Goal: Information Seeking & Learning: Learn about a topic

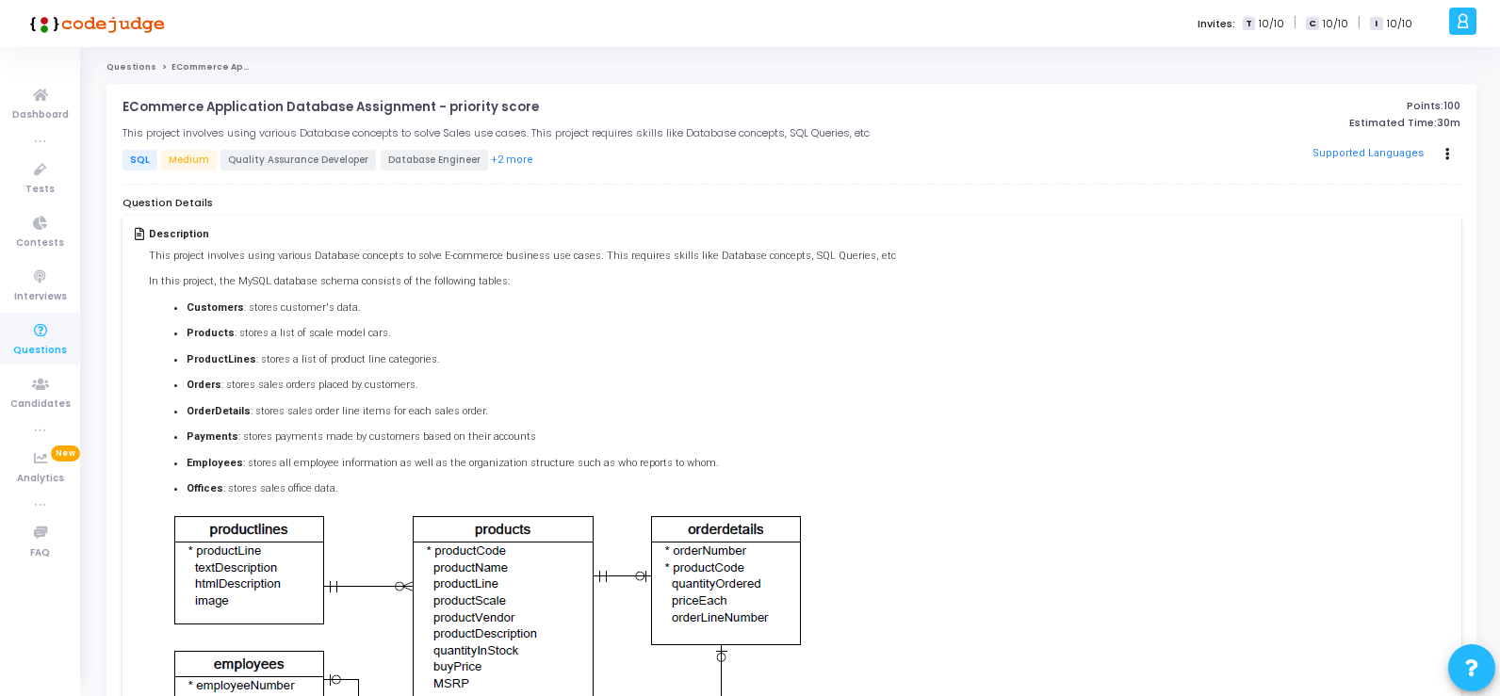
click at [315, 160] on span "Quality Assurance Developer" at bounding box center [299, 160] width 156 height 21
click at [402, 156] on span "Database Engineer" at bounding box center [434, 160] width 107 height 21
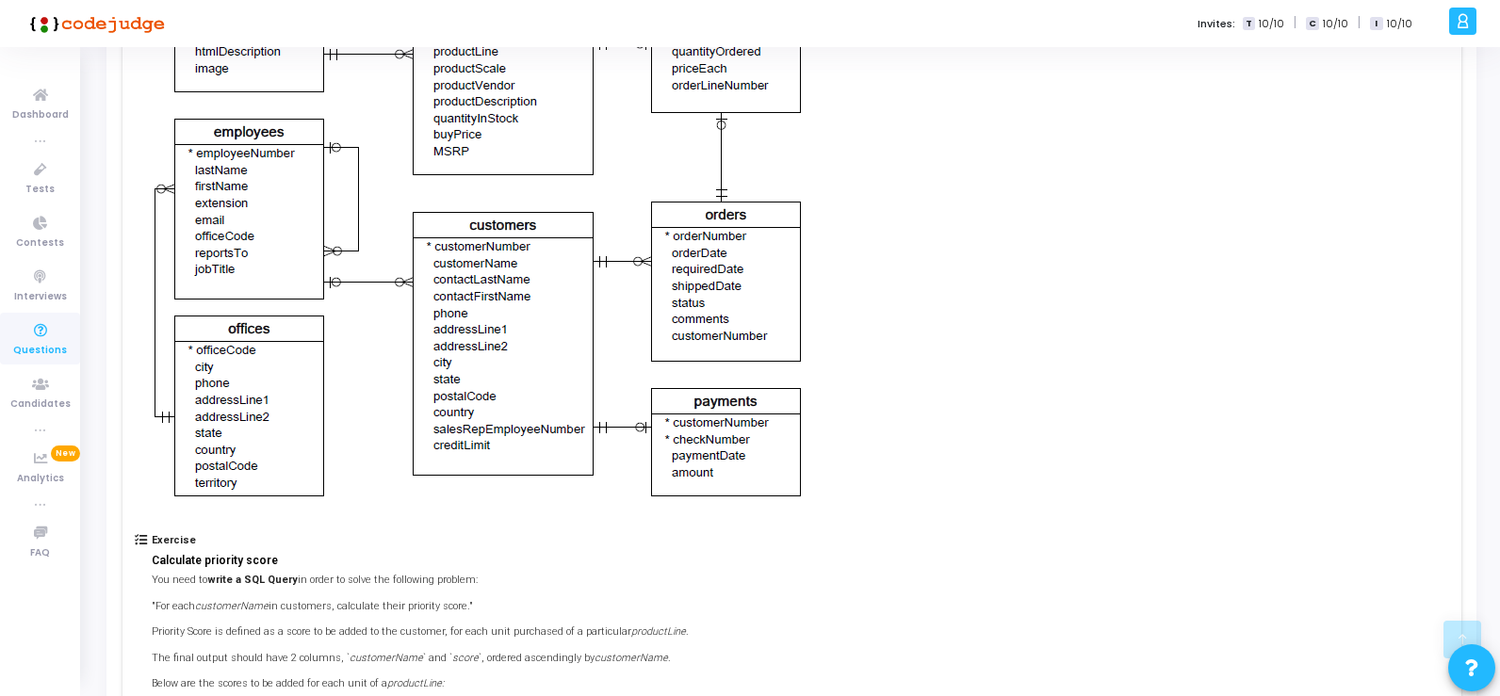
scroll to position [655, 0]
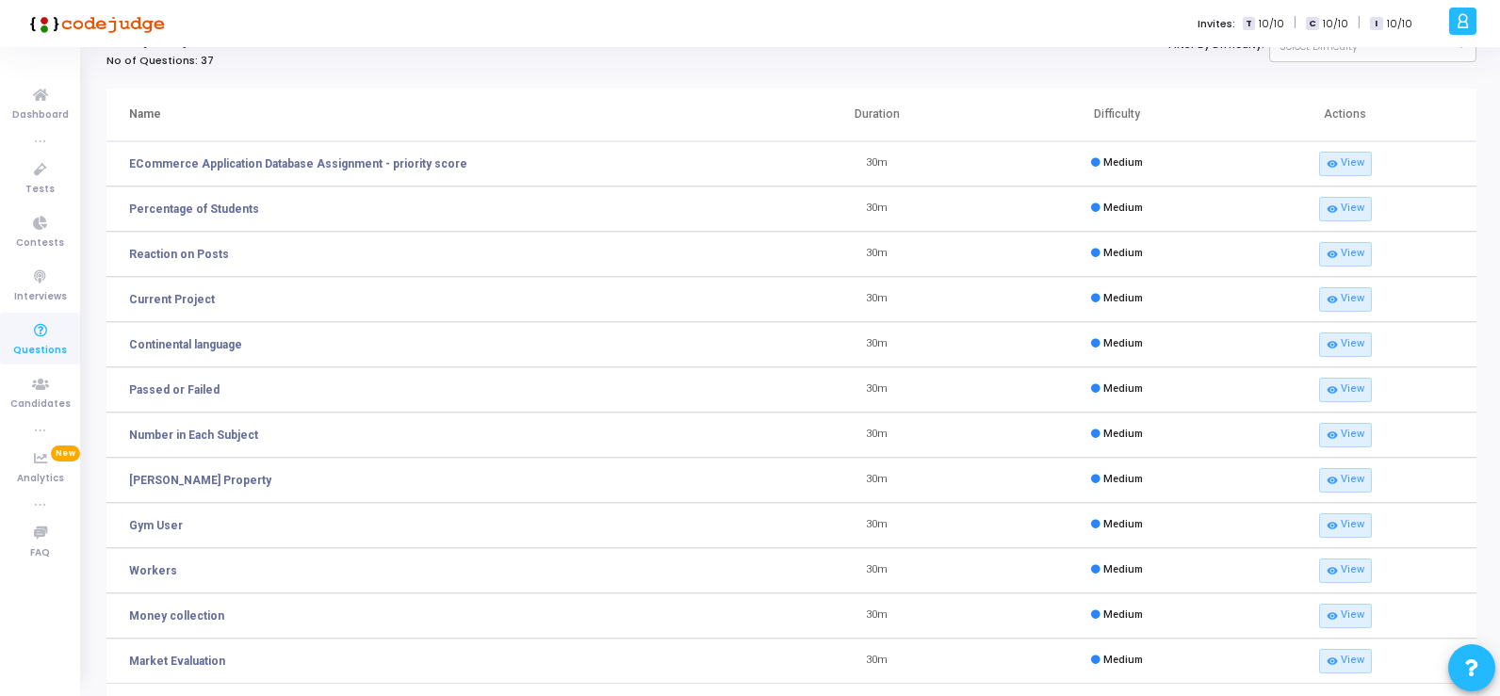
scroll to position [94, 0]
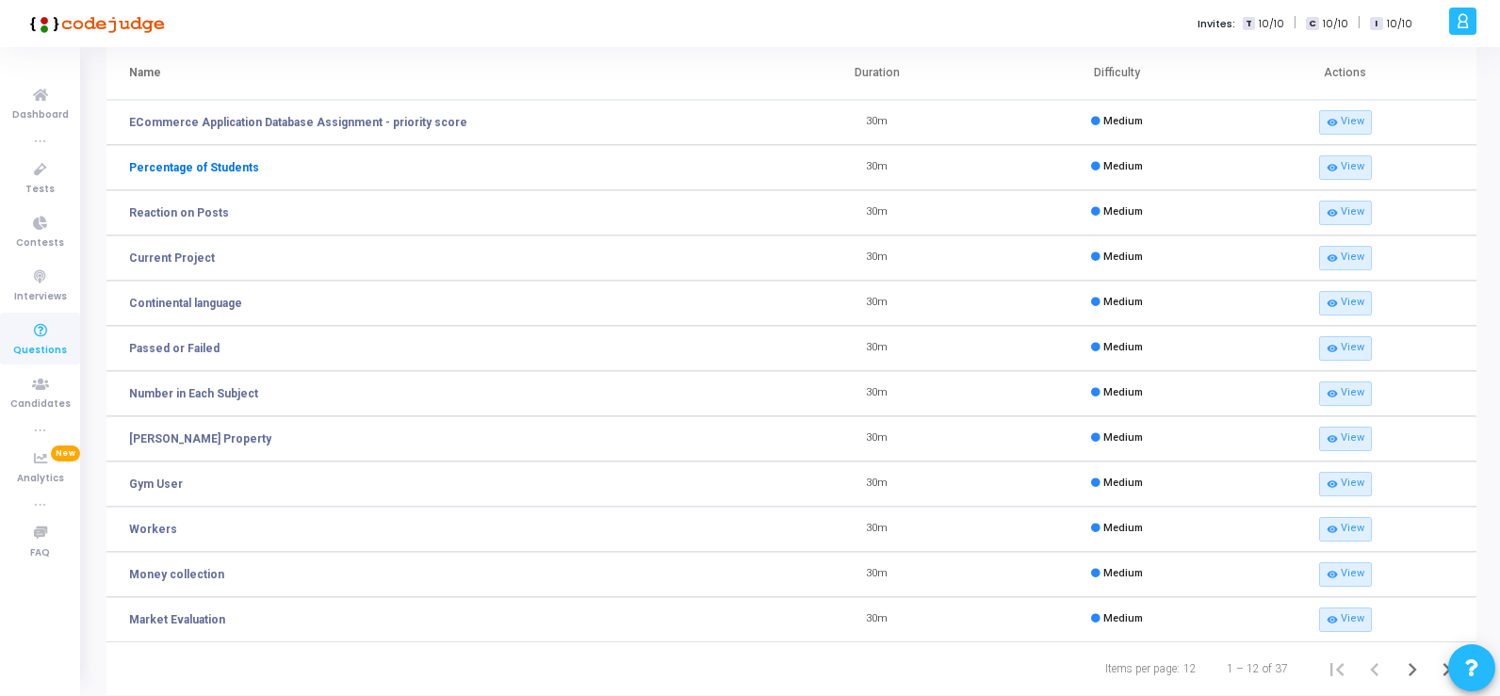
click at [211, 166] on link "Percentage of Students" at bounding box center [194, 167] width 130 height 17
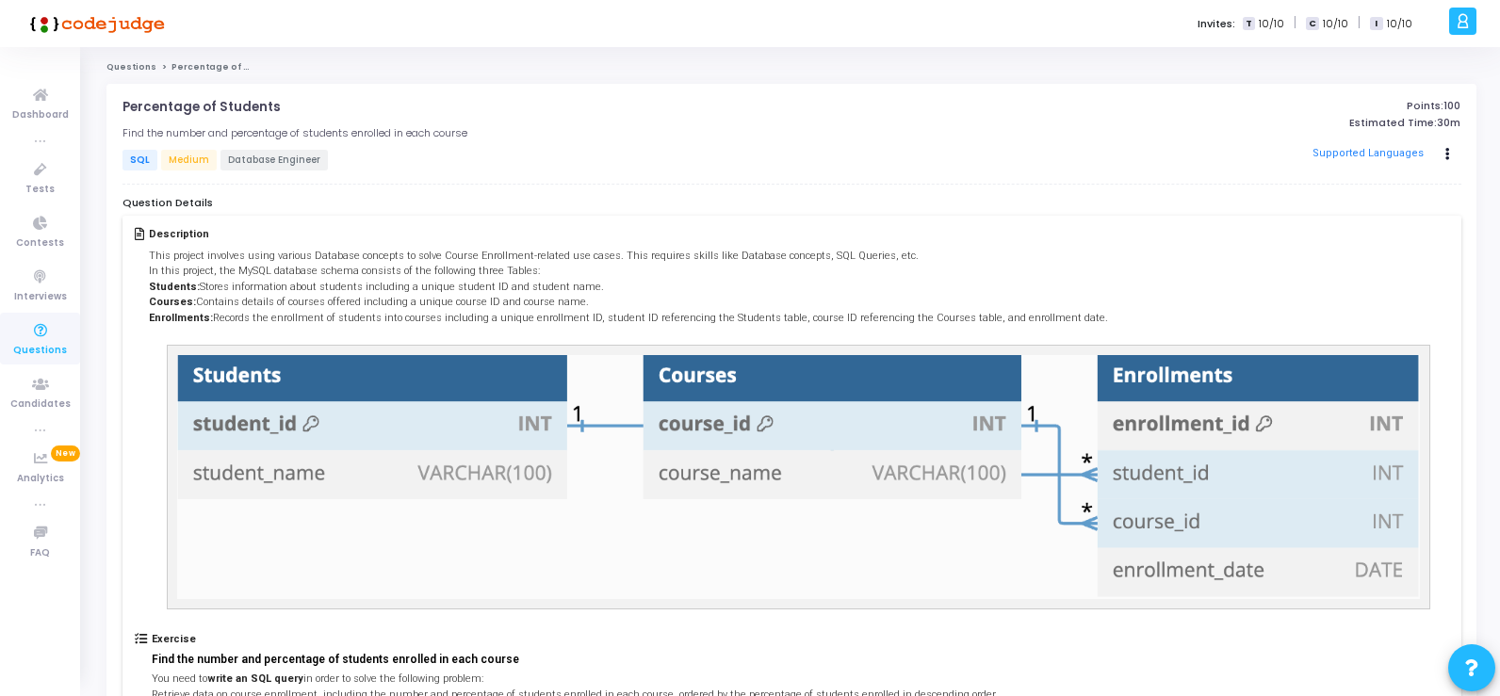
click at [268, 161] on span "Database Engineer" at bounding box center [274, 160] width 107 height 21
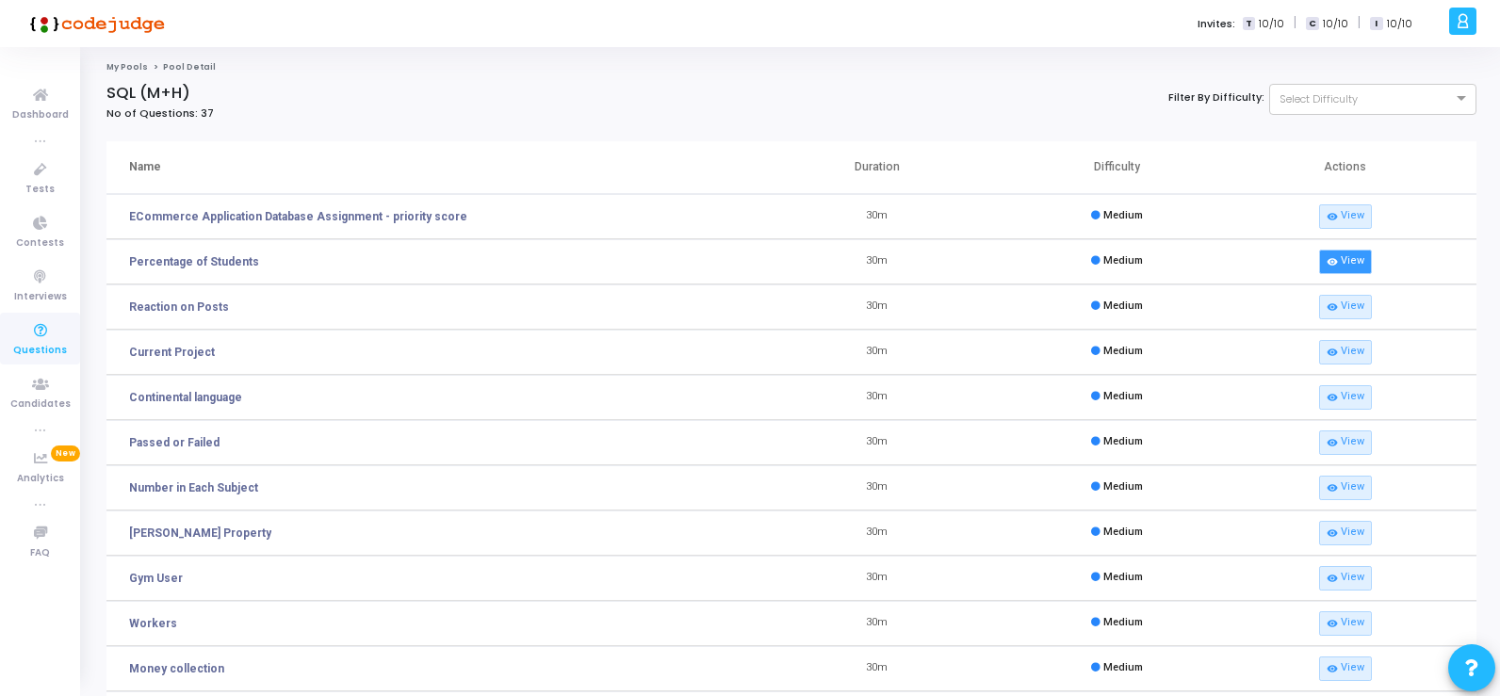
click at [1349, 263] on link "visibility View" at bounding box center [1345, 262] width 53 height 25
click at [223, 263] on link "Percentage of Students" at bounding box center [194, 262] width 130 height 17
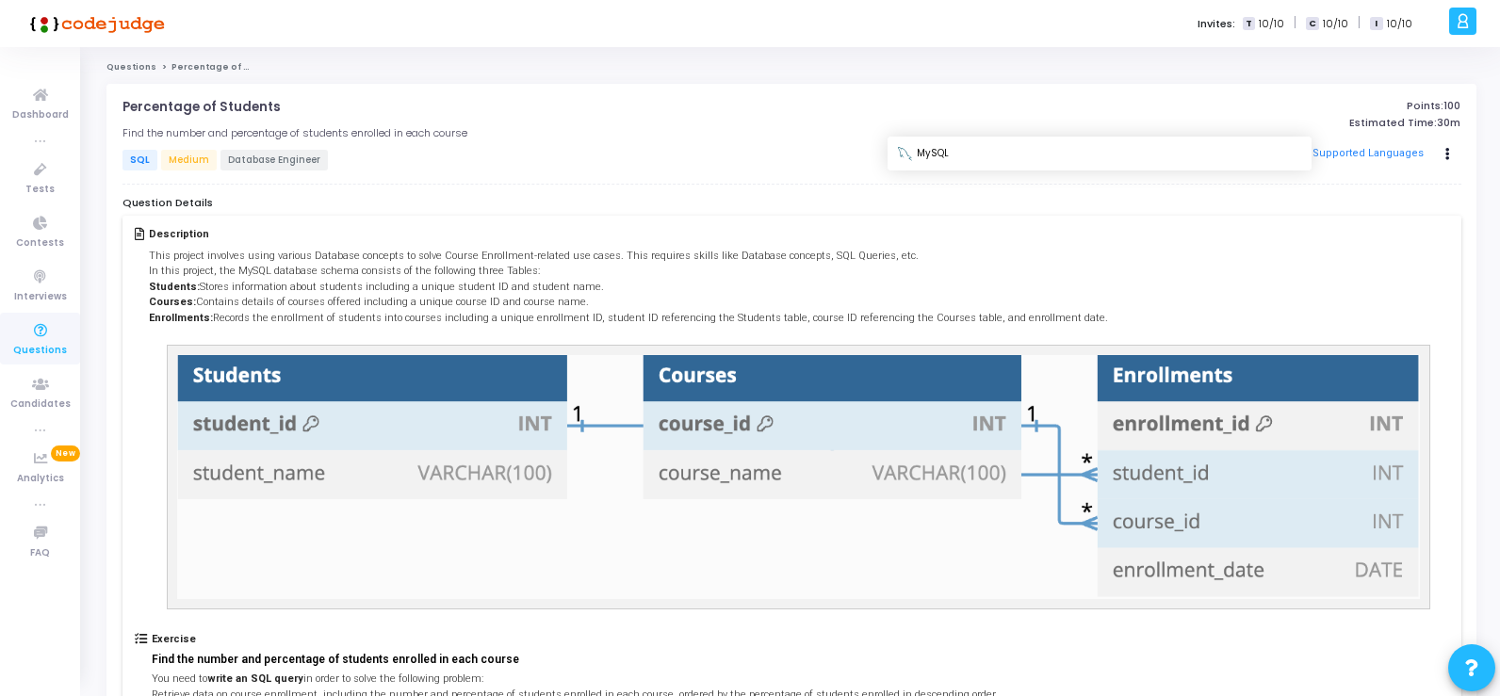
click at [1384, 153] on button "Supported Languages" at bounding box center [1367, 154] width 123 height 28
click at [1343, 153] on button "Supported Languages" at bounding box center [1367, 154] width 123 height 28
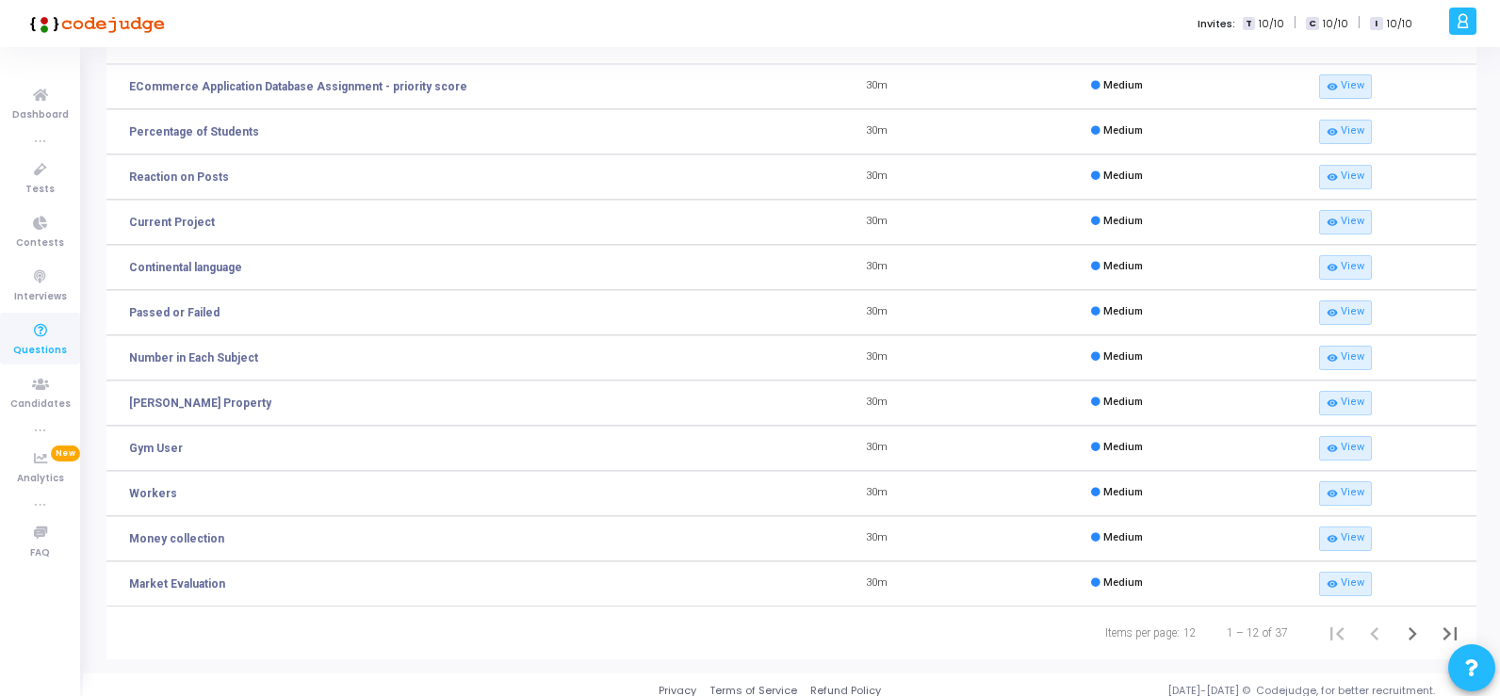
scroll to position [141, 0]
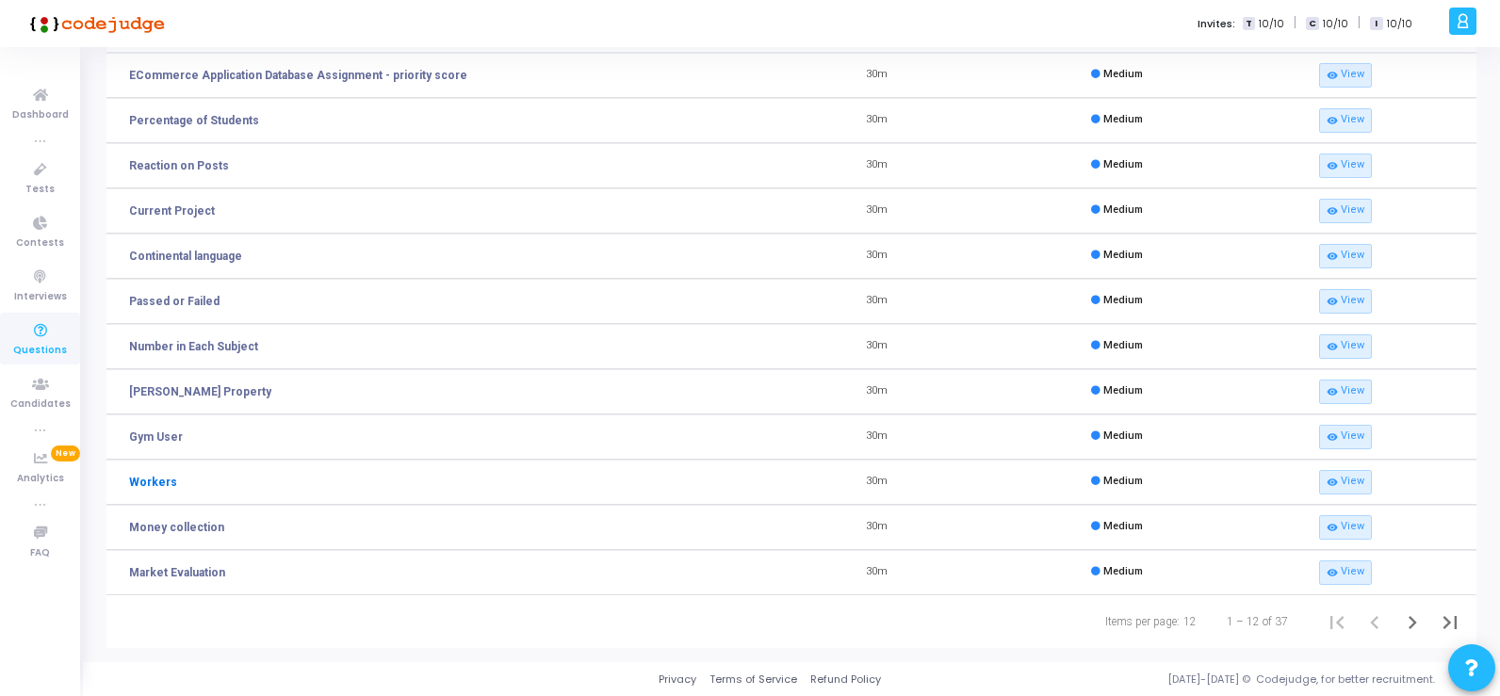
click at [155, 483] on link "Workers" at bounding box center [153, 482] width 48 height 17
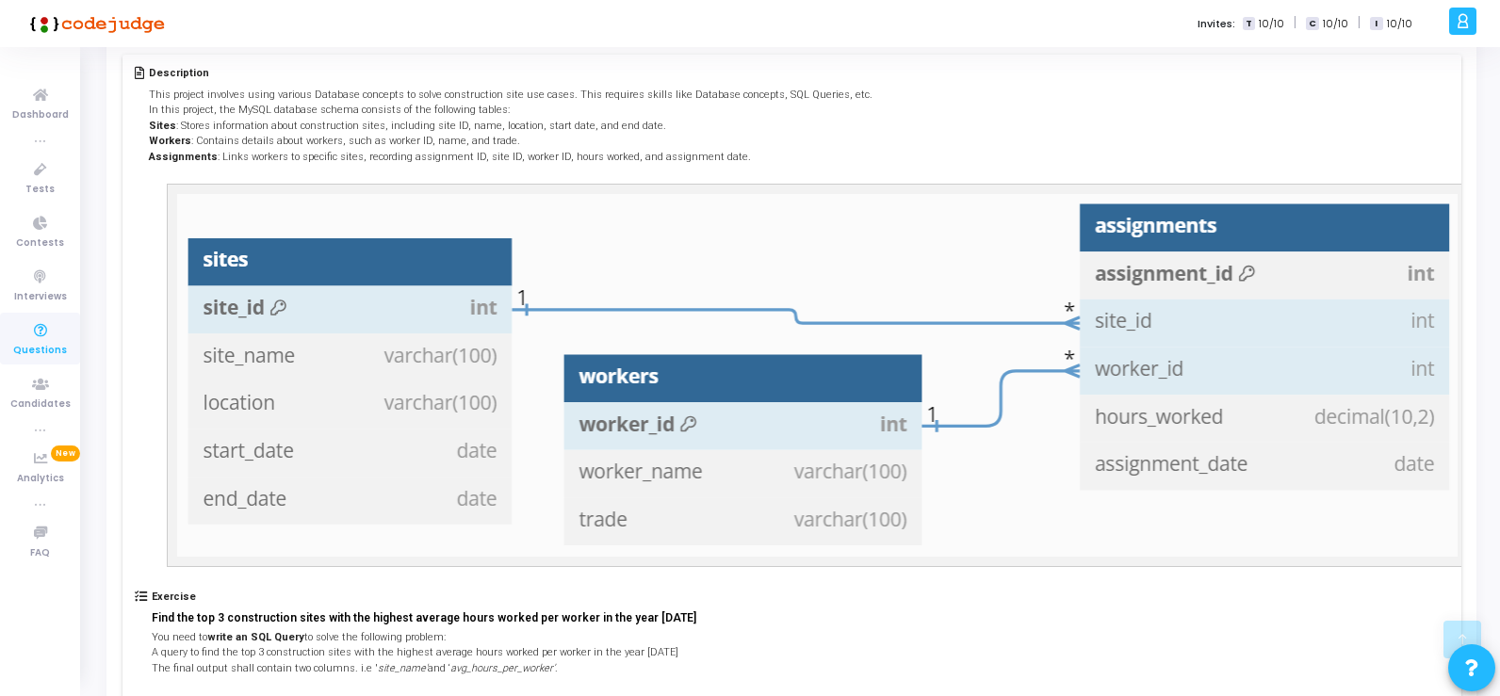
scroll to position [352, 0]
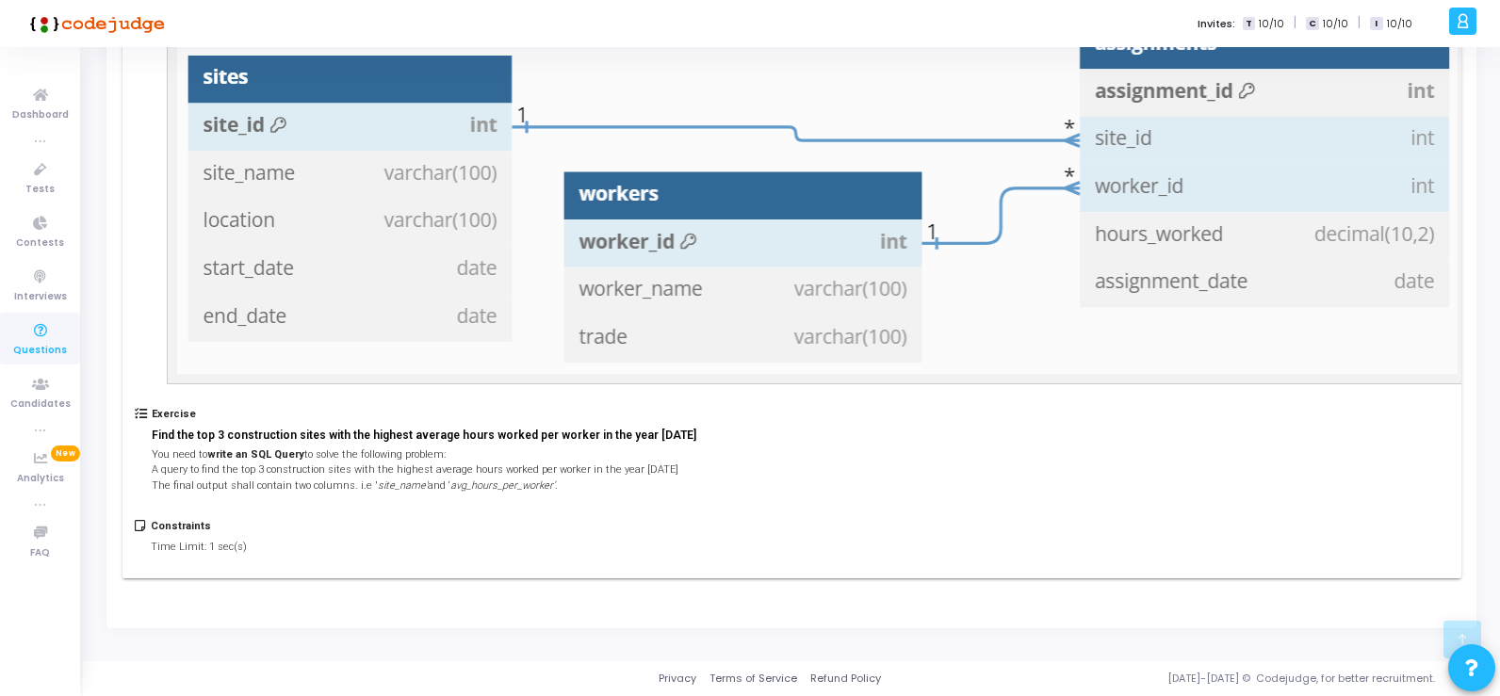
click at [162, 540] on p "Time Limit: 1 sec(s)" at bounding box center [199, 548] width 96 height 16
drag, startPoint x: 144, startPoint y: 464, endPoint x: 541, endPoint y: 452, distance: 396.9
click at [547, 452] on div "Exercise Find the top 3 construction sites with the highest average hours worke…" at bounding box center [792, 463] width 1314 height 111
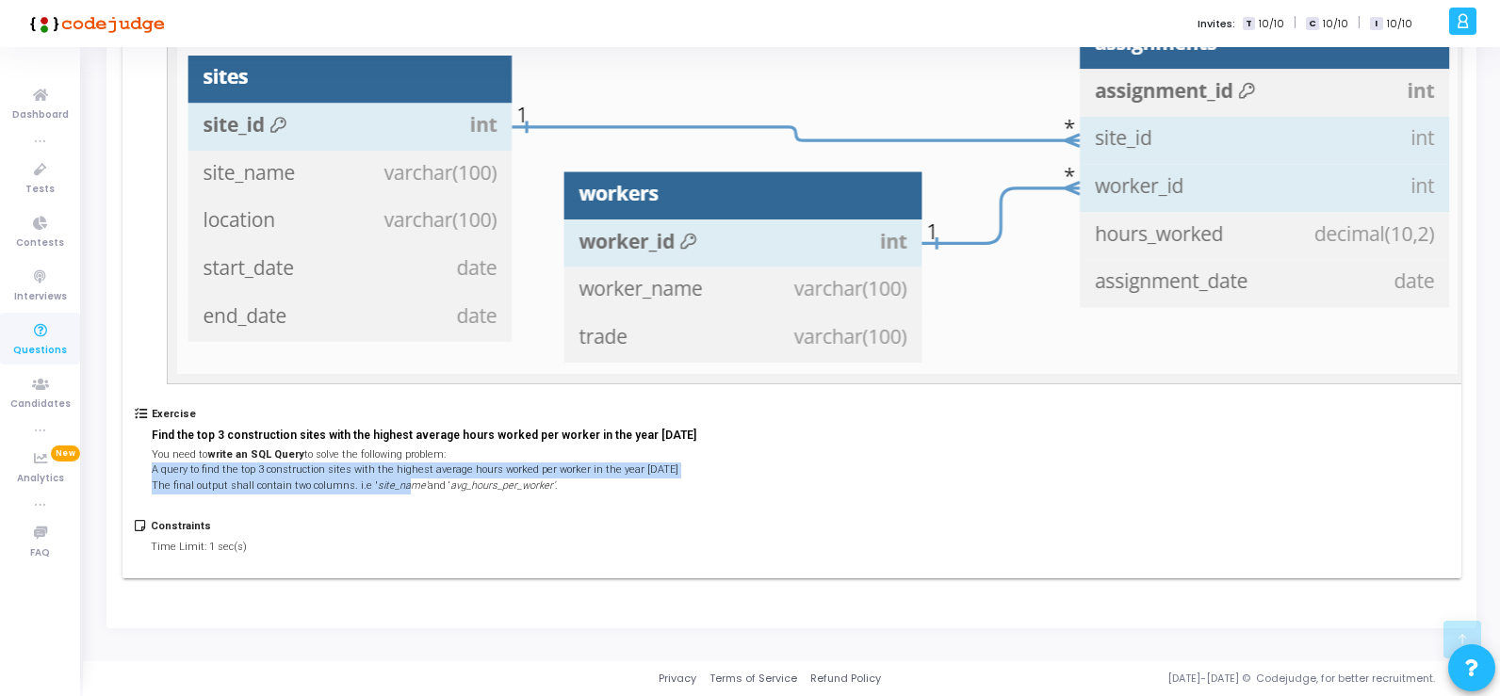
drag, startPoint x: 398, startPoint y: 480, endPoint x: 680, endPoint y: 465, distance: 283.1
click at [680, 465] on div "Exercise Find the top 3 construction sites with the highest average hours worke…" at bounding box center [792, 463] width 1314 height 111
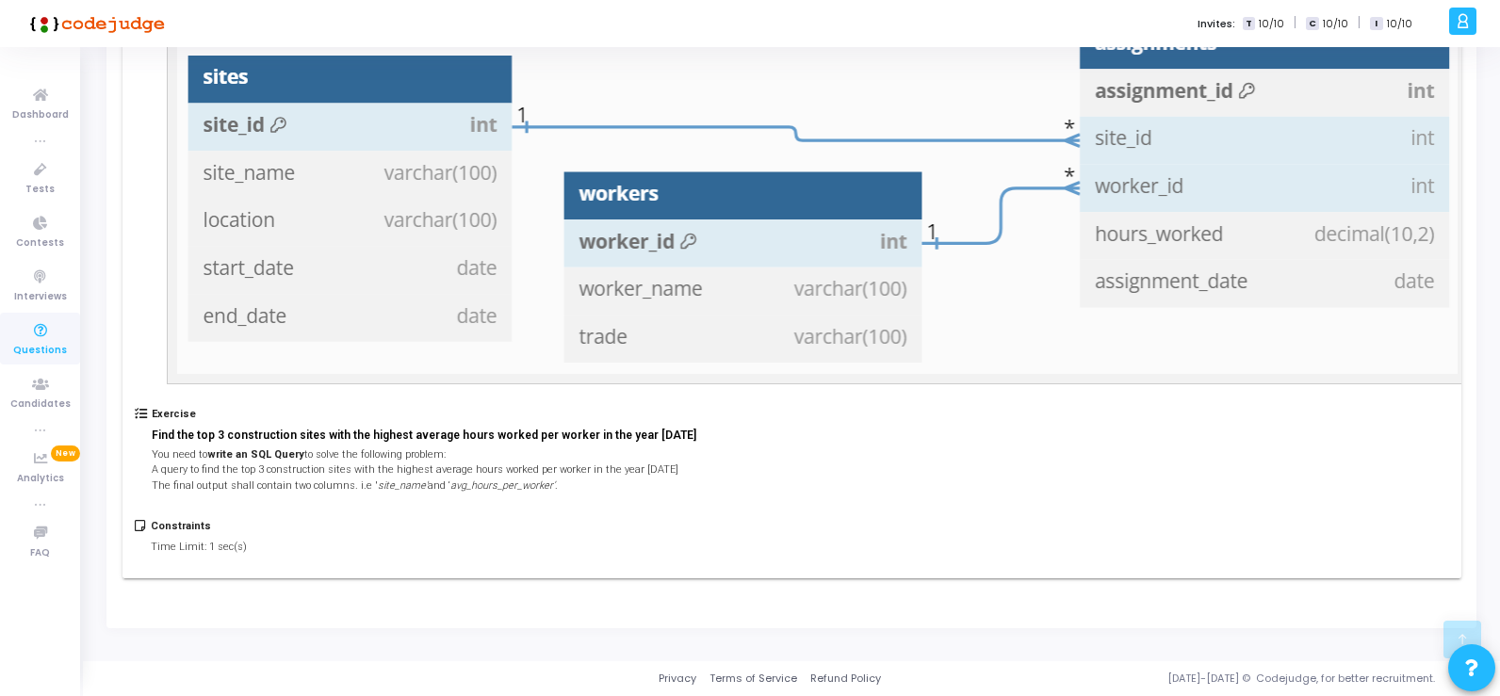
click at [953, 454] on div "Exercise Find the top 3 construction sites with the highest average hours worke…" at bounding box center [792, 463] width 1314 height 111
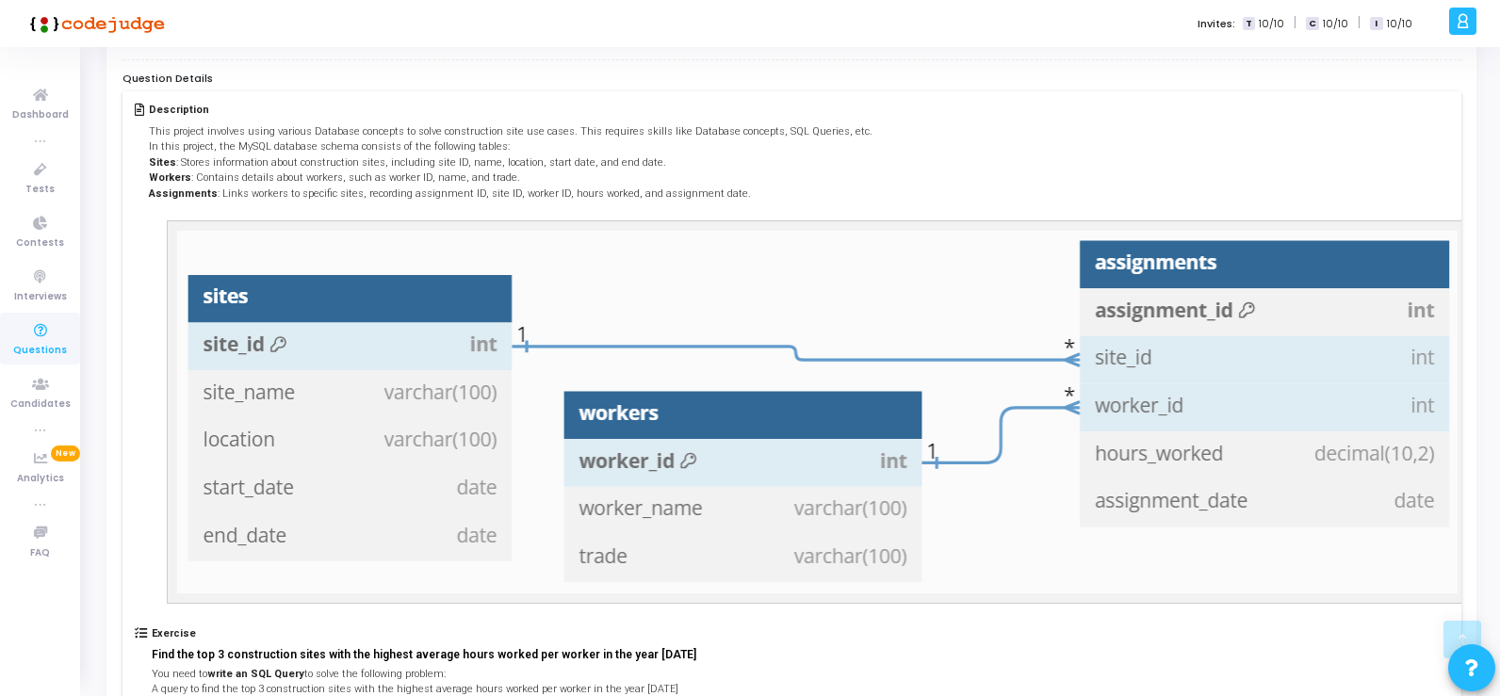
scroll to position [0, 0]
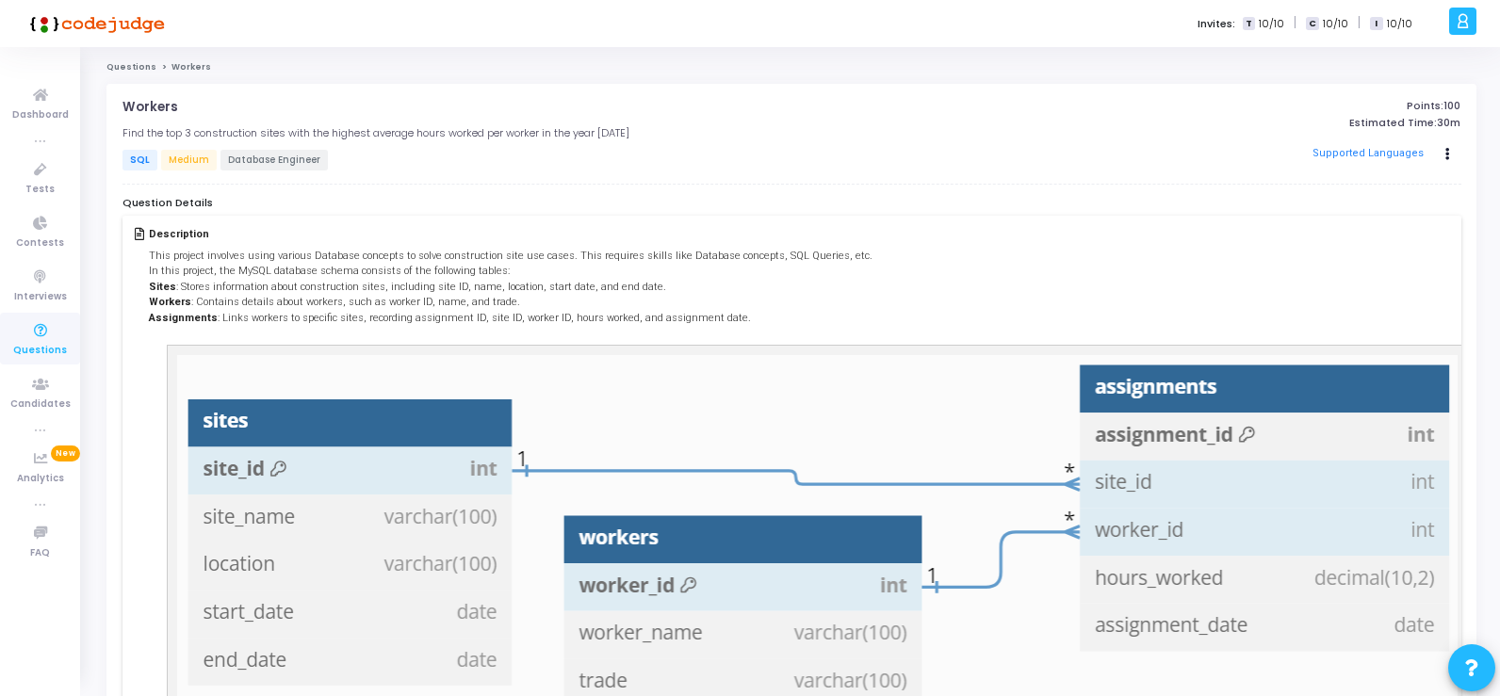
click at [136, 156] on span "SQL" at bounding box center [140, 160] width 35 height 21
click at [183, 156] on span "Medium" at bounding box center [189, 160] width 56 height 21
click at [283, 156] on span "Database Engineer" at bounding box center [274, 160] width 107 height 21
click at [137, 66] on link "Questions" at bounding box center [131, 66] width 50 height 11
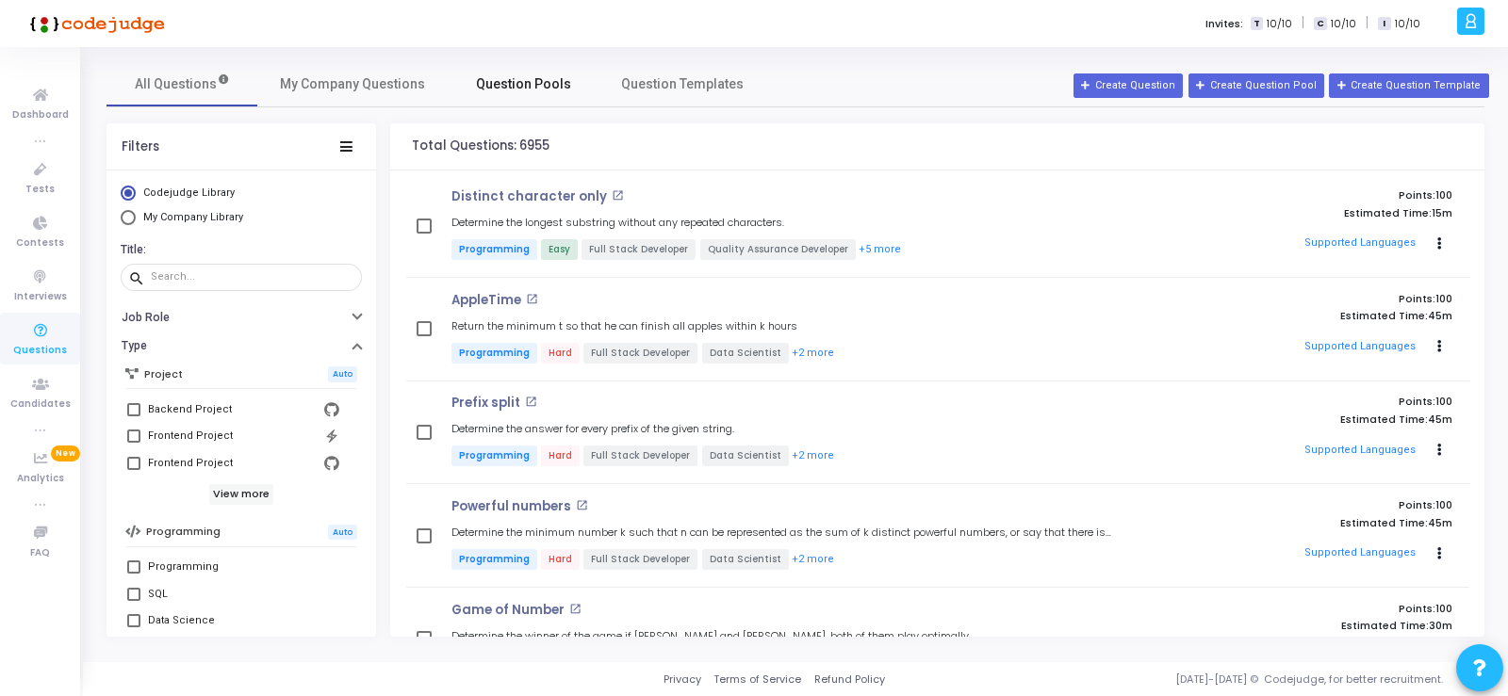
click at [531, 81] on span "Question Pools" at bounding box center [523, 84] width 95 height 20
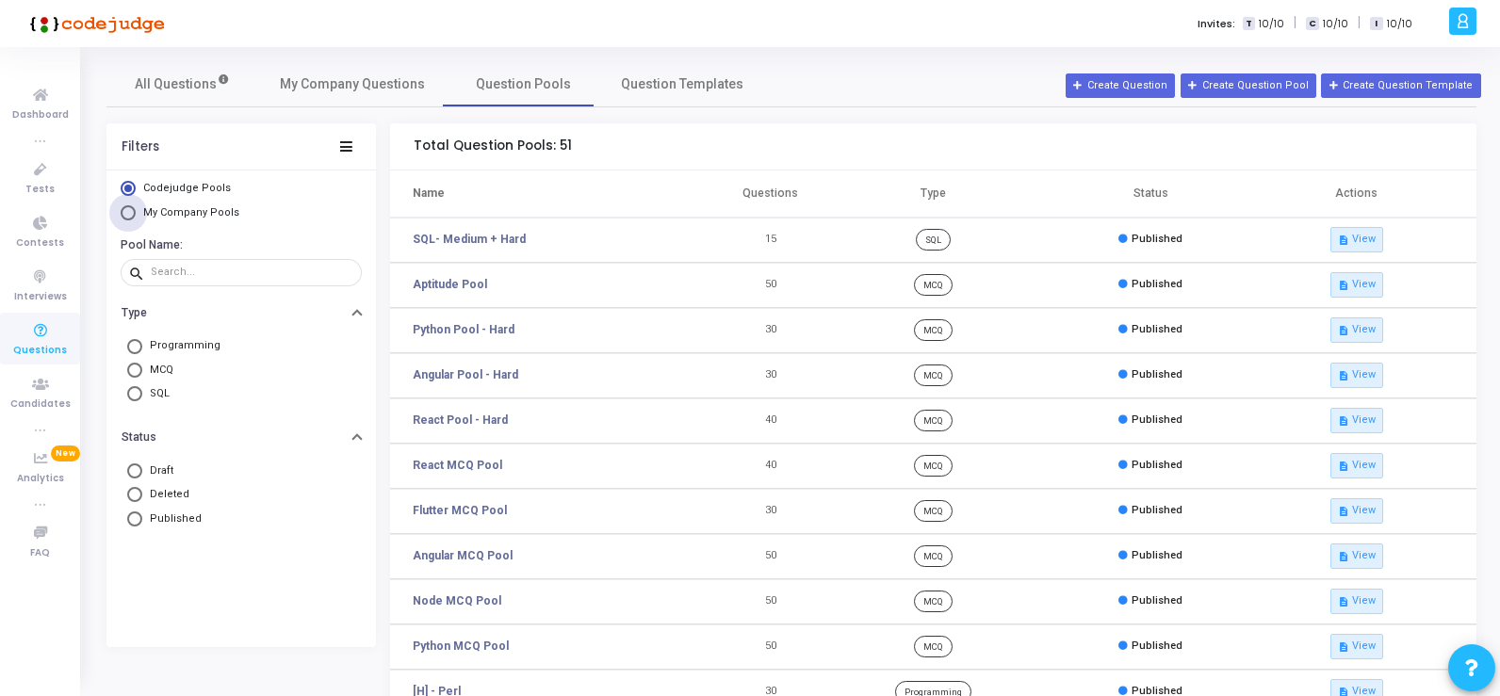
click at [202, 210] on span "My Company Pools" at bounding box center [191, 212] width 96 height 12
click at [136, 210] on input "My Company Pools" at bounding box center [128, 212] width 15 height 15
radio input "true"
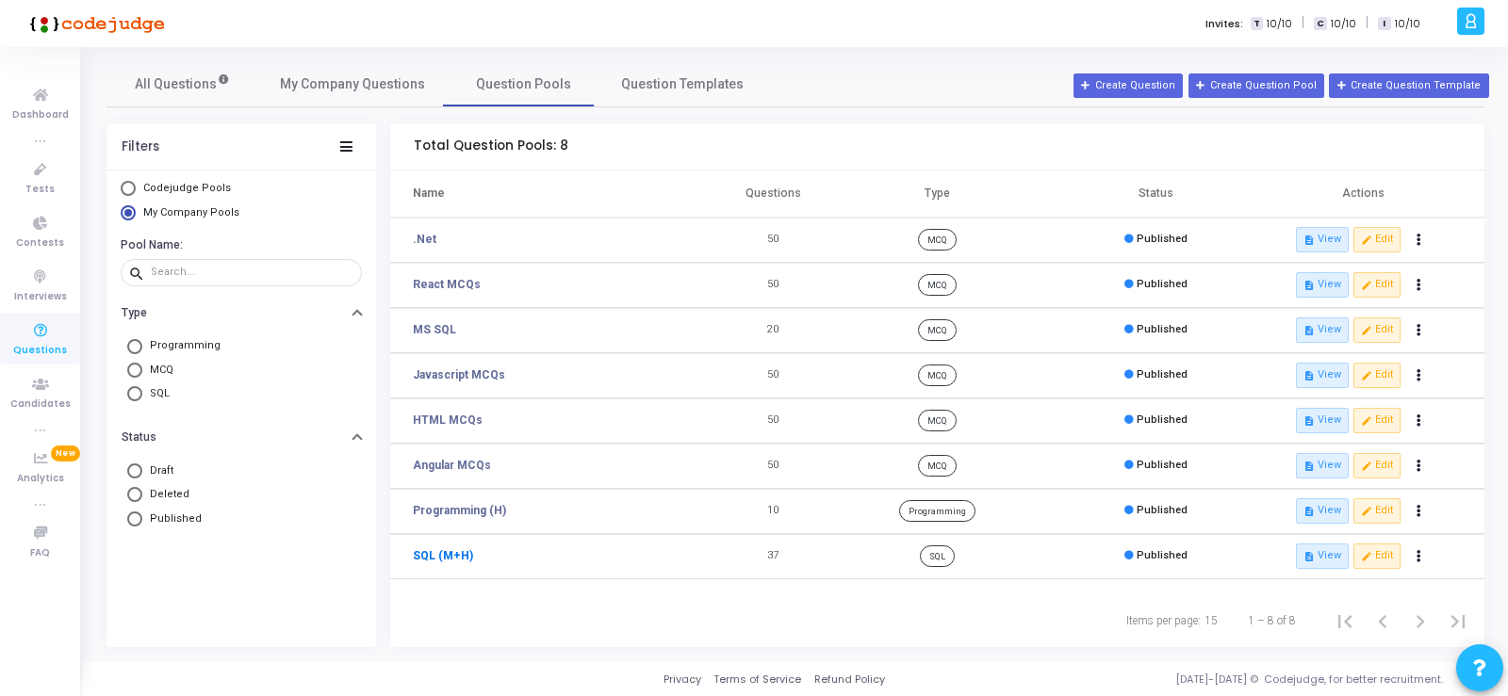
click at [445, 554] on link "SQL (M+H)" at bounding box center [443, 556] width 60 height 17
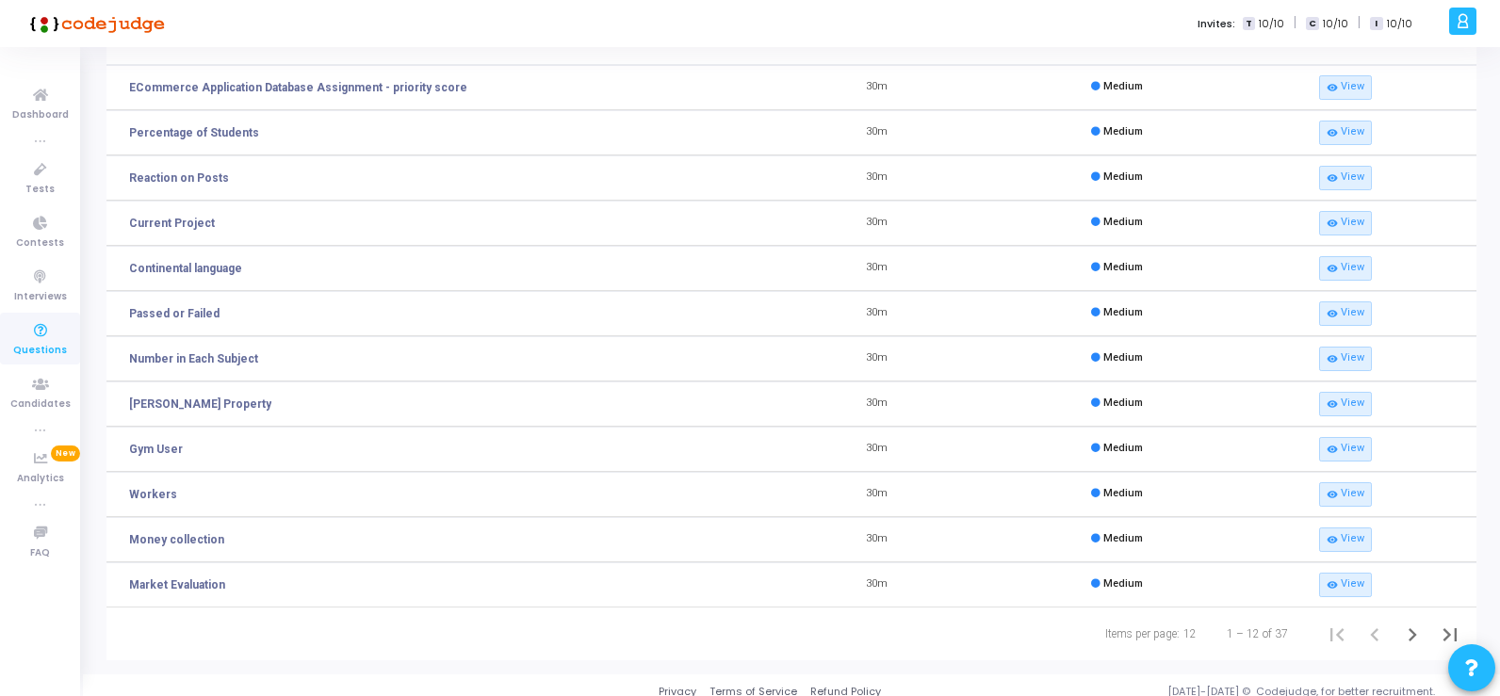
scroll to position [141, 0]
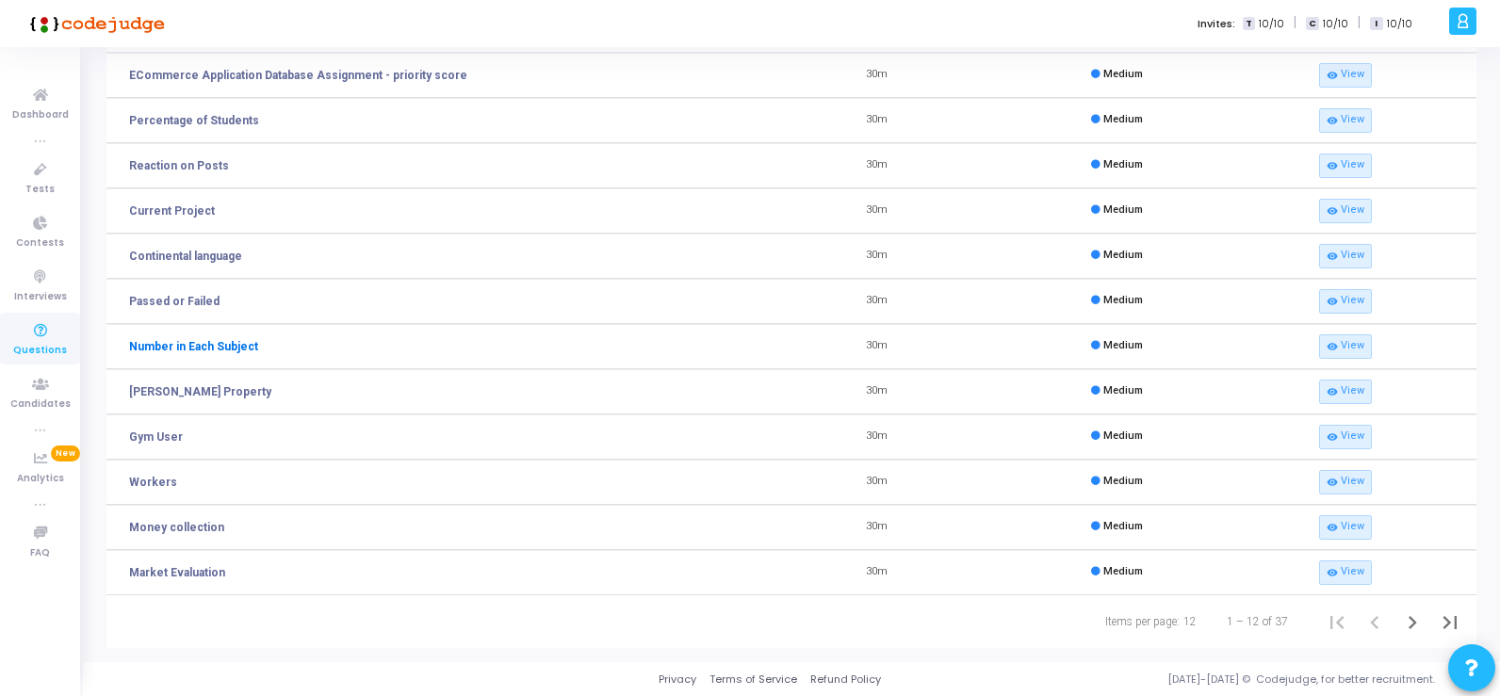
click at [189, 343] on link "Number in Each Subject" at bounding box center [193, 346] width 129 height 17
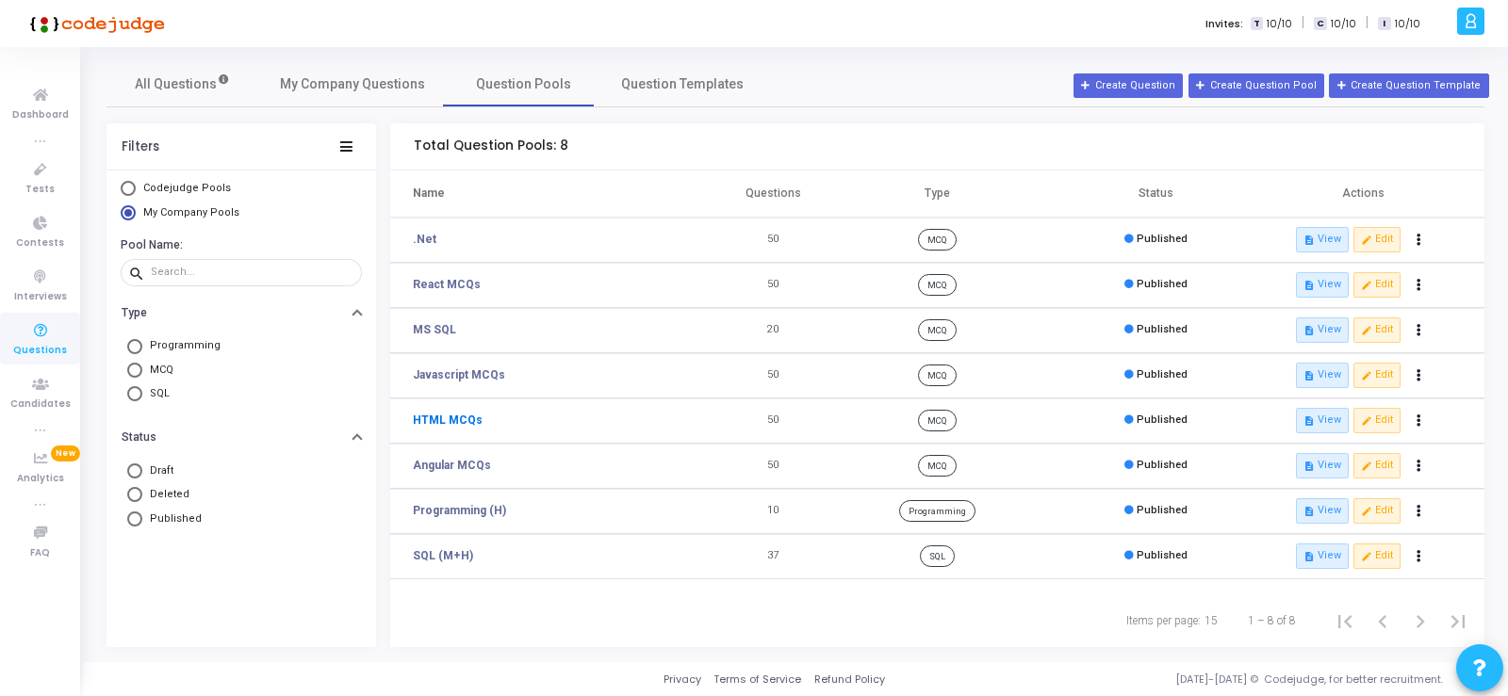
click at [454, 418] on link "HTML MCQs" at bounding box center [448, 420] width 70 height 17
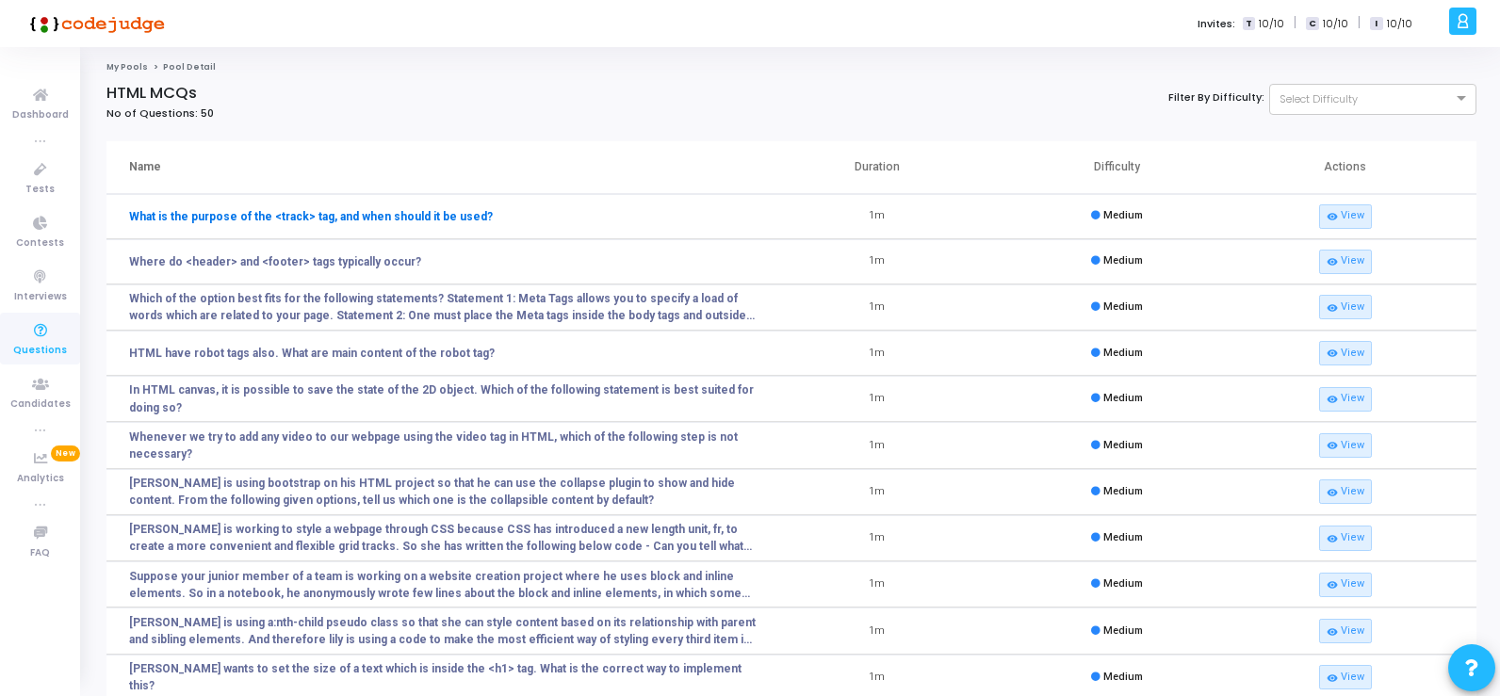
click at [423, 218] on link "What is the purpose of the <track> tag, and when should it be used?" at bounding box center [311, 216] width 364 height 17
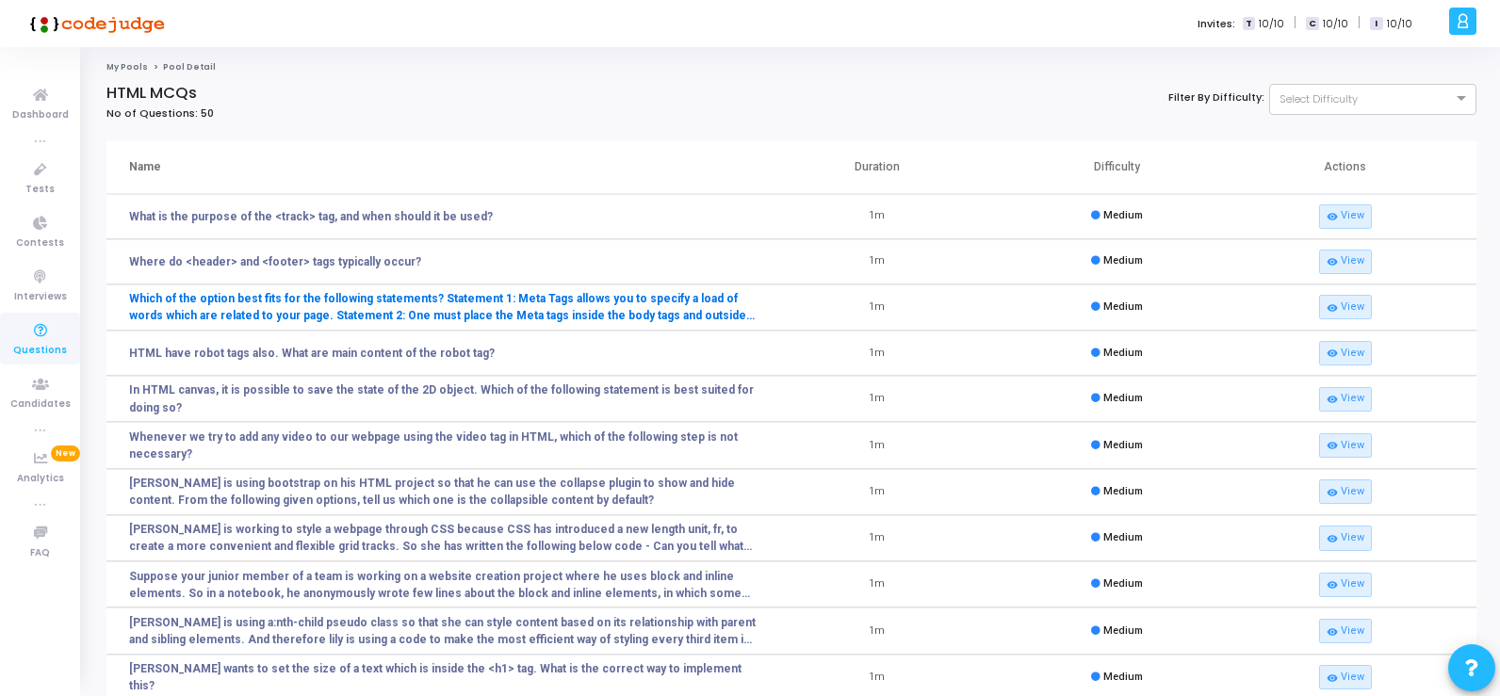
click at [697, 312] on link "Which of the option best fits for the following statements? Statement 1: Meta T…" at bounding box center [443, 307] width 629 height 34
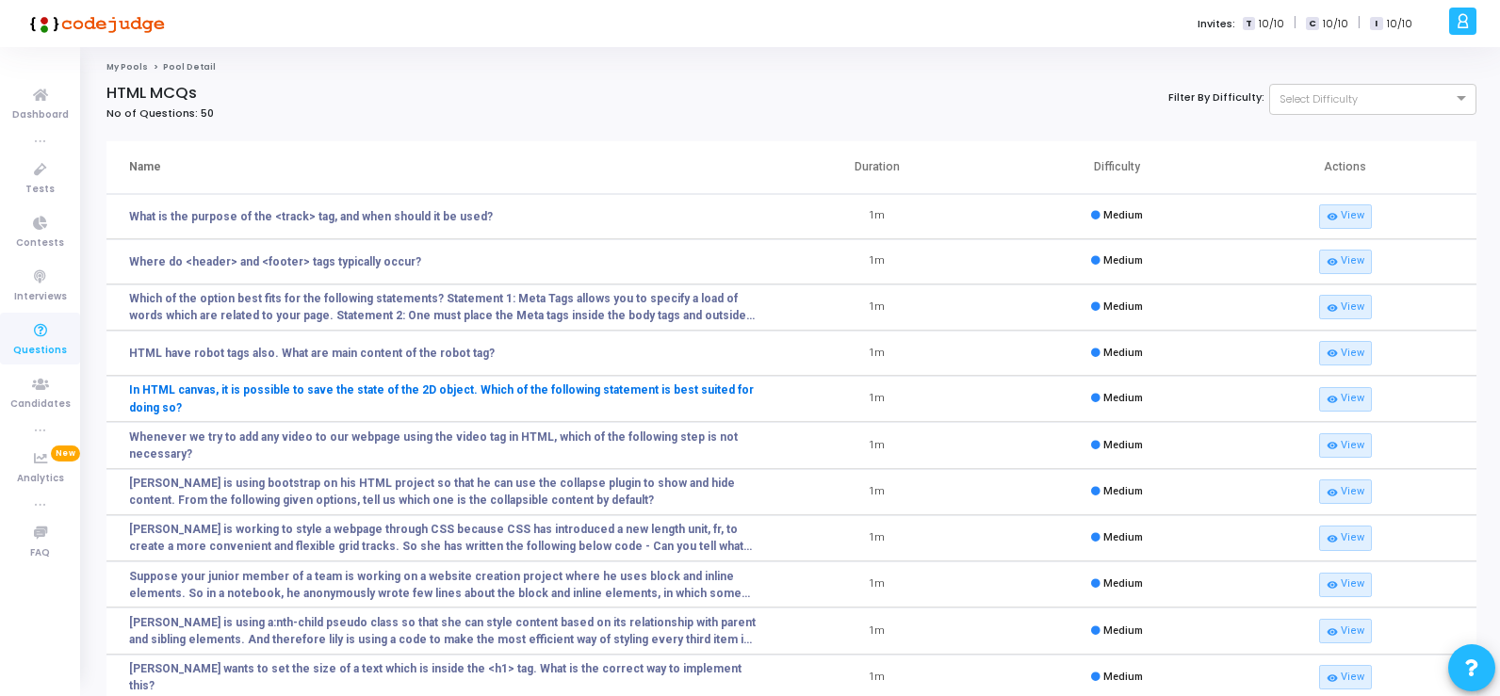
click at [245, 388] on link "In HTML canvas, it is possible to save the state of the 2D object. Which of the…" at bounding box center [443, 399] width 629 height 34
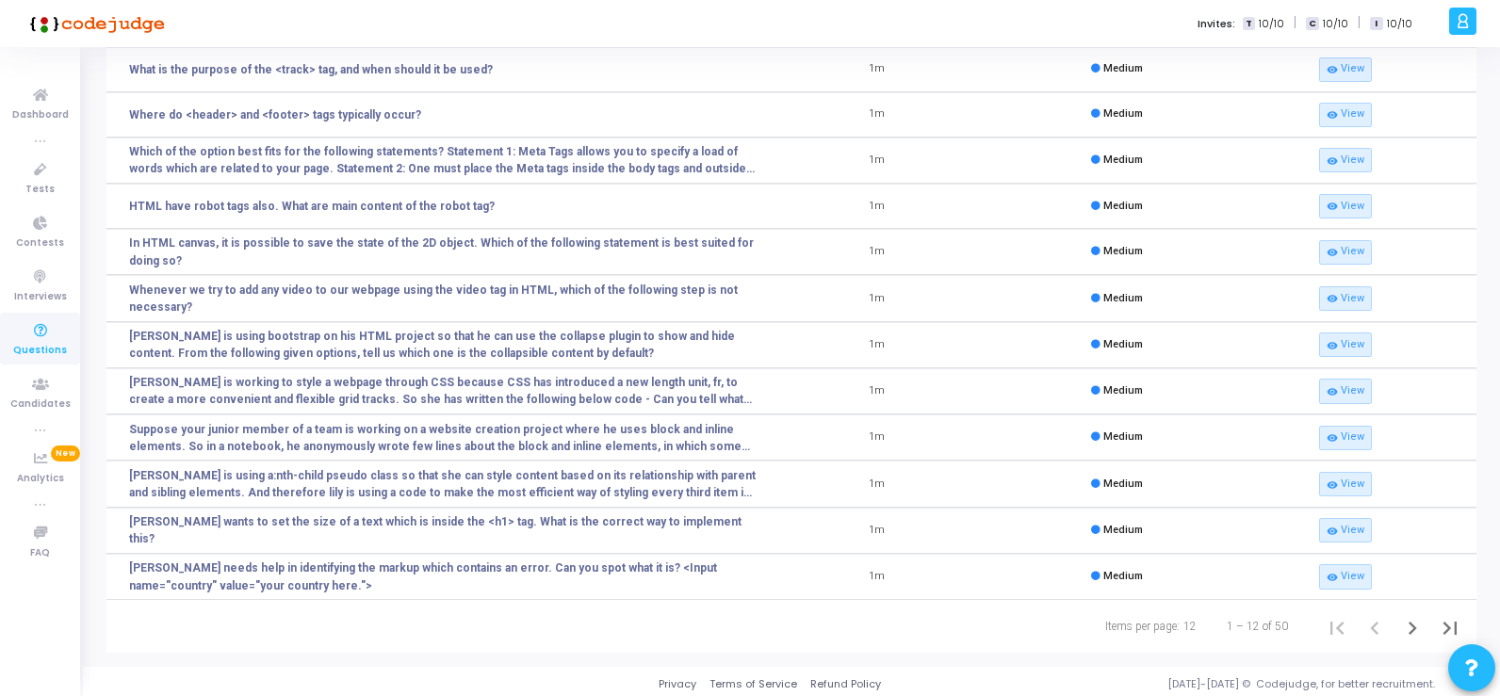
scroll to position [151, 0]
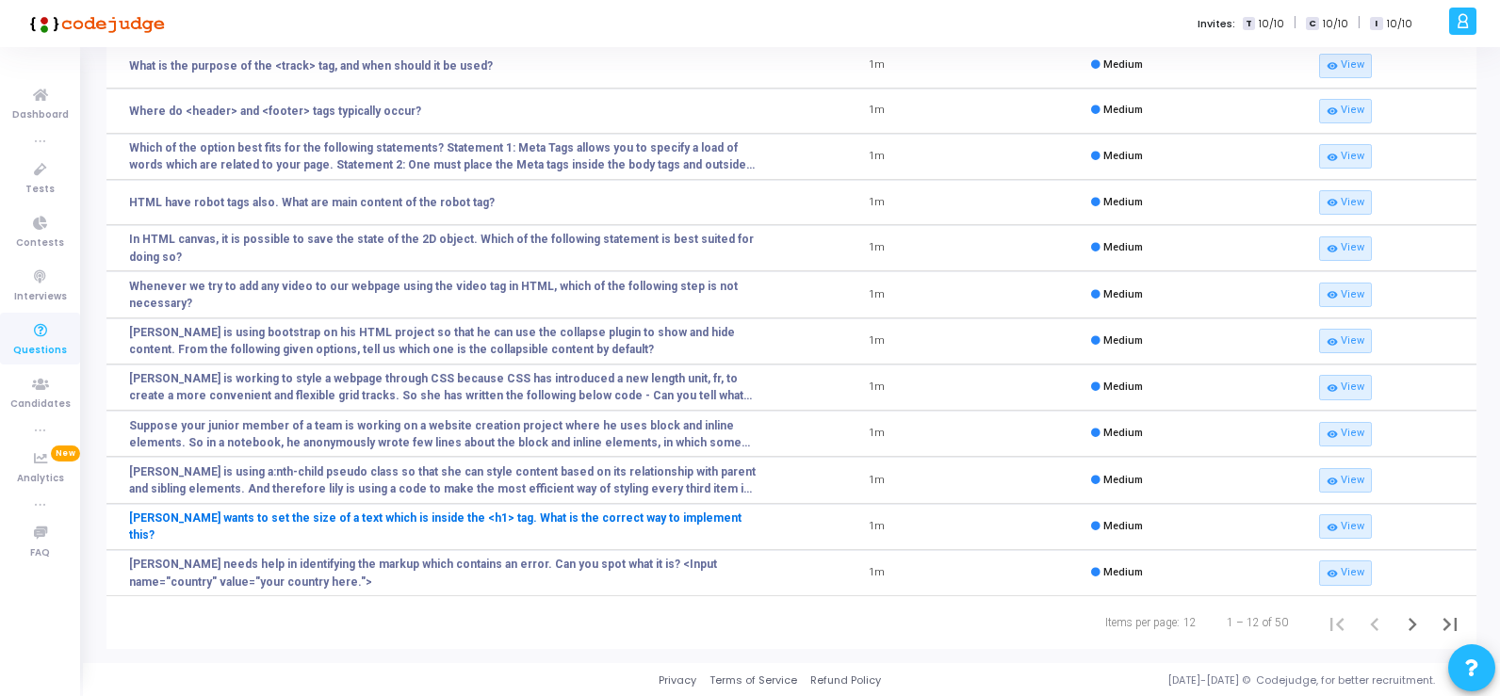
click at [321, 527] on link "[PERSON_NAME] wants to set the size of a text which is inside the <h1> tag. Wha…" at bounding box center [443, 527] width 629 height 34
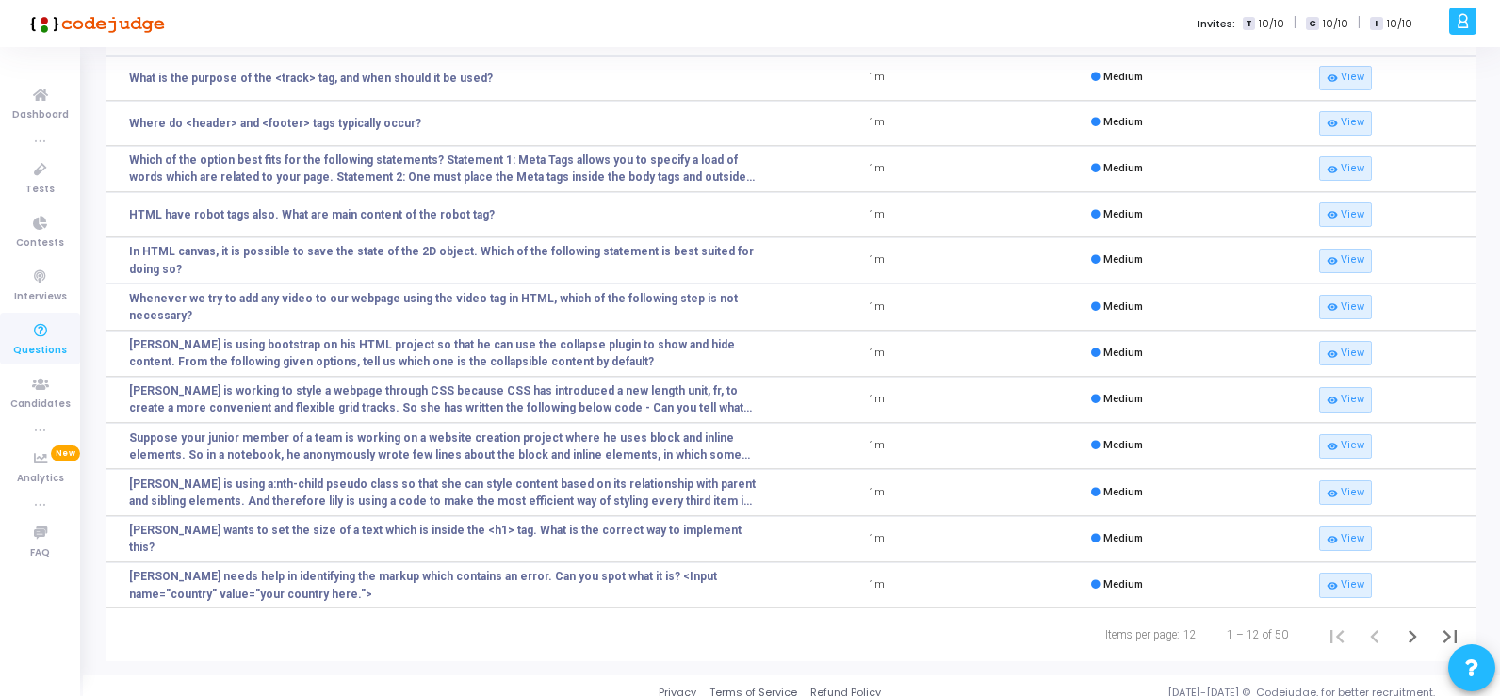
scroll to position [151, 0]
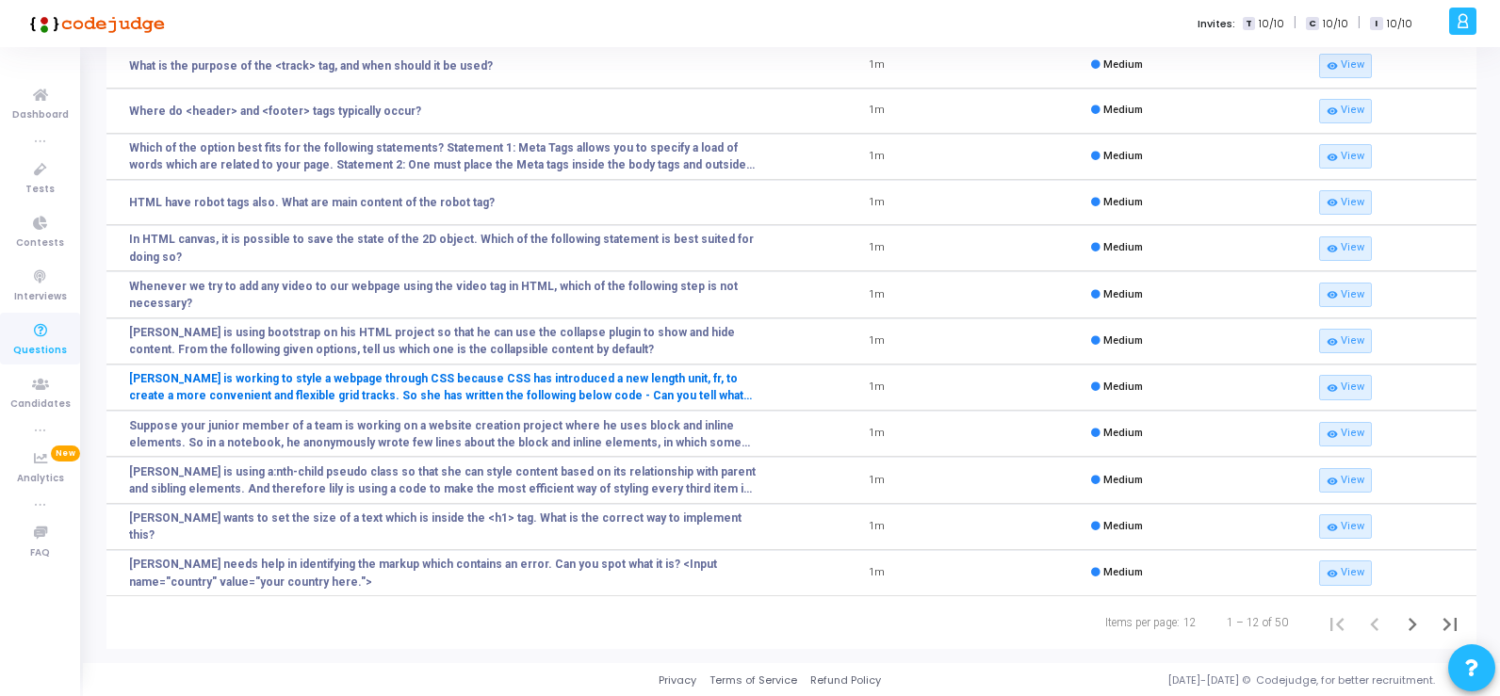
click at [192, 383] on link "[PERSON_NAME] is working to style a webpage through CSS because CSS has introdu…" at bounding box center [443, 387] width 629 height 34
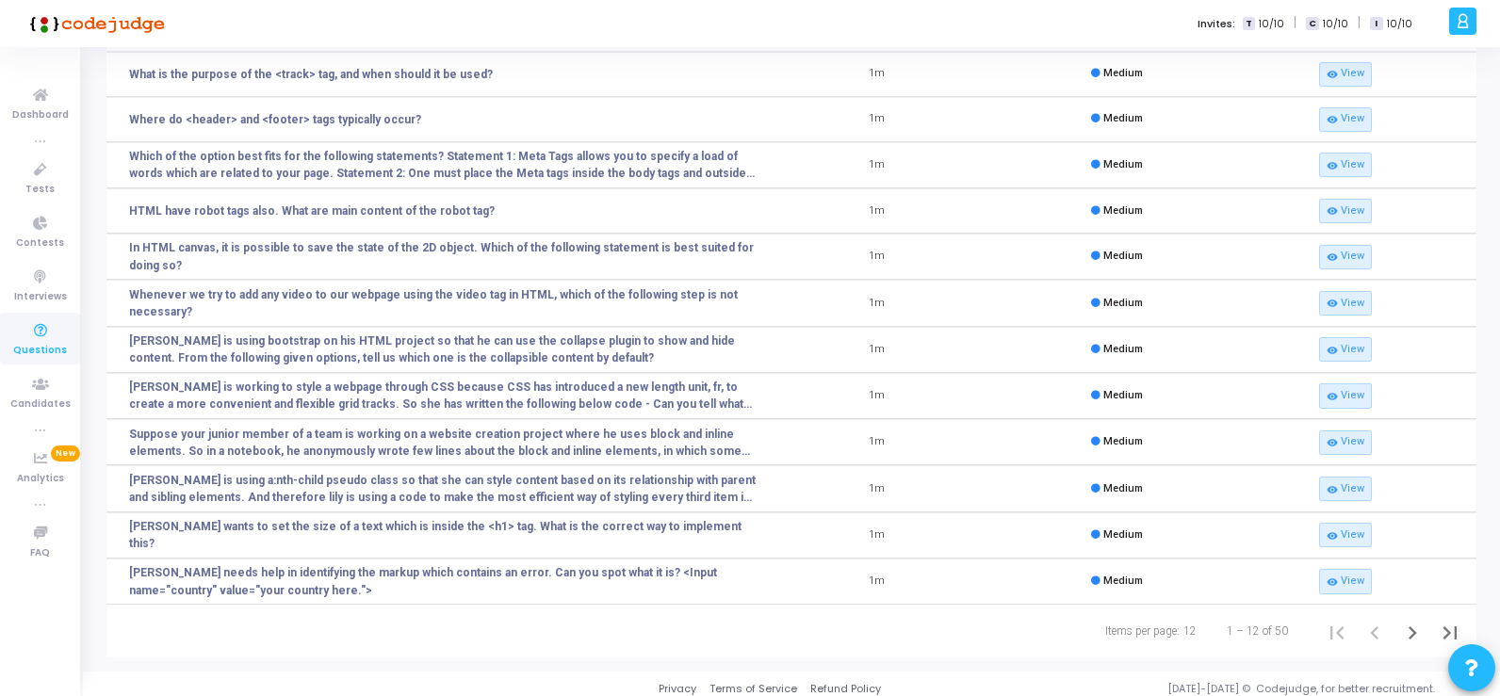
scroll to position [151, 0]
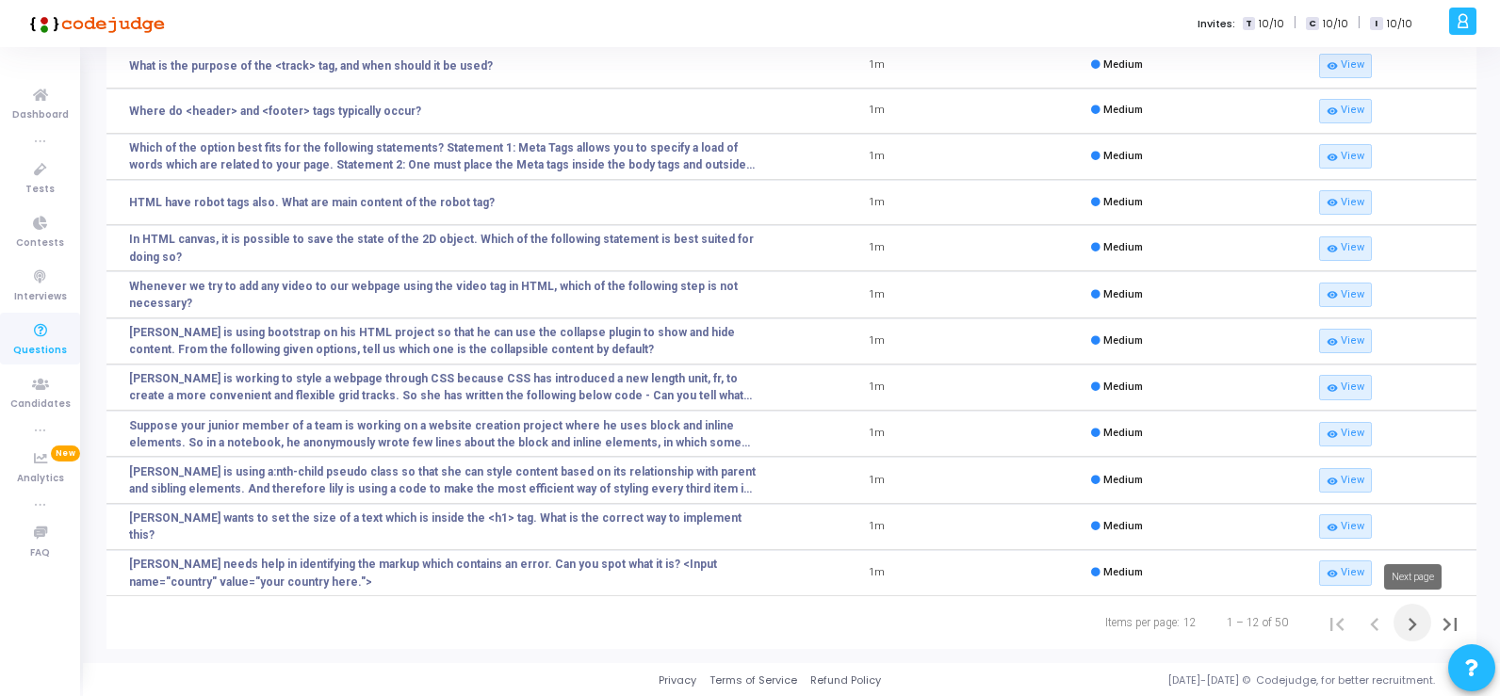
click at [1411, 620] on icon "Next page" at bounding box center [1413, 625] width 26 height 26
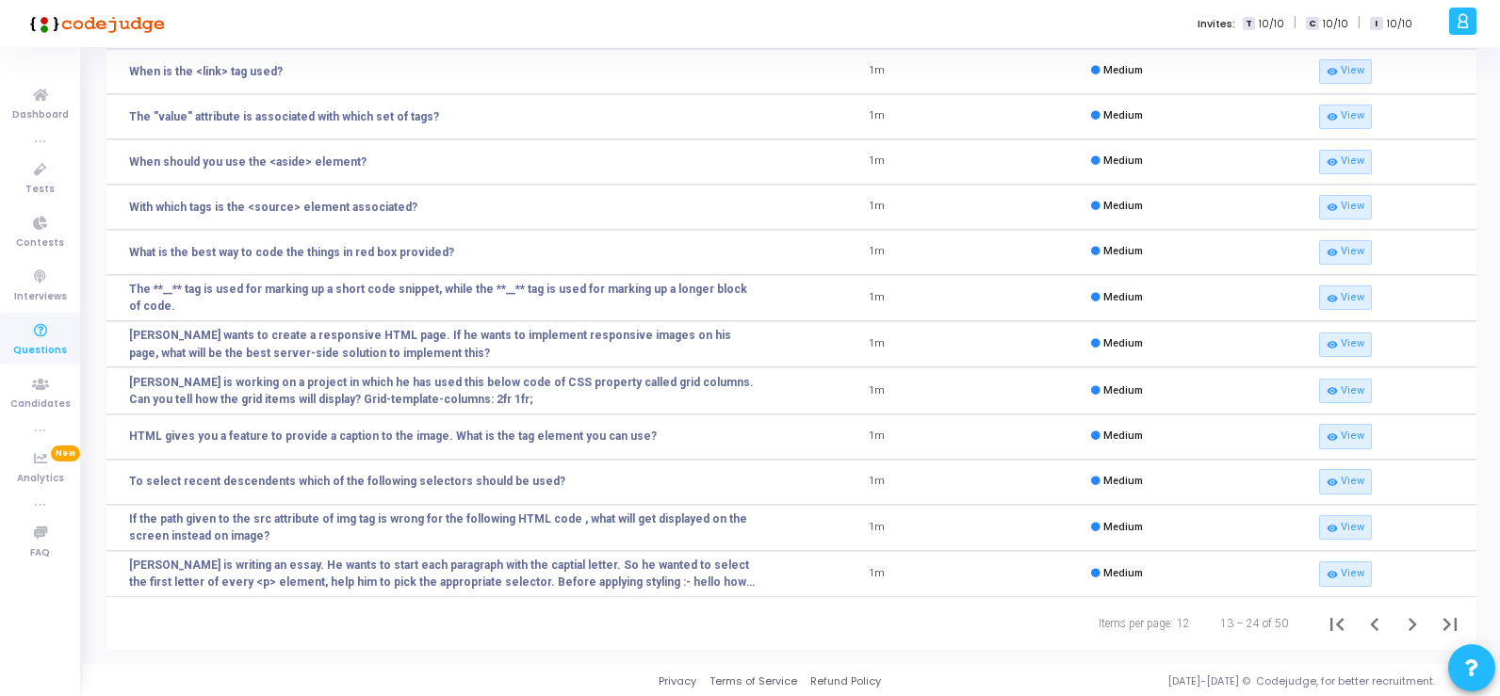
scroll to position [148, 0]
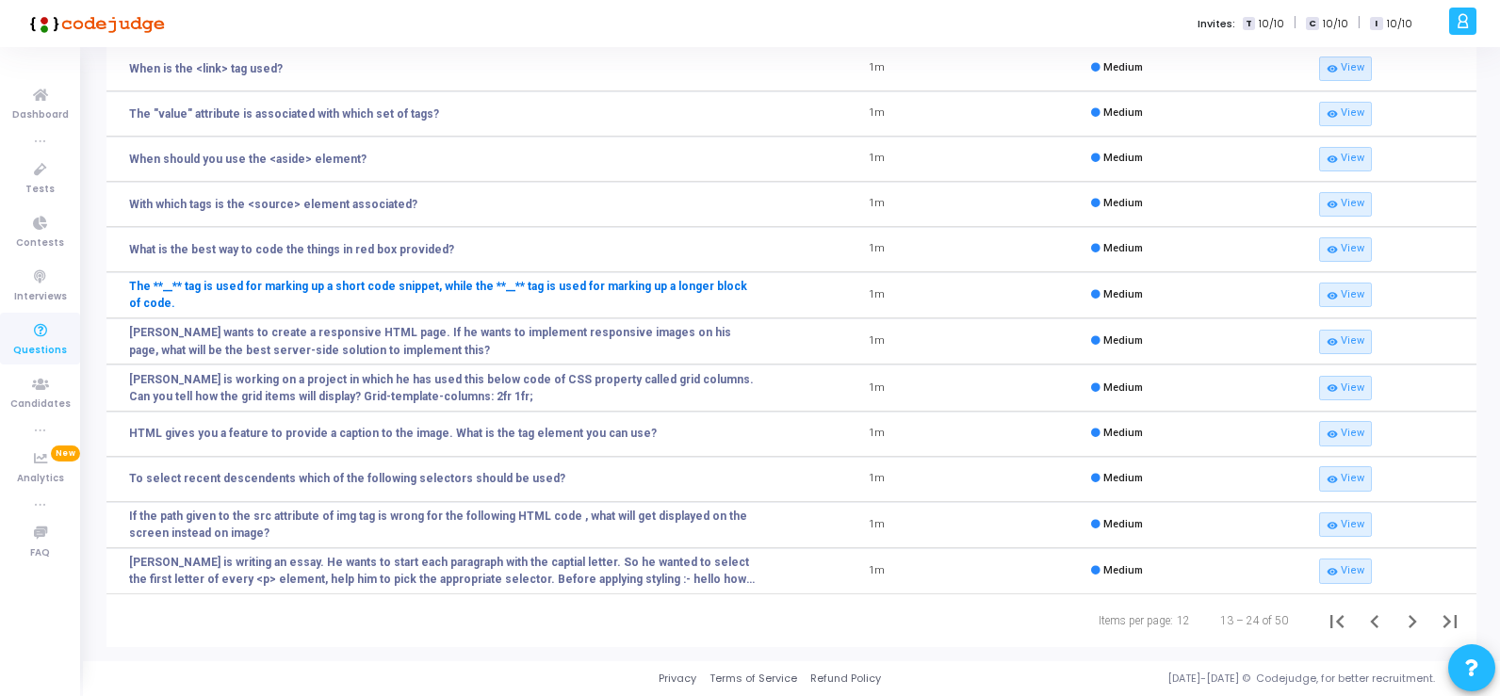
click at [243, 292] on link "The **__** tag is used for marking up a short code snippet, while the **__** ta…" at bounding box center [443, 295] width 629 height 34
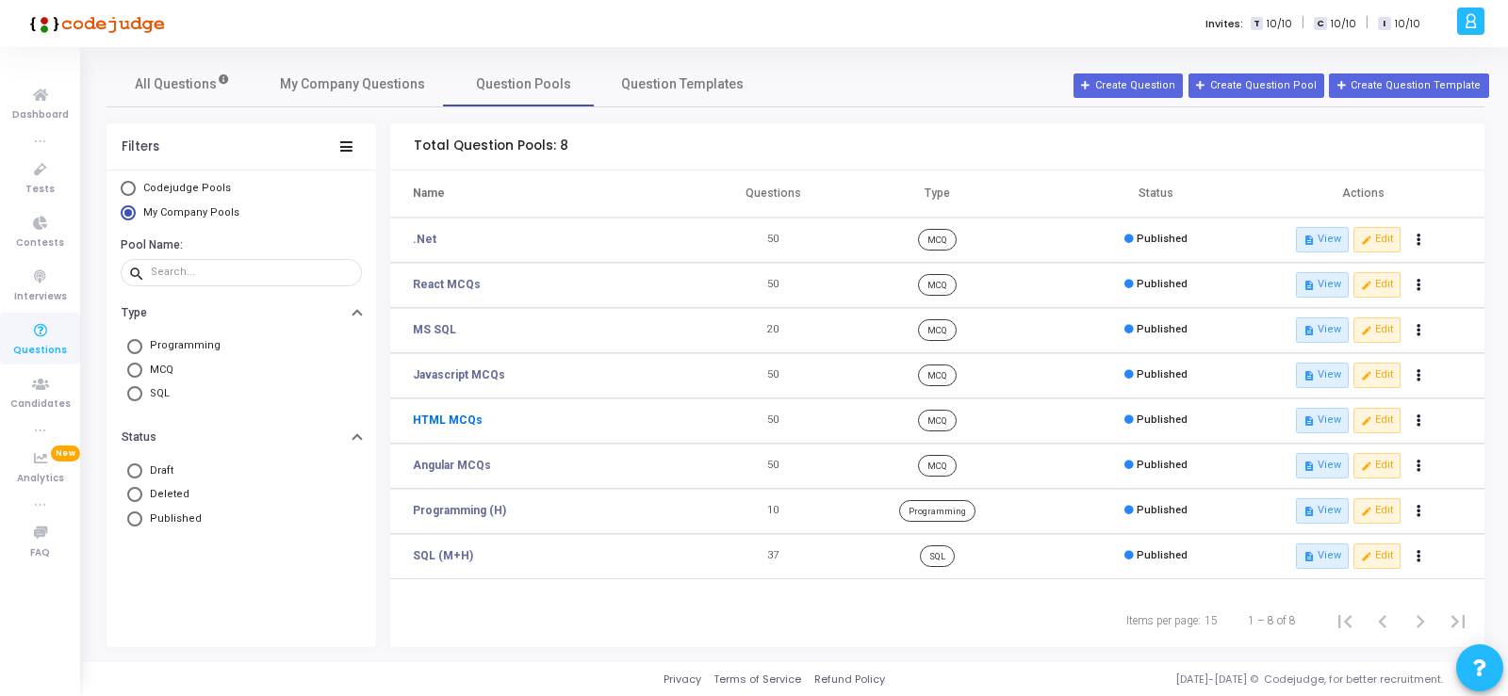
click at [467, 420] on link "HTML MCQs" at bounding box center [448, 420] width 70 height 17
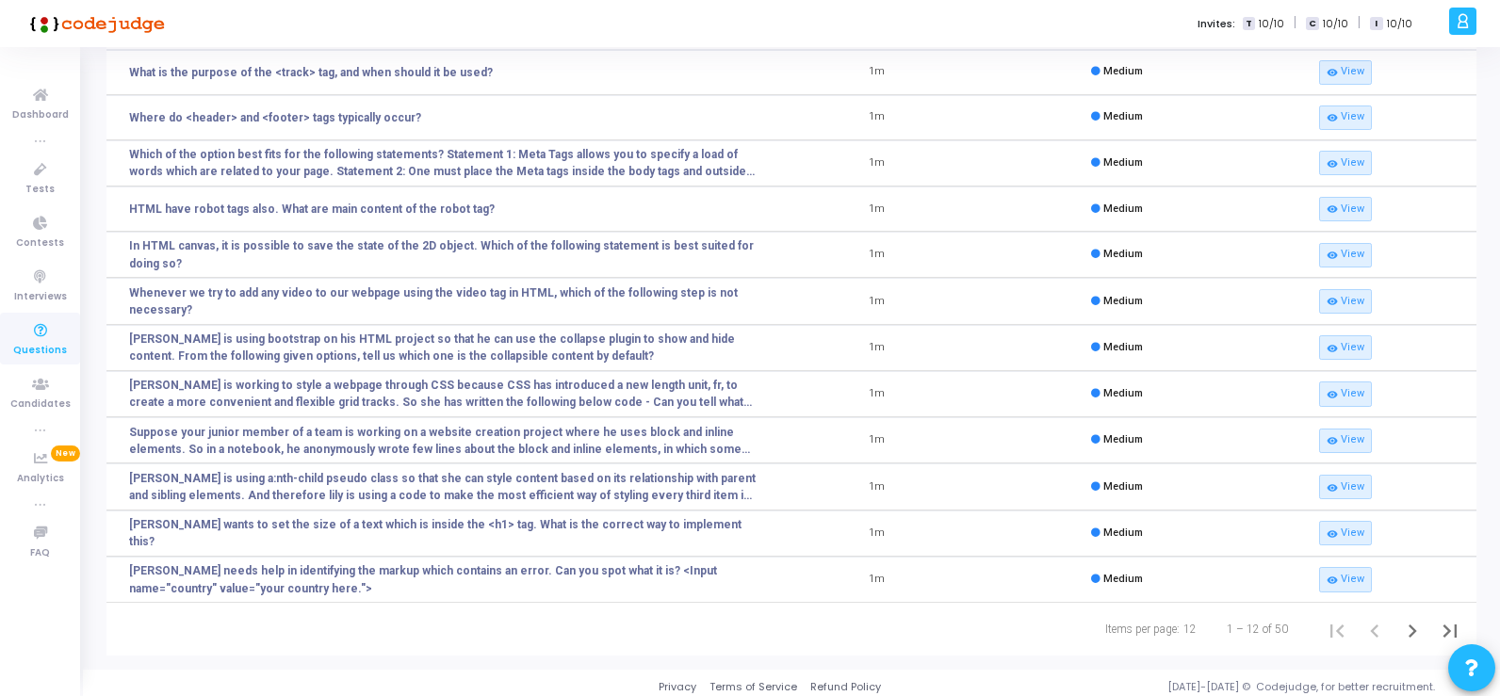
scroll to position [151, 0]
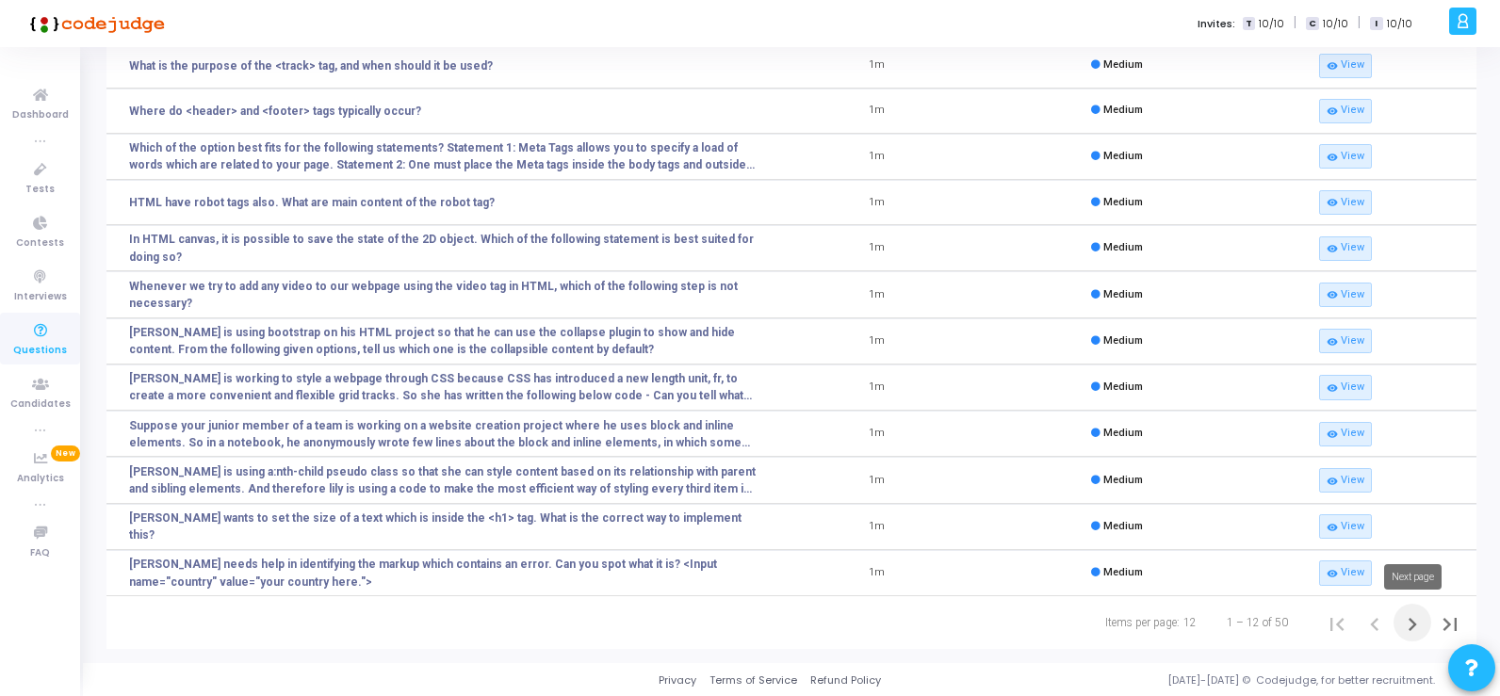
click at [1410, 623] on icon "Next page" at bounding box center [1413, 625] width 26 height 26
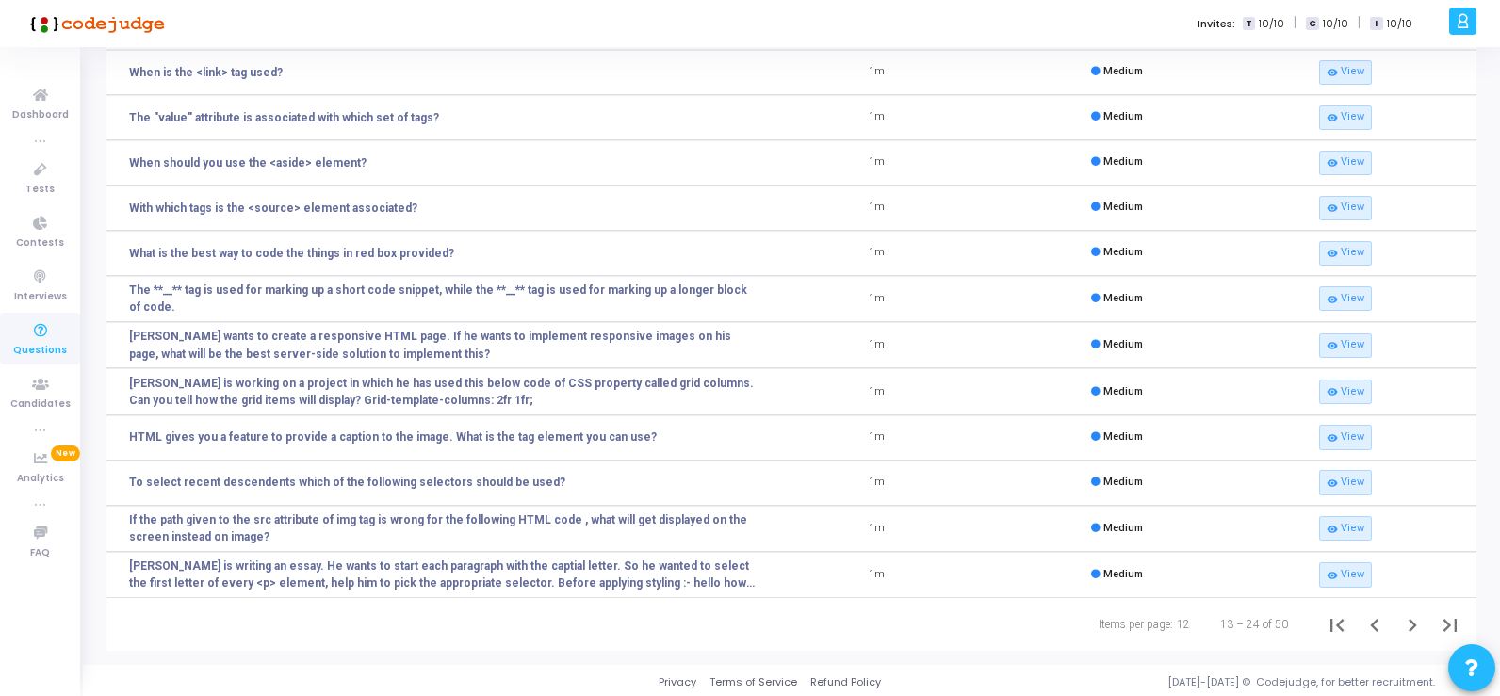
scroll to position [148, 0]
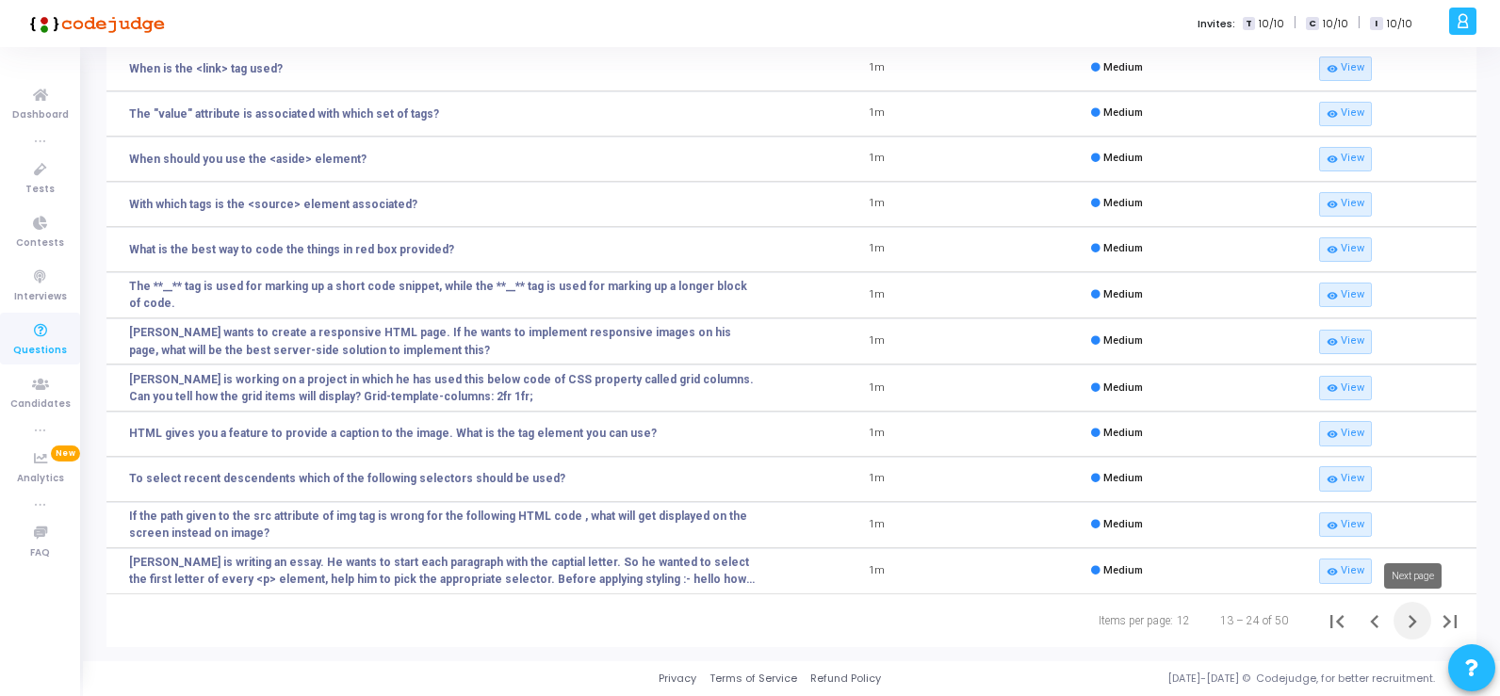
click at [1412, 622] on icon "Next page" at bounding box center [1413, 622] width 26 height 26
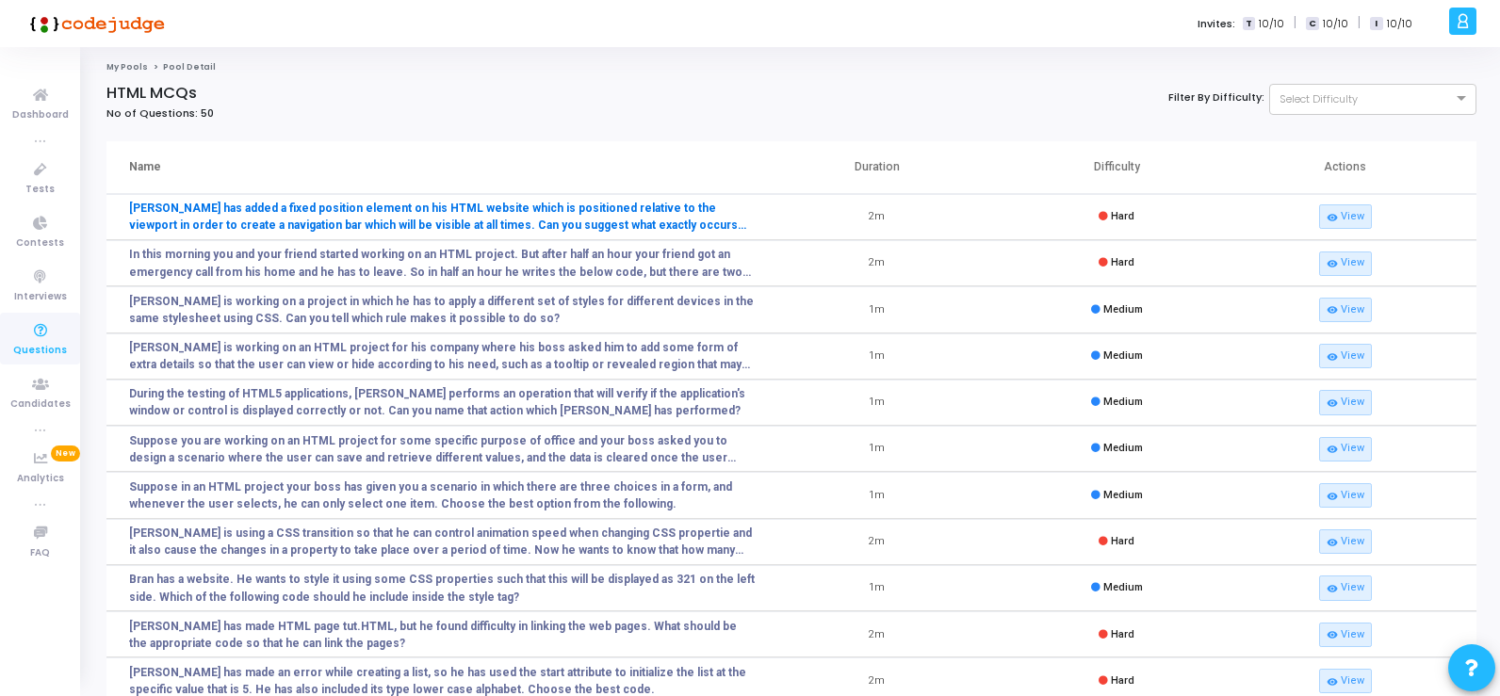
click at [377, 219] on link "[PERSON_NAME] has added a fixed position element on his HTML website which is p…" at bounding box center [443, 217] width 629 height 34
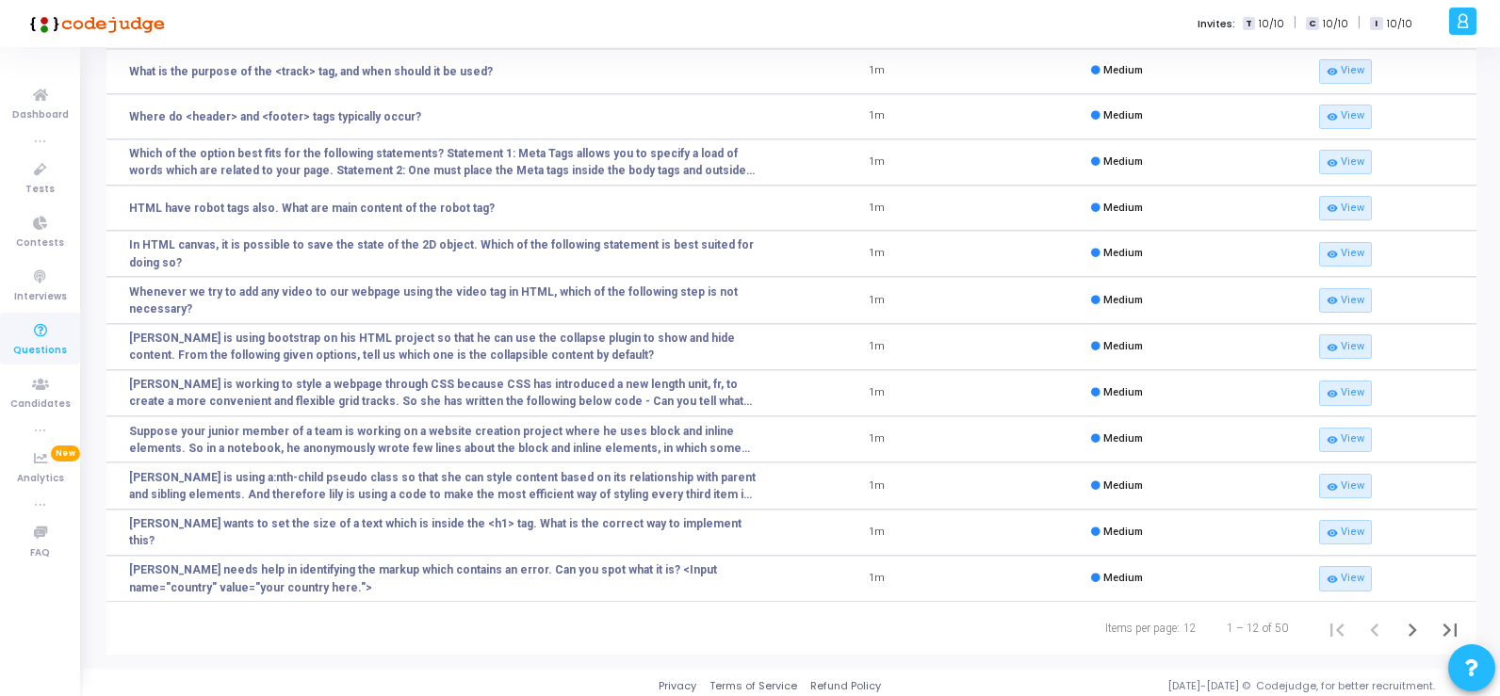
scroll to position [151, 0]
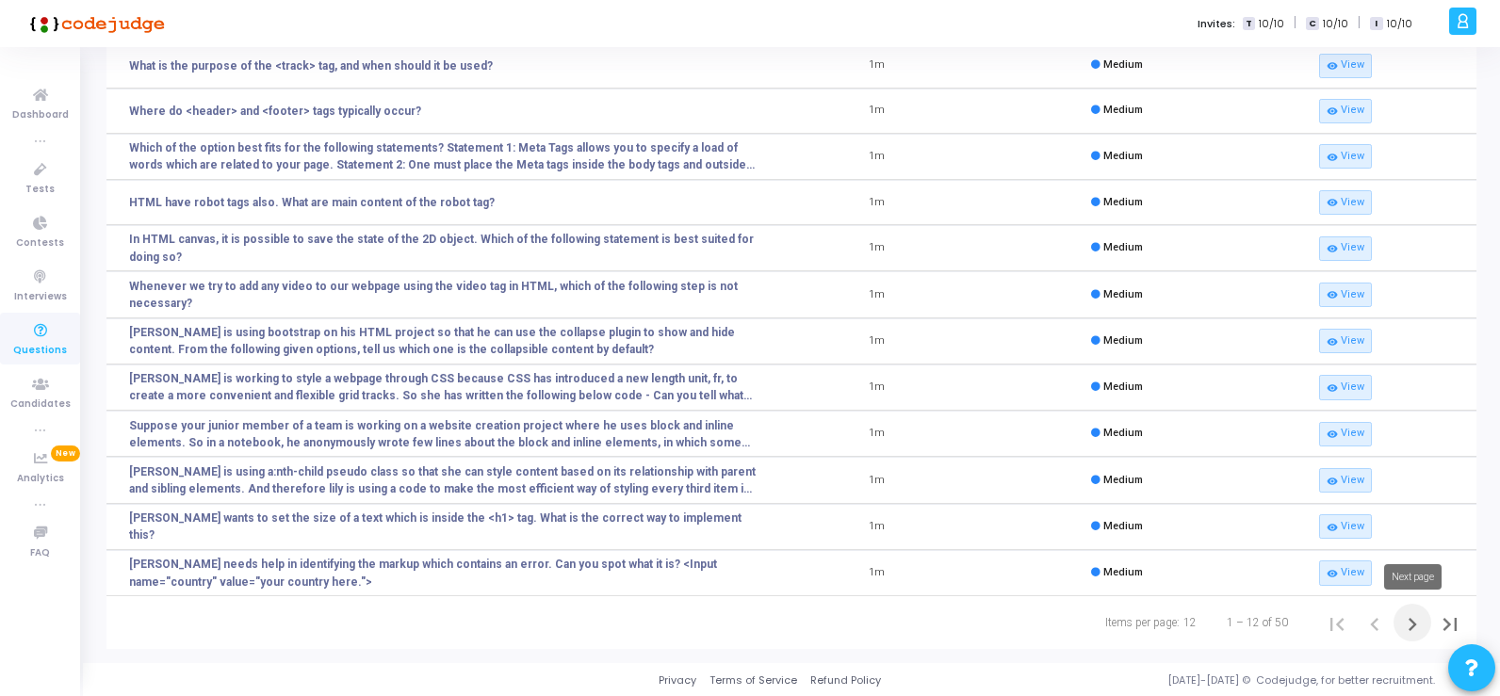
click at [1415, 619] on icon "Next page" at bounding box center [1413, 625] width 26 height 26
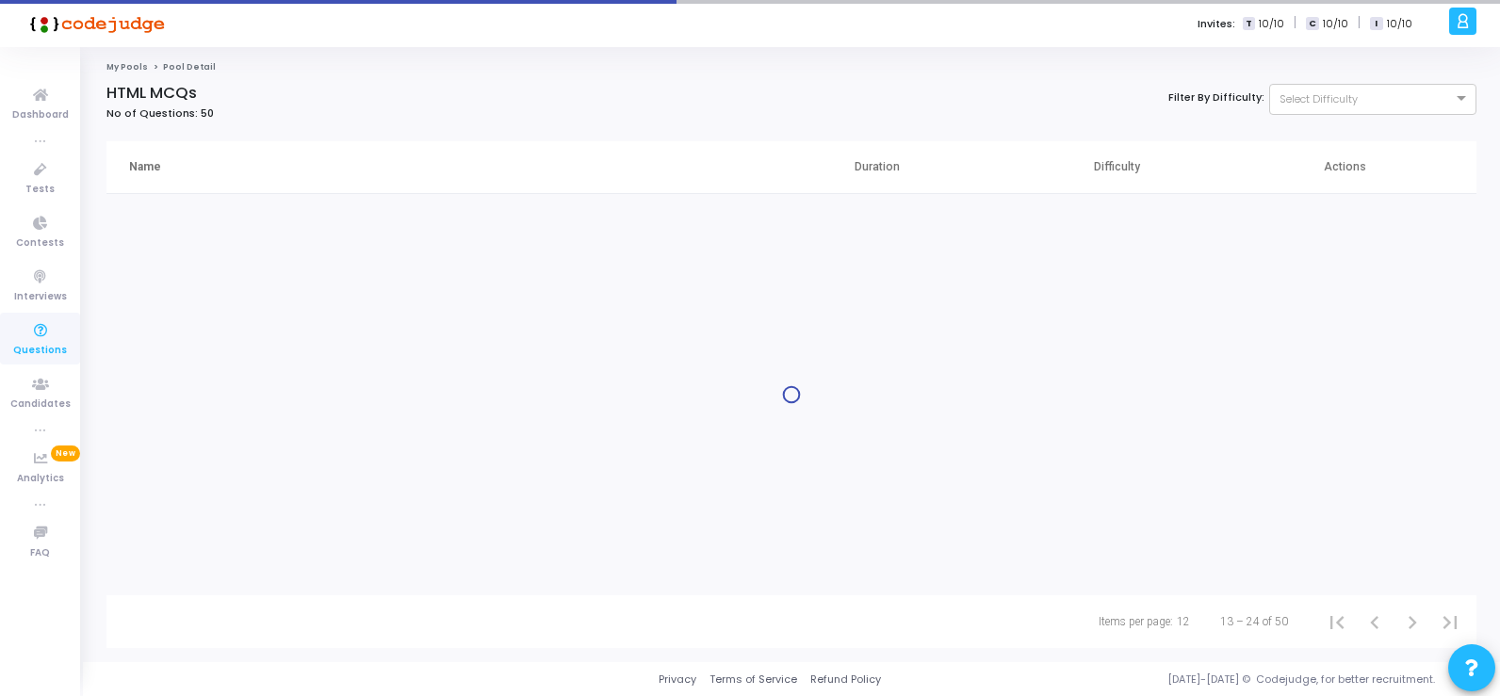
click at [1415, 619] on div "Name Duration Difficulty Actions Items per page: 12 13 – 24 of 50" at bounding box center [791, 394] width 1389 height 507
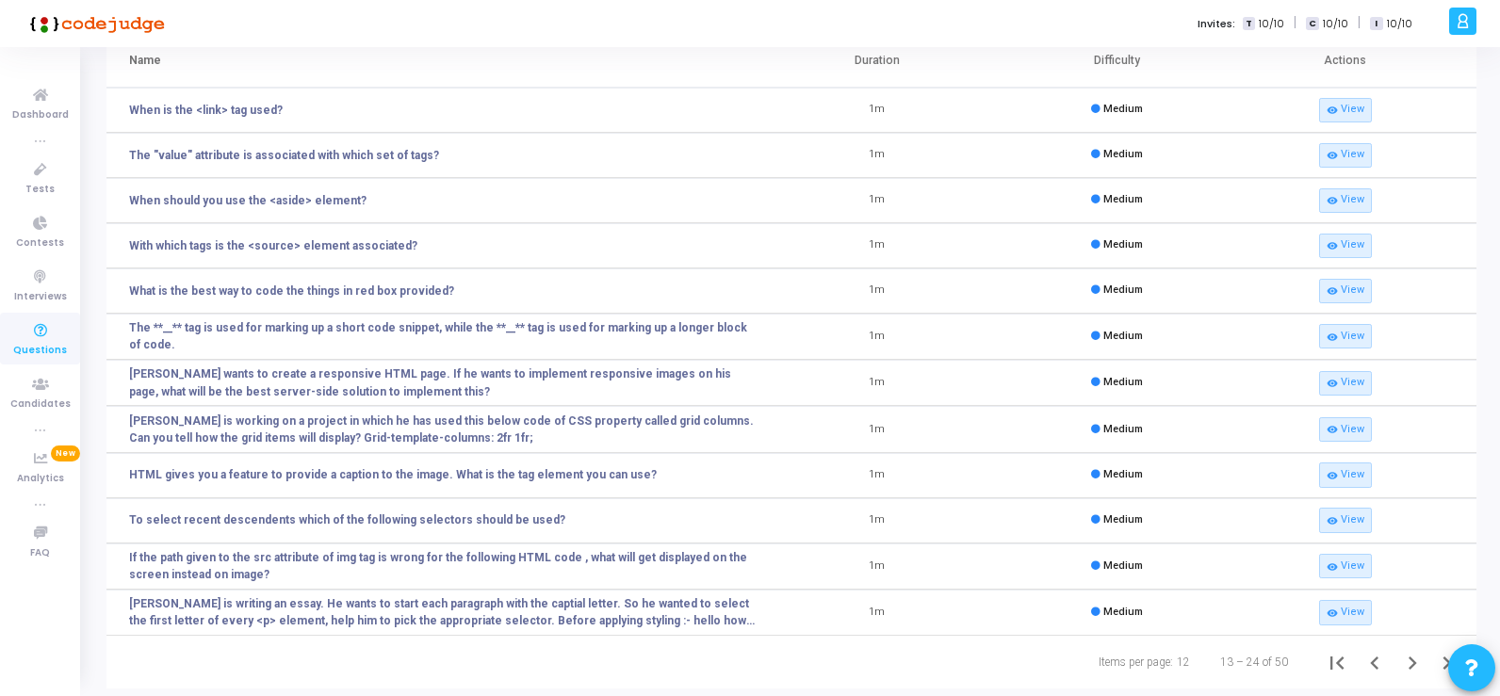
scroll to position [148, 0]
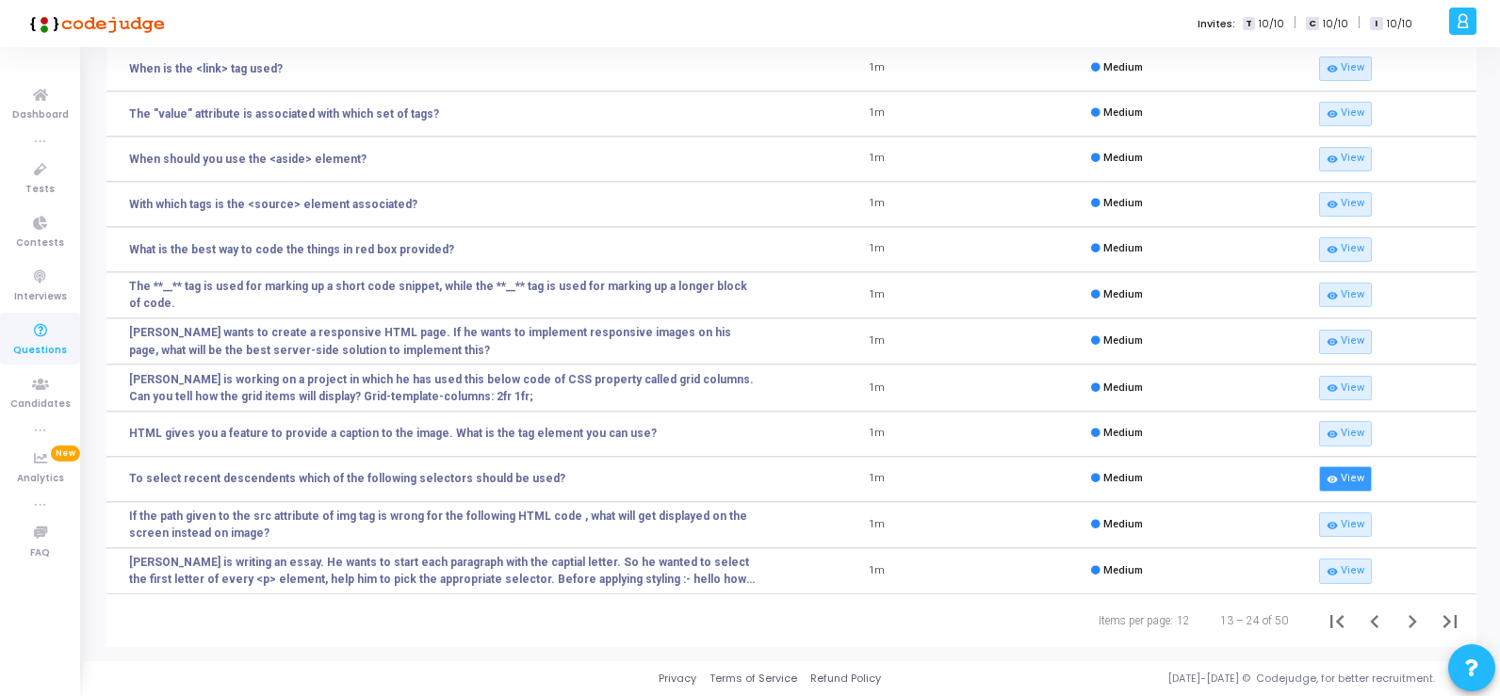
click at [1346, 479] on link "visibility View" at bounding box center [1345, 479] width 53 height 25
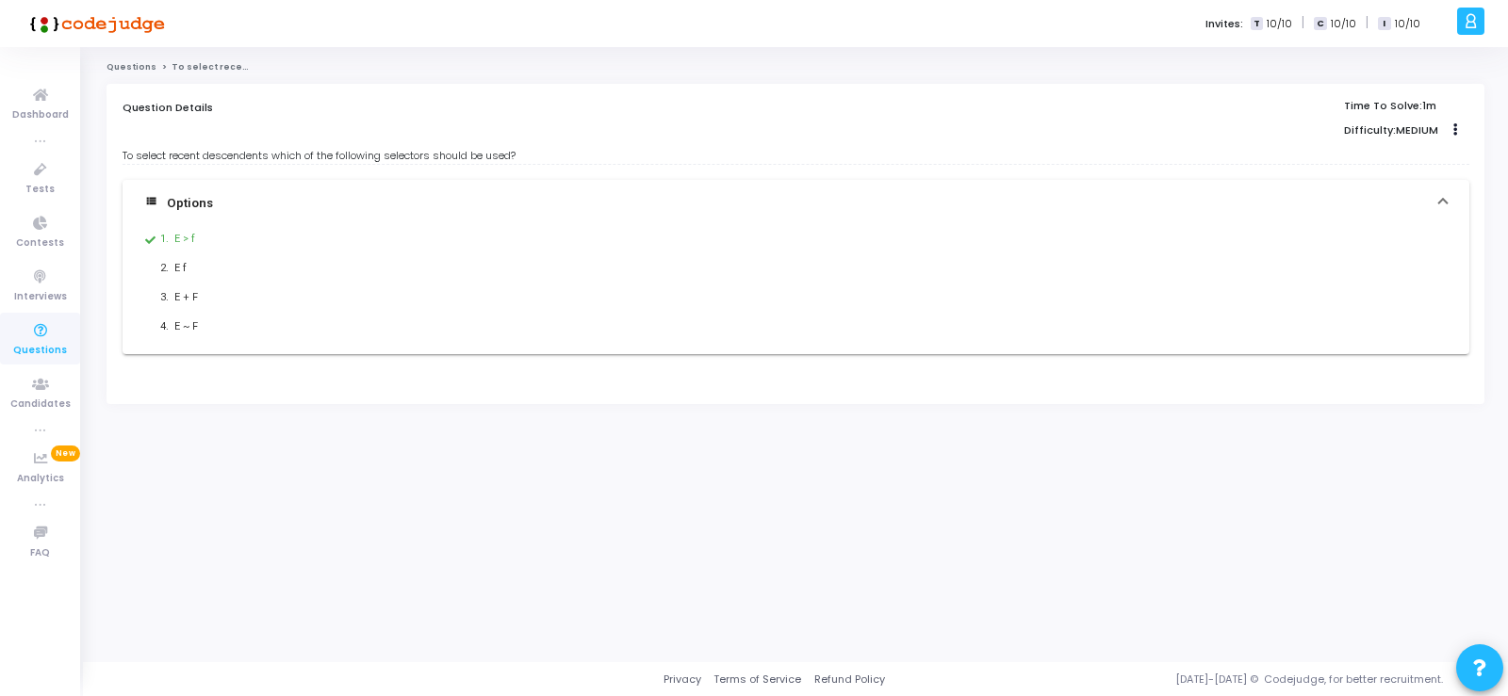
click at [265, 233] on p "E > f" at bounding box center [662, 239] width 976 height 19
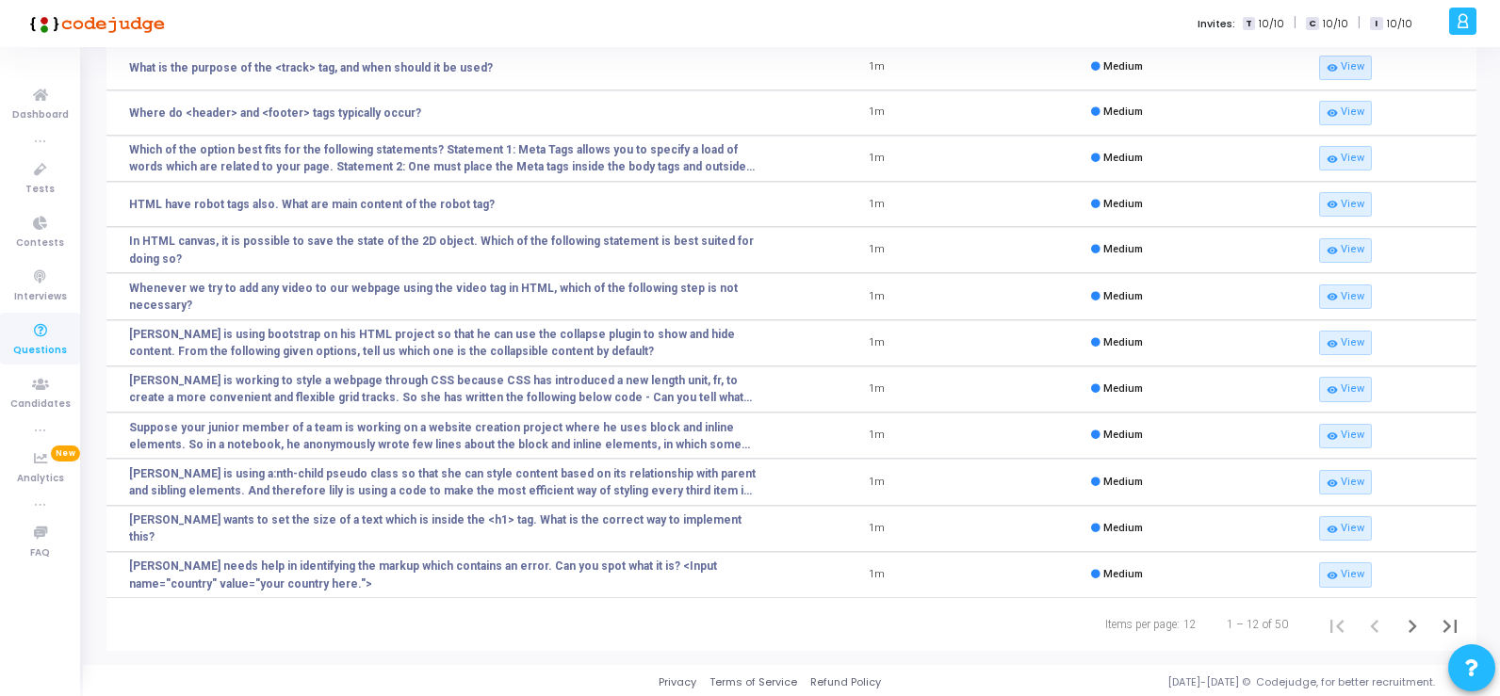
scroll to position [151, 0]
click at [1410, 623] on icon "Next page" at bounding box center [1413, 625] width 26 height 26
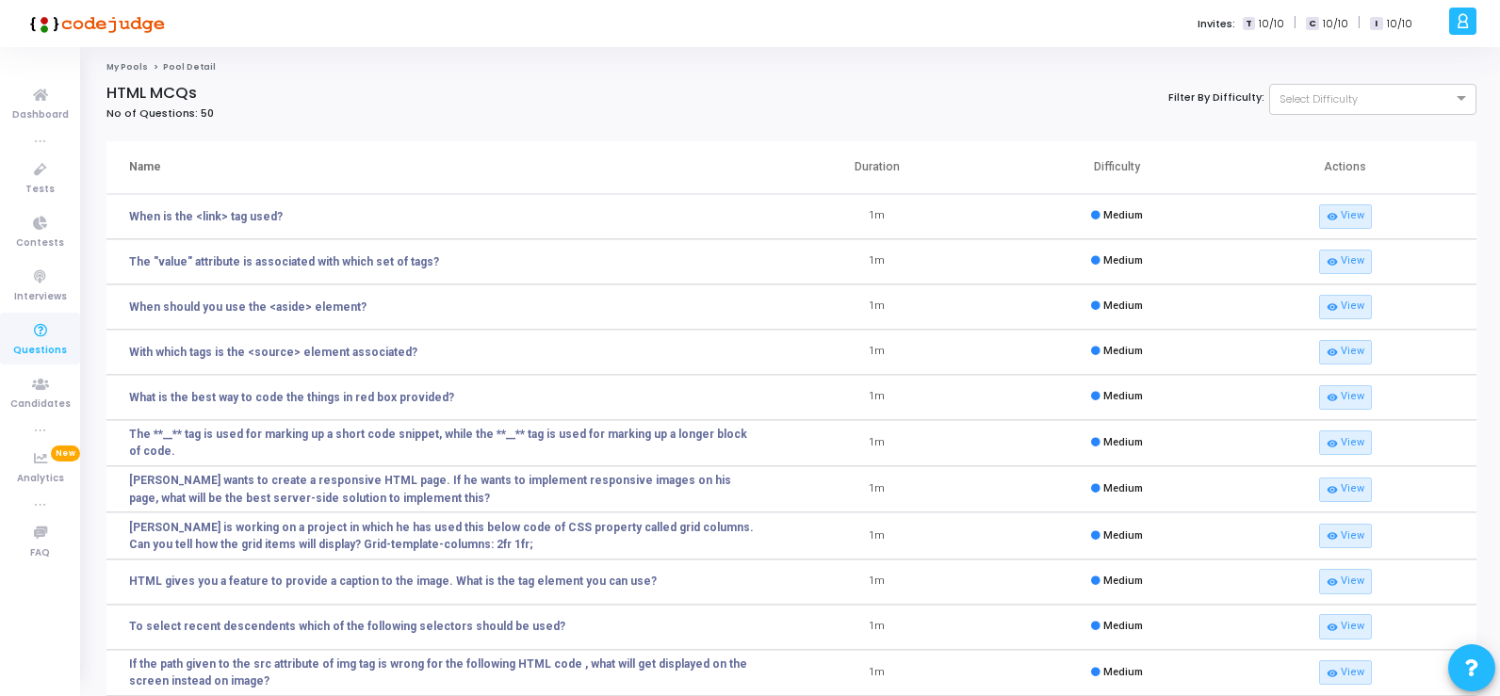
scroll to position [148, 0]
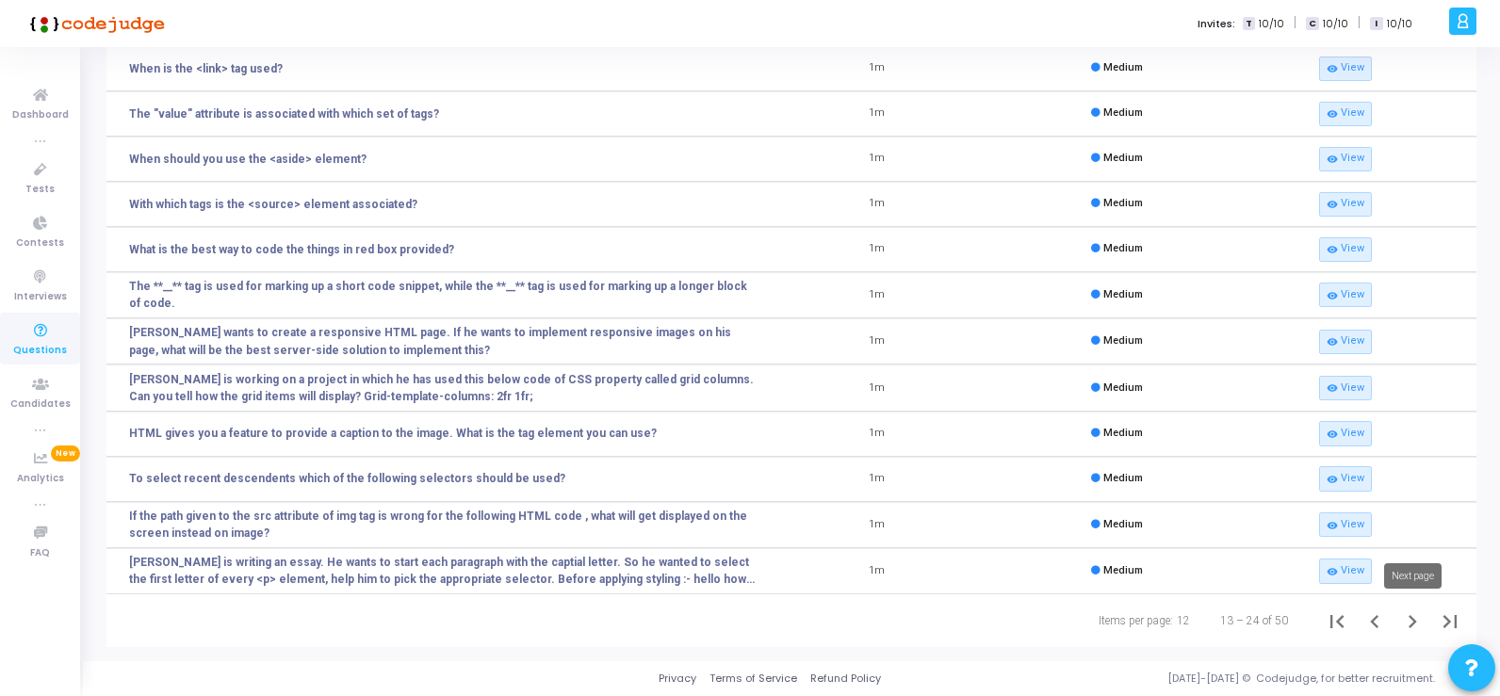
click at [1407, 622] on icon "Next page" at bounding box center [1413, 622] width 26 height 26
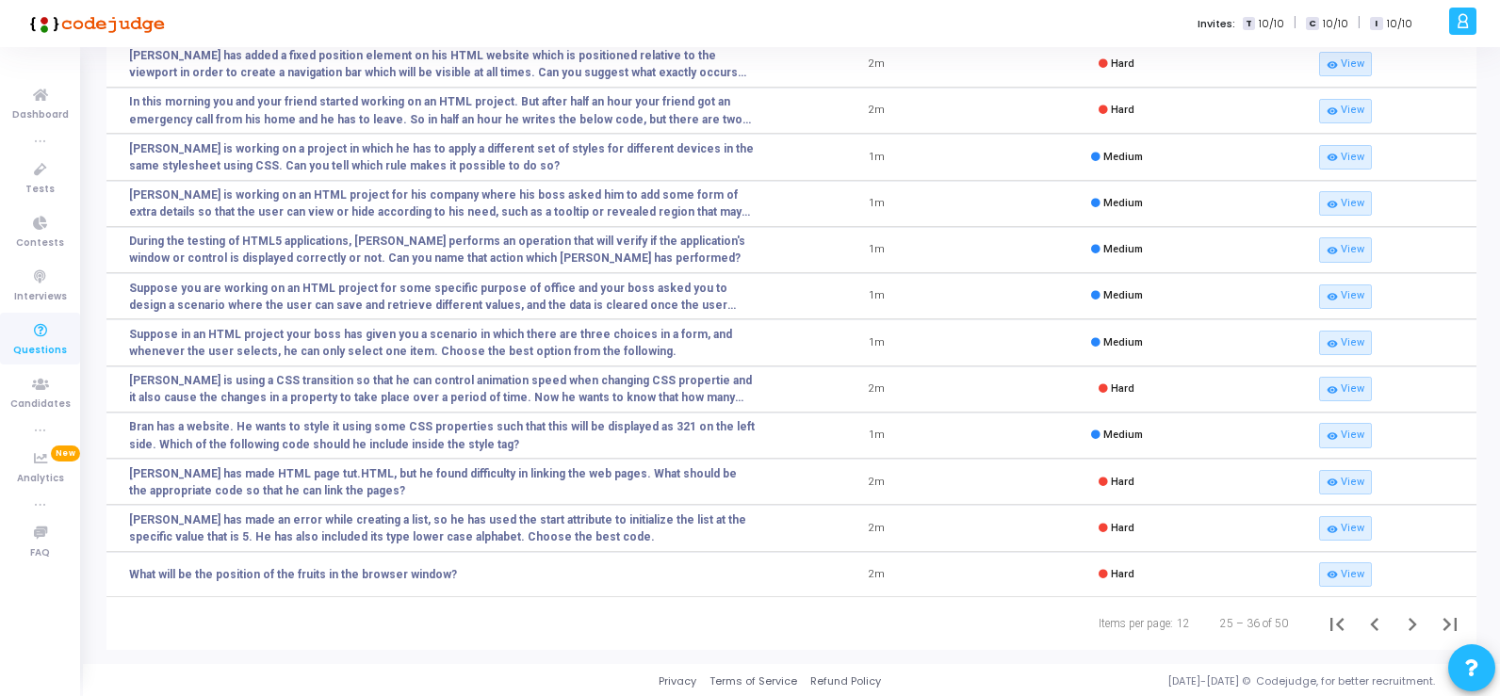
scroll to position [155, 0]
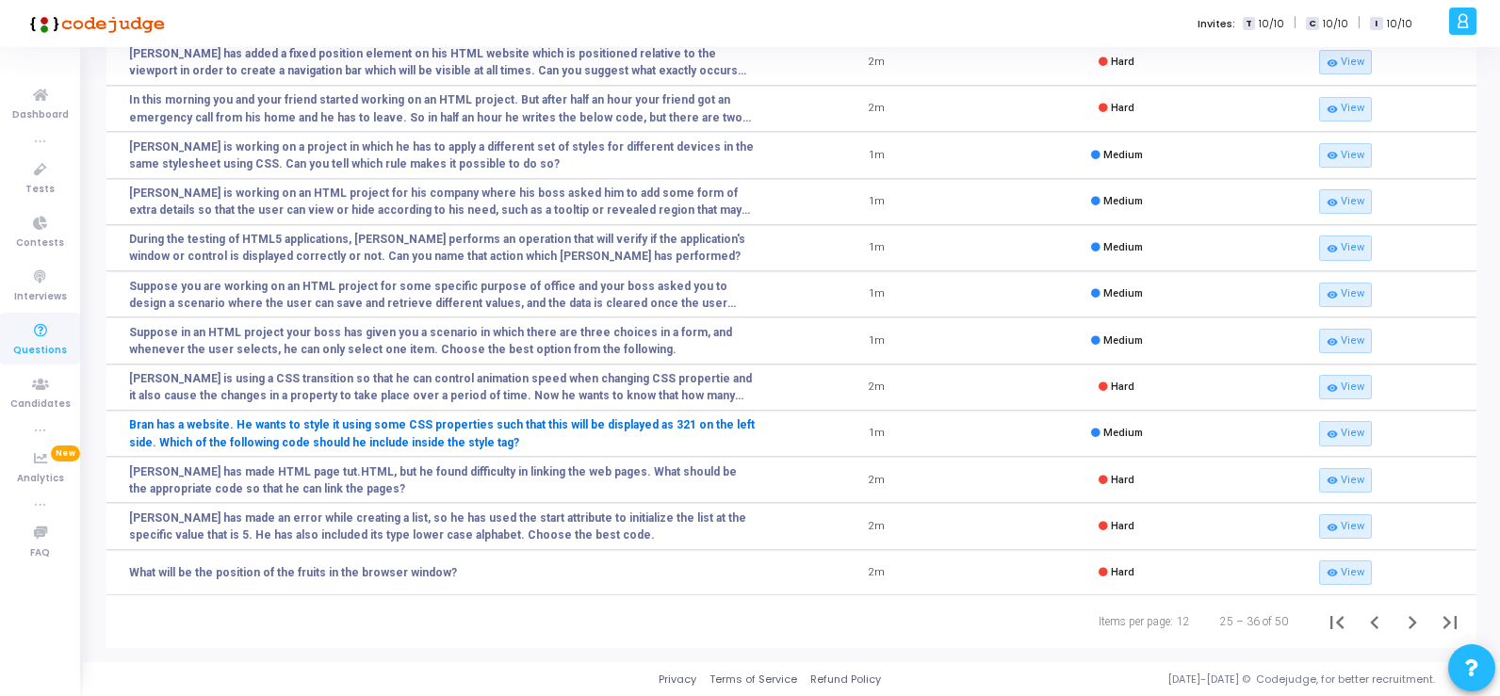
click at [367, 434] on link "Bran has a website. He wants to style it using some CSS properties such that th…" at bounding box center [443, 434] width 629 height 34
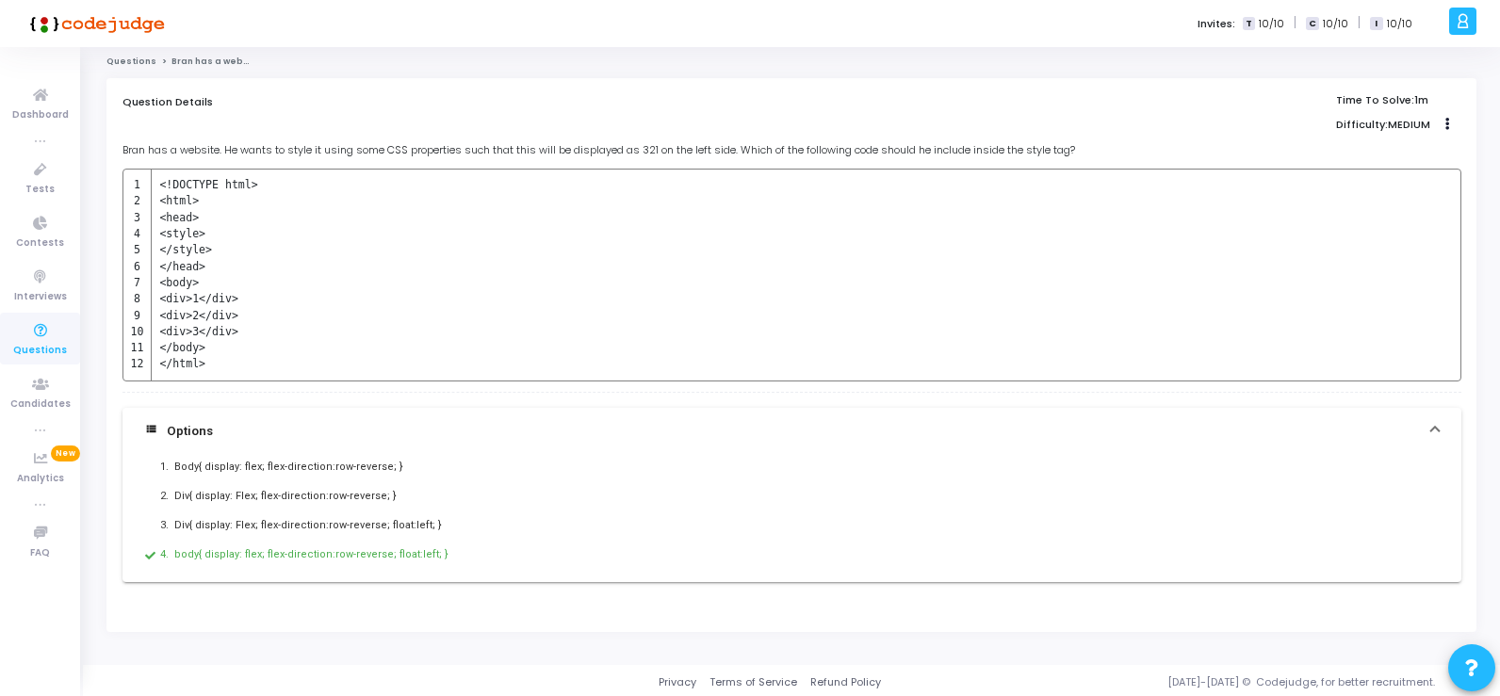
scroll to position [8, 0]
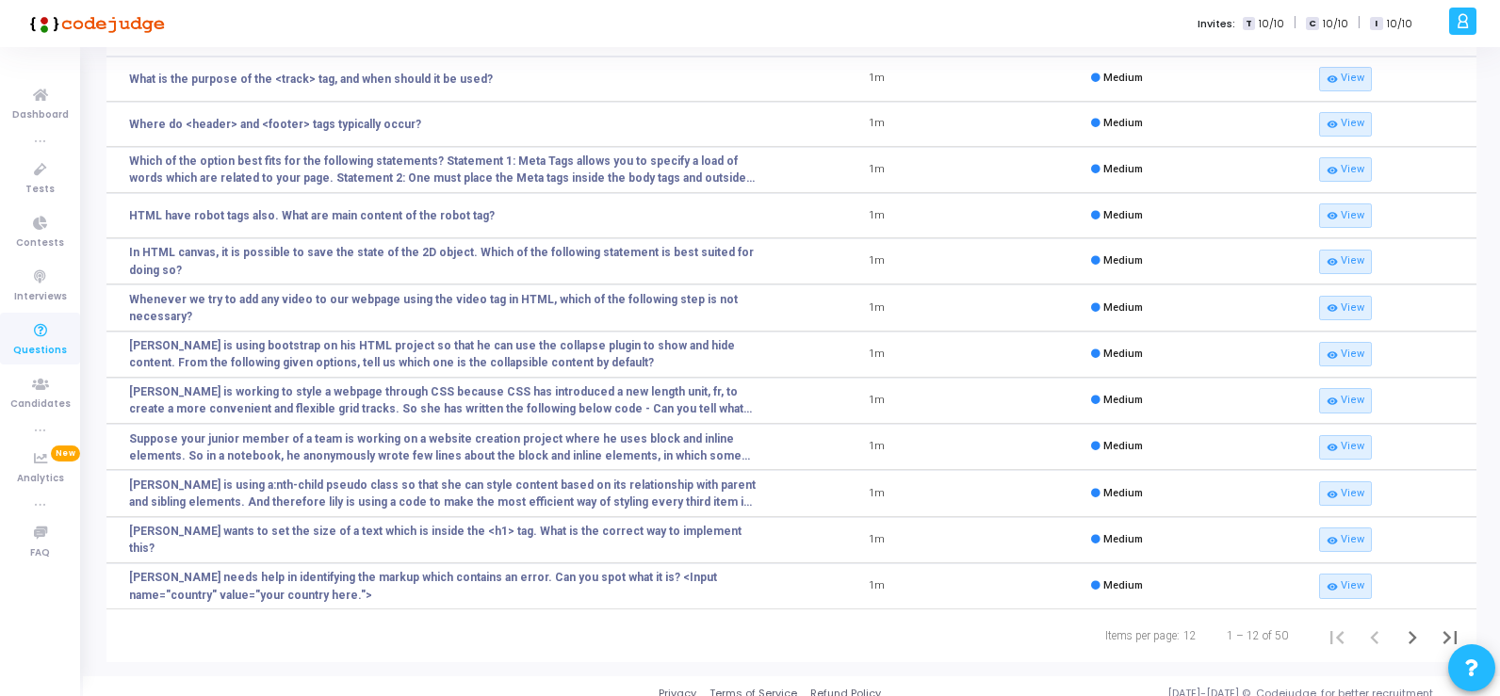
scroll to position [151, 0]
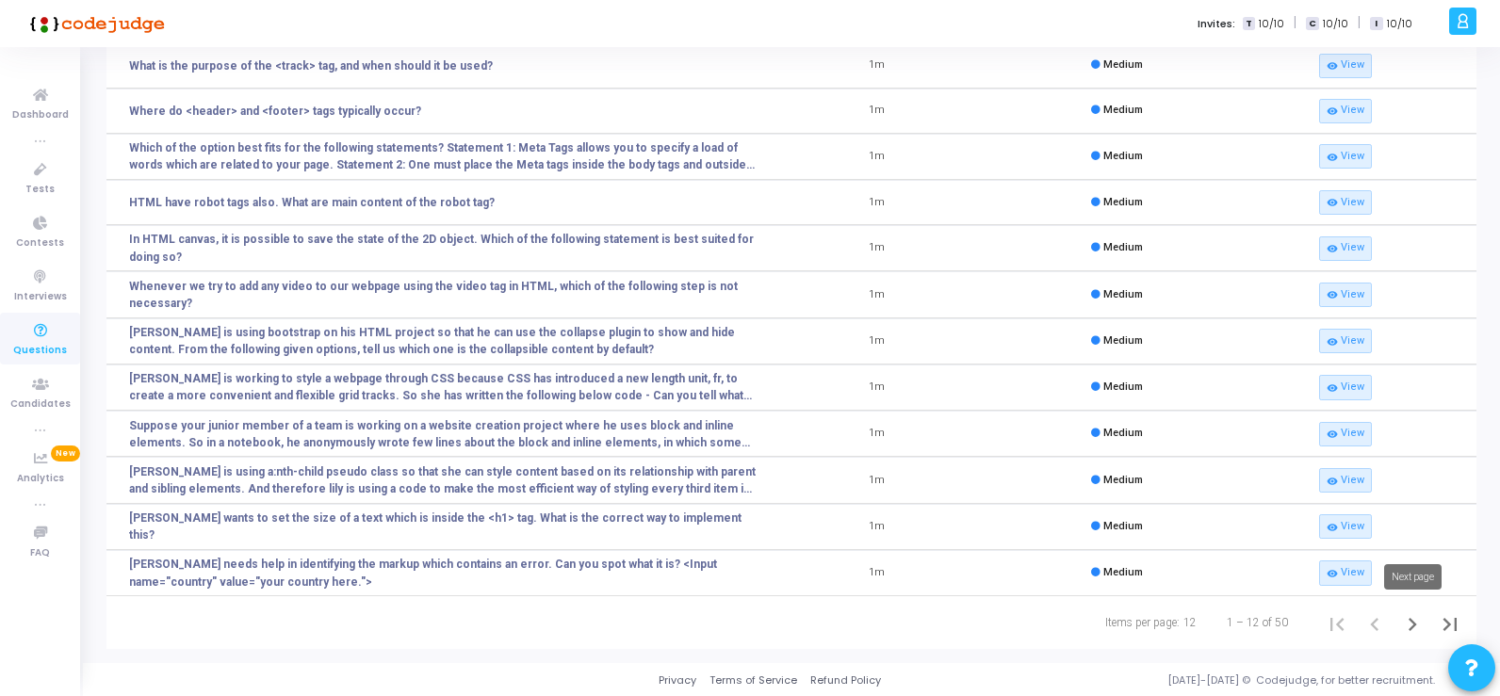
click at [1408, 621] on icon "Next page" at bounding box center [1413, 625] width 26 height 26
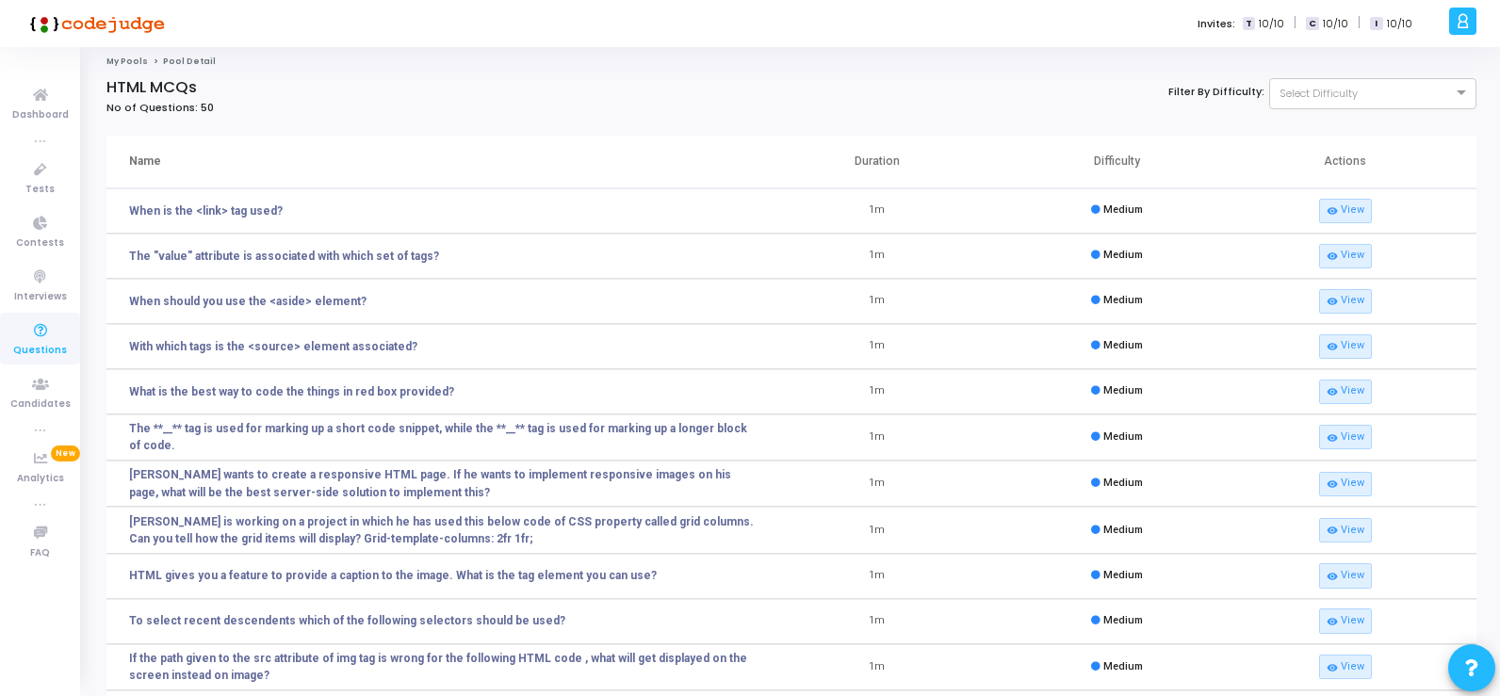
scroll to position [148, 0]
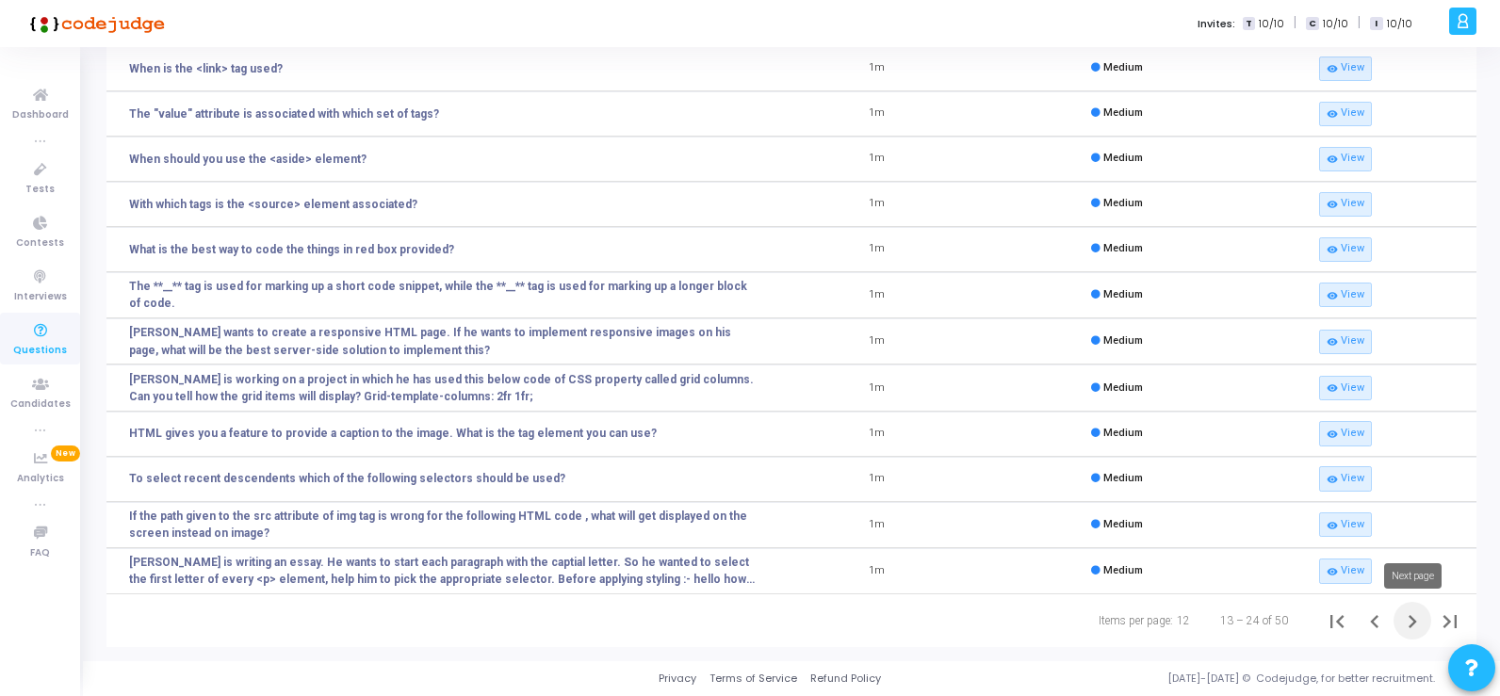
click at [1414, 621] on icon "Next page" at bounding box center [1413, 621] width 8 height 13
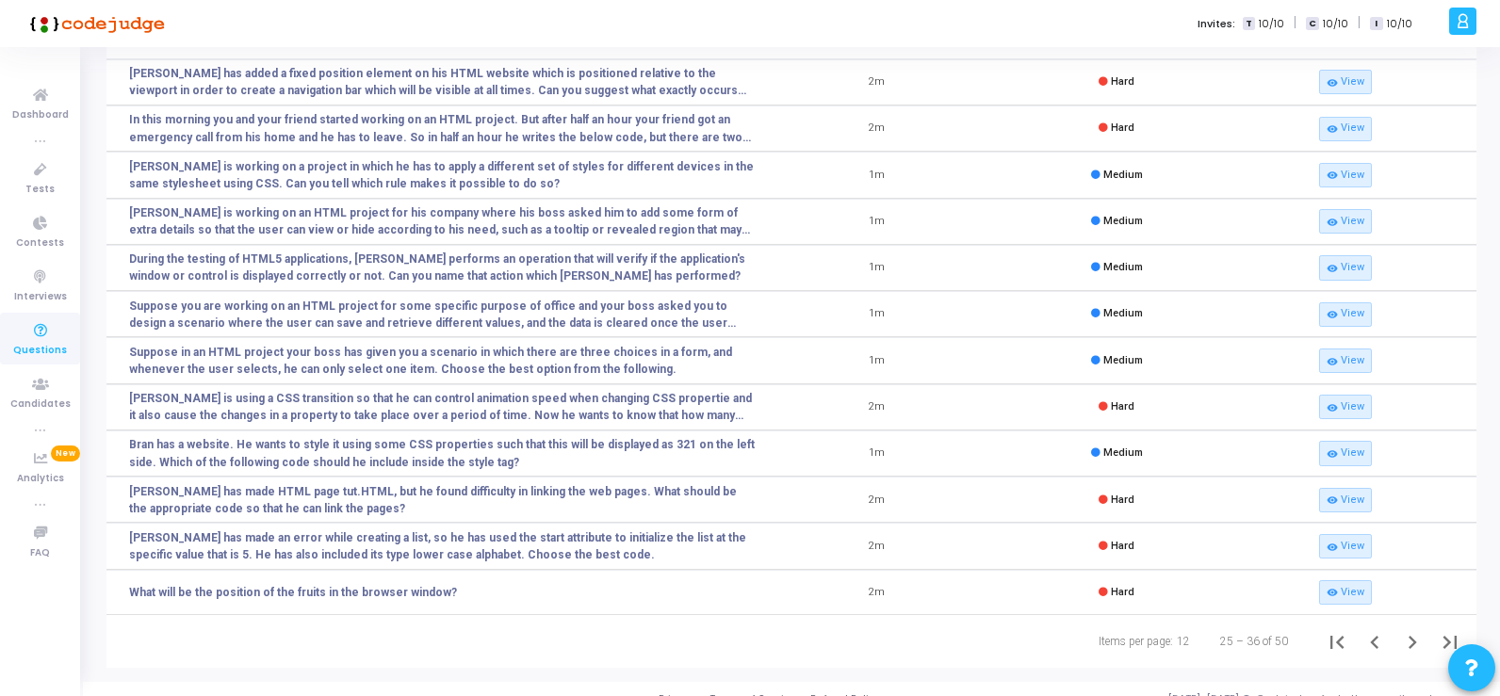
scroll to position [155, 0]
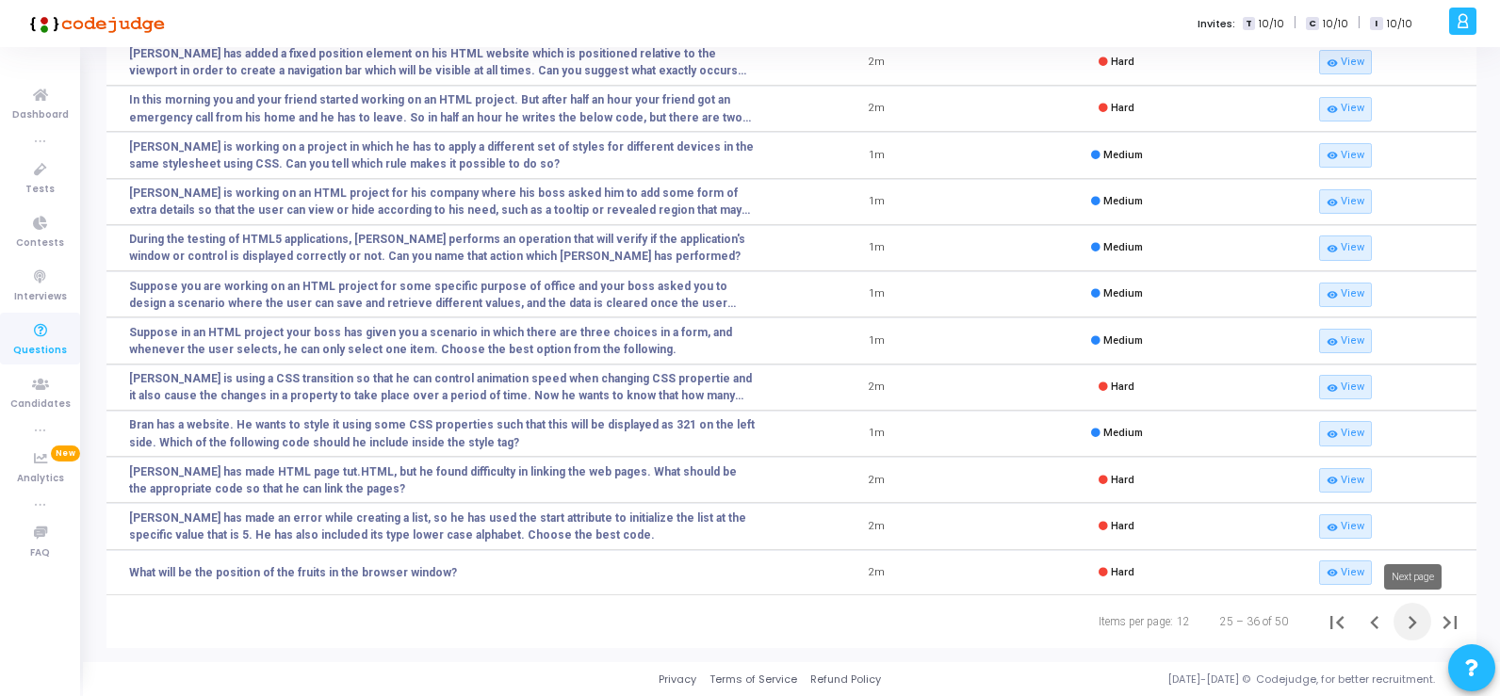
click at [1408, 620] on icon "Next page" at bounding box center [1413, 623] width 26 height 26
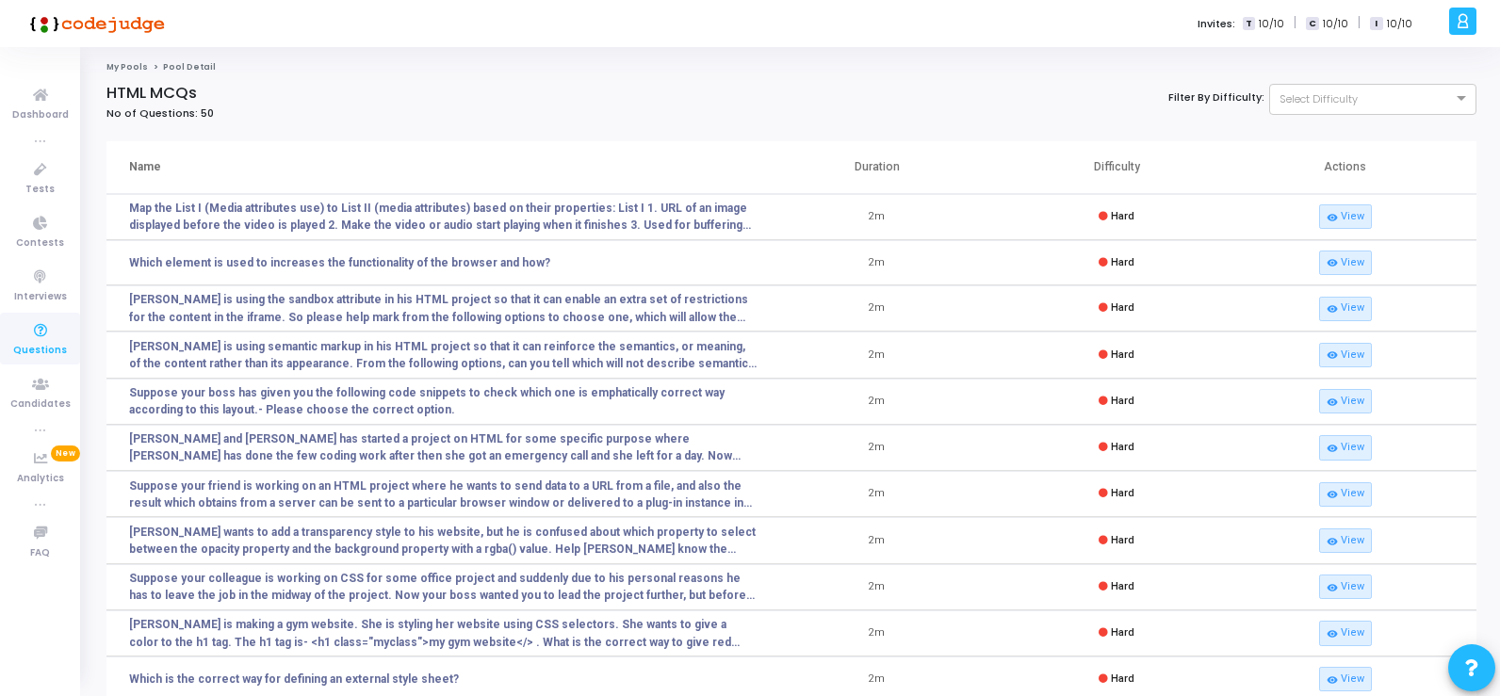
scroll to position [153, 0]
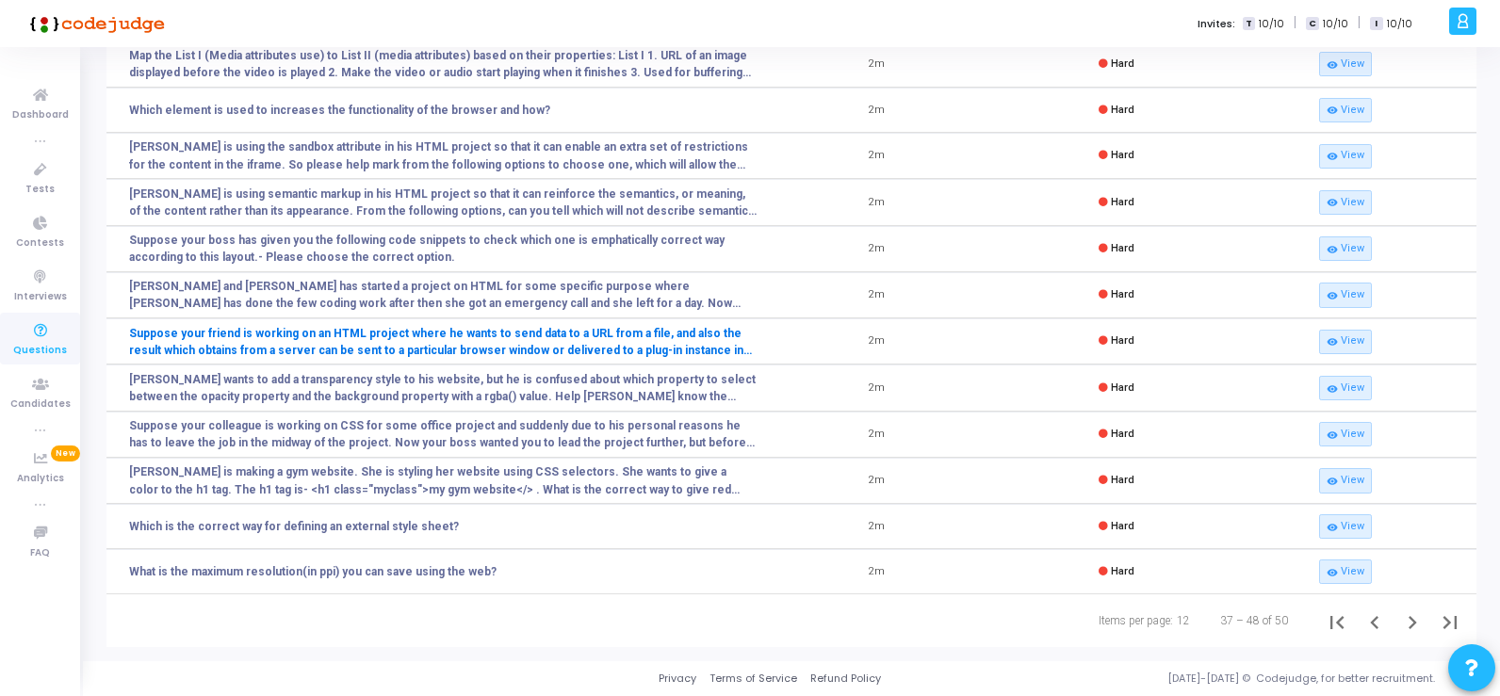
click at [365, 341] on link "Suppose your friend is working on an HTML project where he wants to send data t…" at bounding box center [443, 342] width 629 height 34
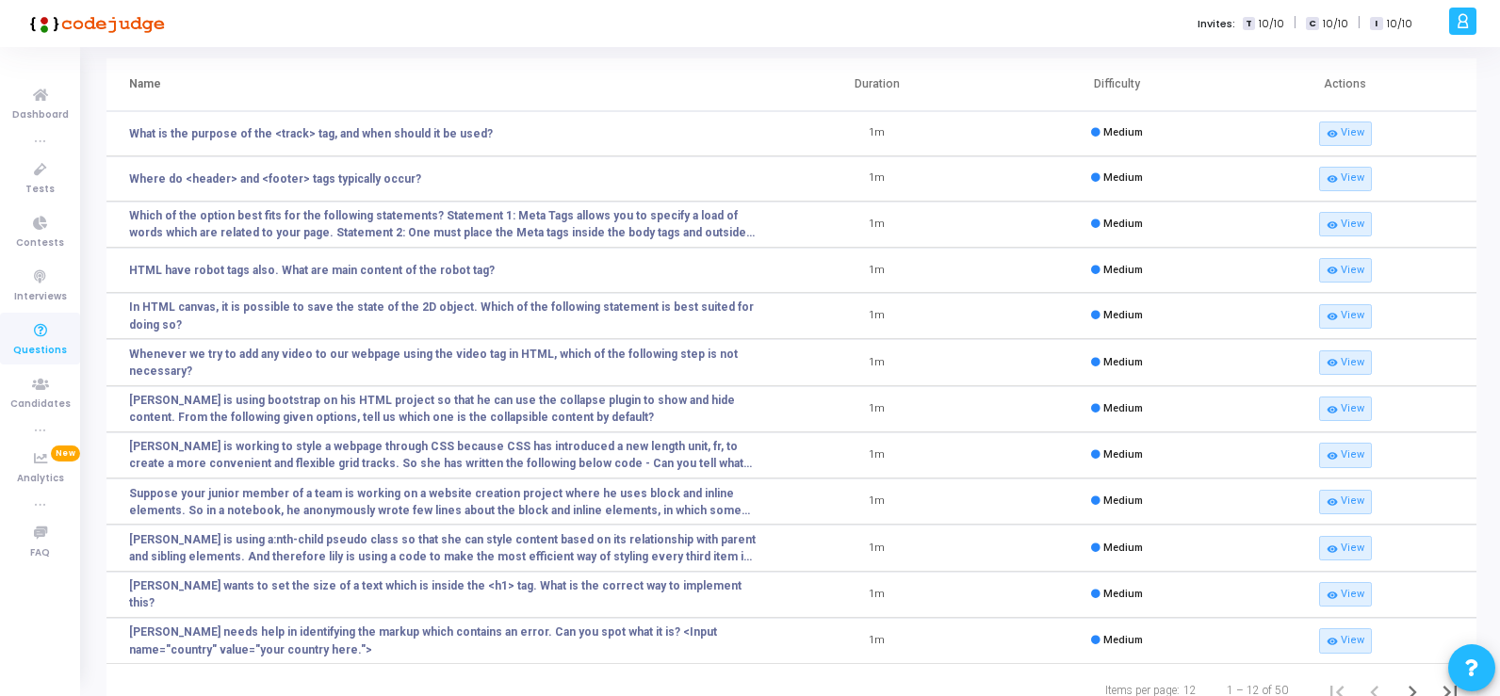
scroll to position [151, 0]
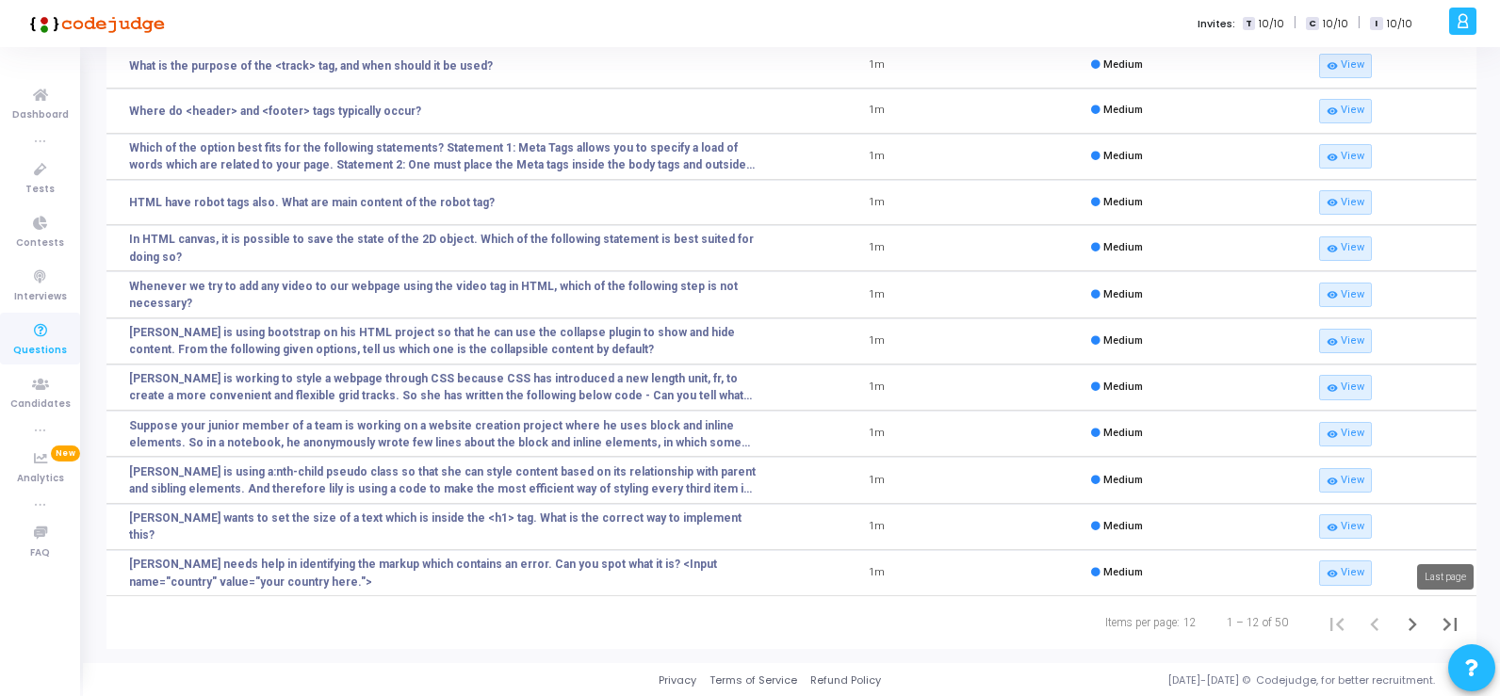
click at [1442, 622] on icon "Last page" at bounding box center [1450, 625] width 26 height 26
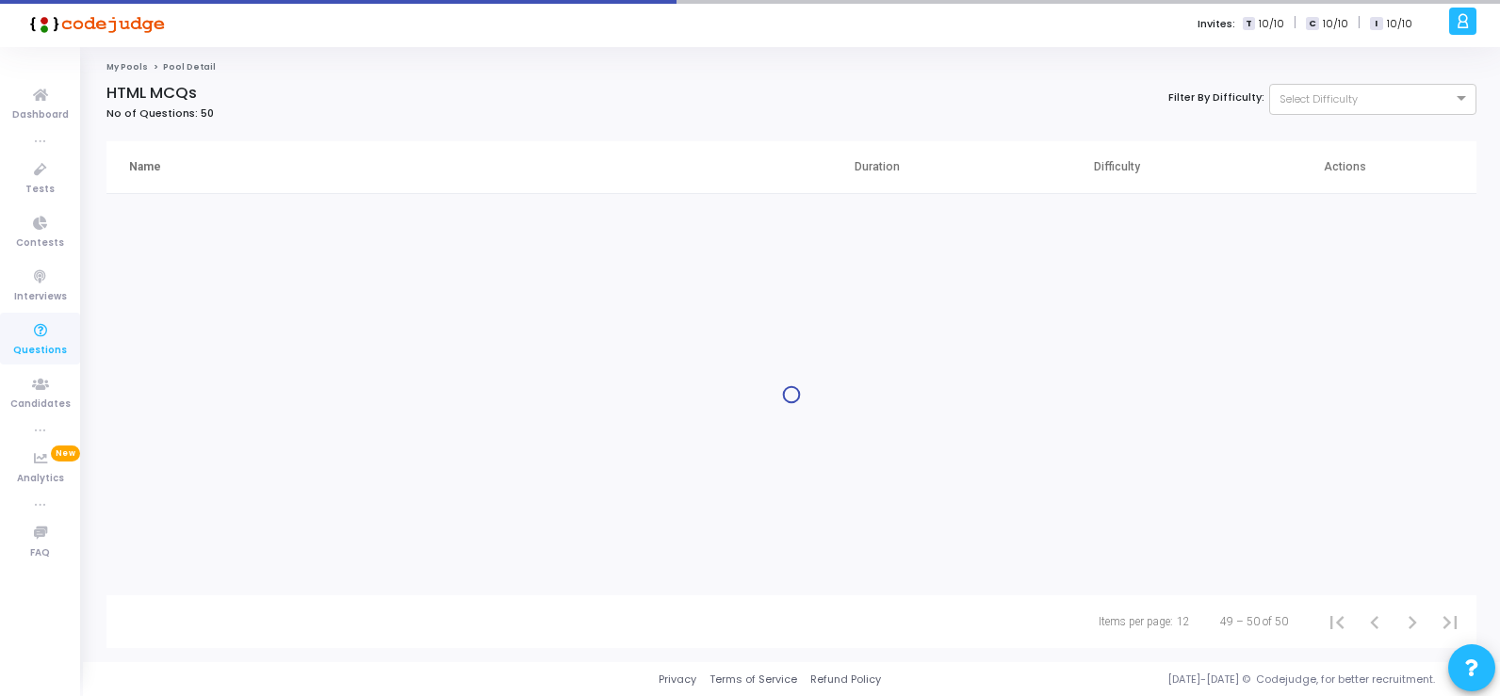
scroll to position [0, 0]
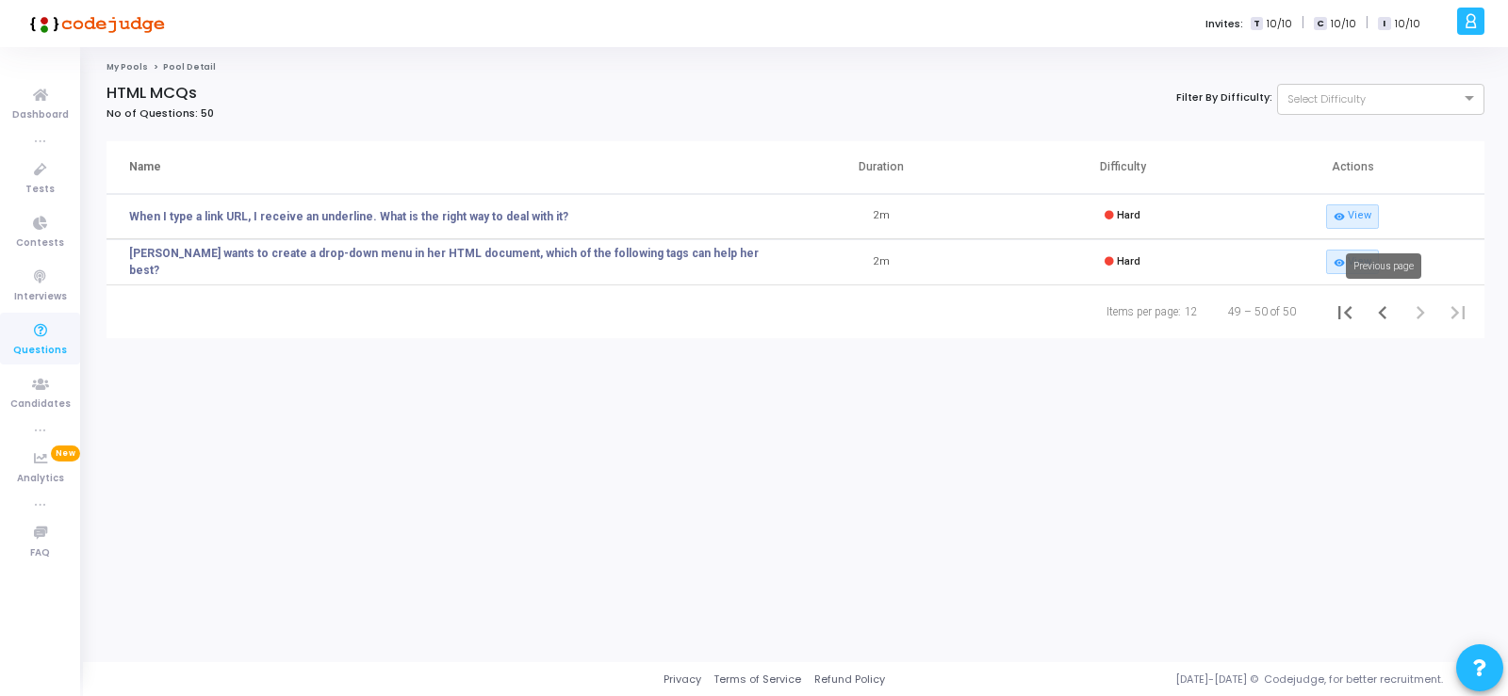
click at [1380, 308] on icon "Previous page" at bounding box center [1382, 313] width 26 height 26
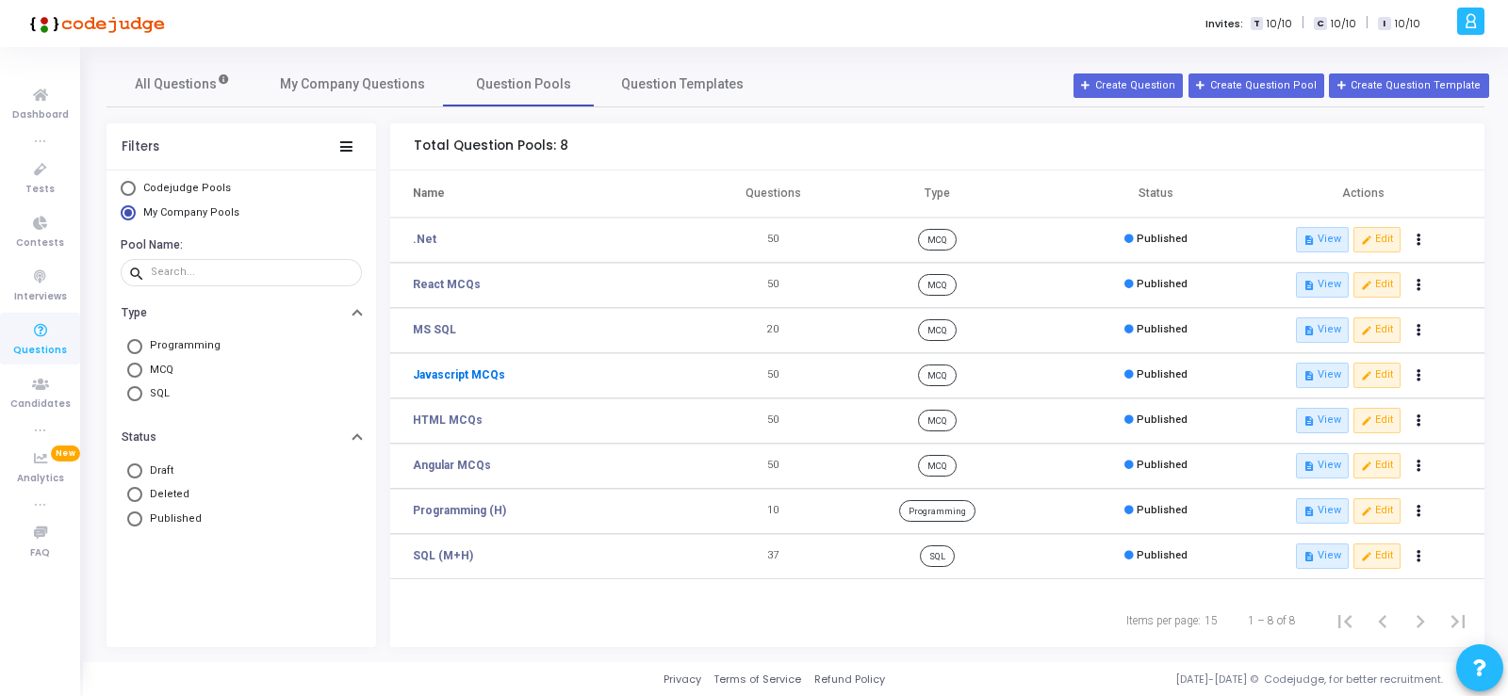
click at [450, 377] on link "Javascript MCQs" at bounding box center [459, 375] width 92 height 17
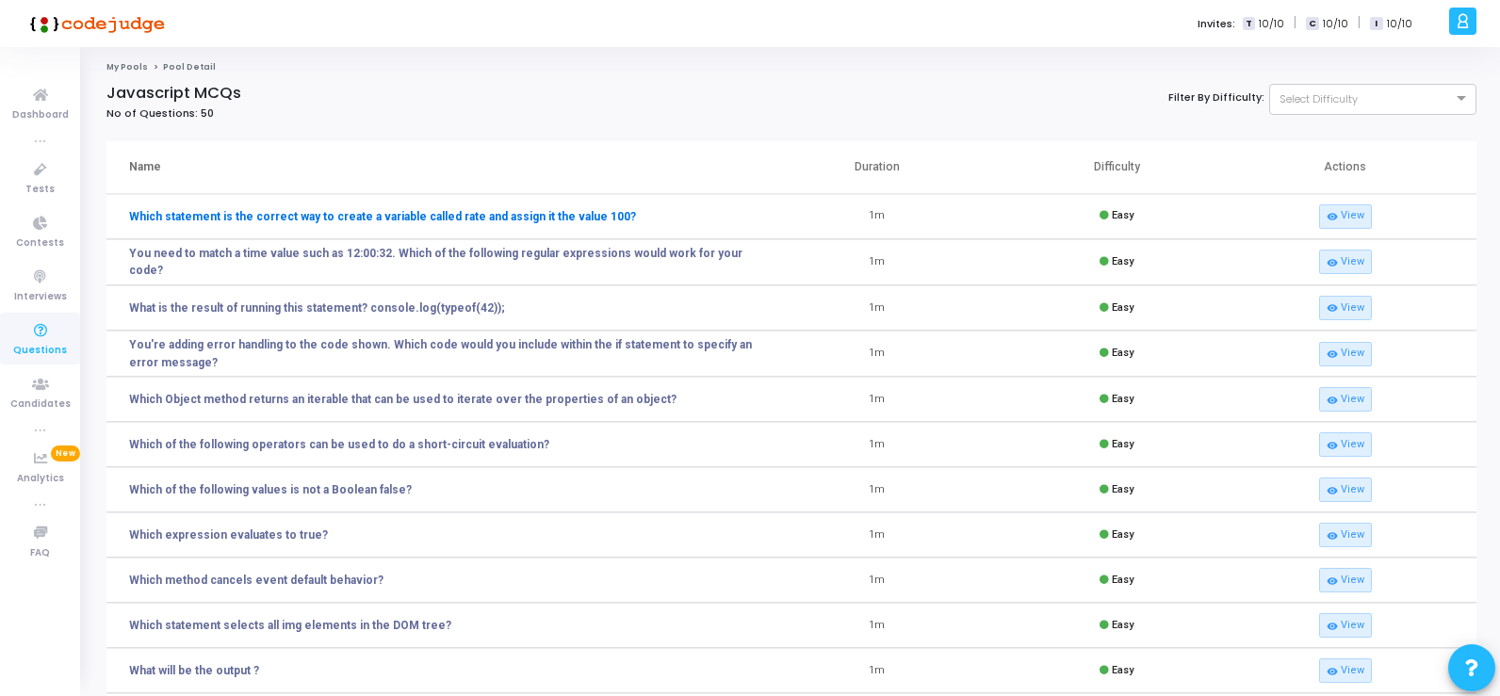
click at [528, 221] on link "Which statement is the correct way to create a variable called rate and assign …" at bounding box center [382, 216] width 507 height 17
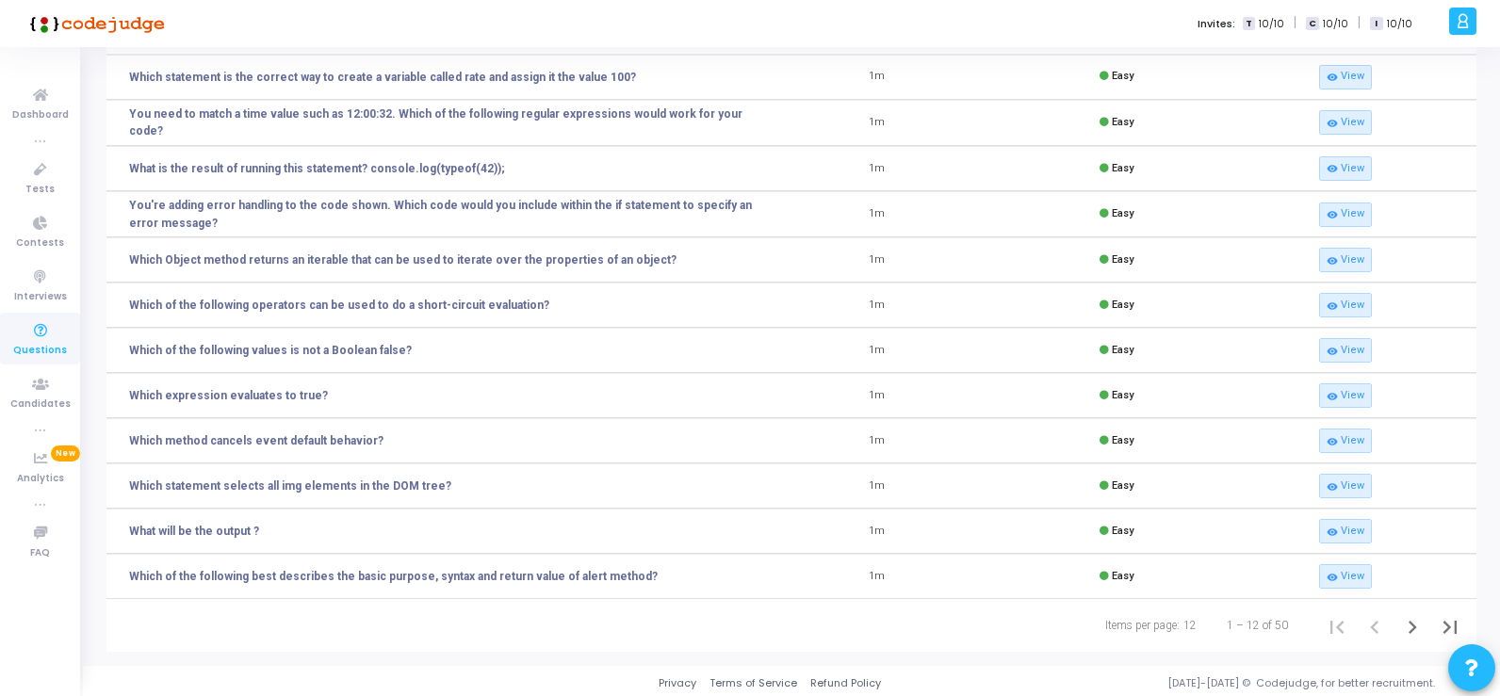
scroll to position [142, 0]
click at [341, 164] on link "What is the result of running this statement? console.log(typeof(42));" at bounding box center [317, 165] width 376 height 17
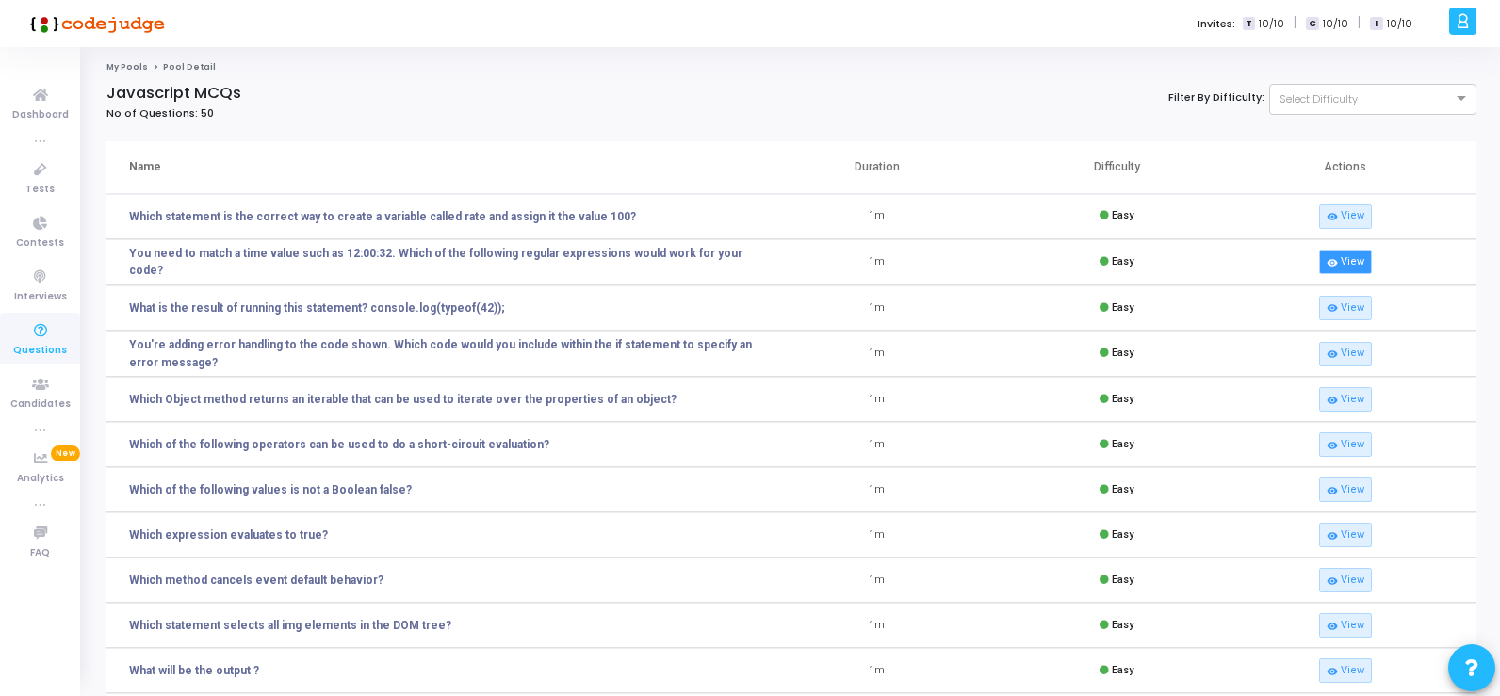
click at [1353, 263] on link "visibility View" at bounding box center [1345, 262] width 53 height 25
click at [1353, 306] on link "visibility View" at bounding box center [1345, 308] width 53 height 25
click at [1354, 263] on link "visibility View" at bounding box center [1345, 262] width 53 height 25
click at [1355, 260] on link "visibility View" at bounding box center [1345, 262] width 53 height 25
click at [249, 532] on link "Which expression evaluates to true?" at bounding box center [228, 535] width 199 height 17
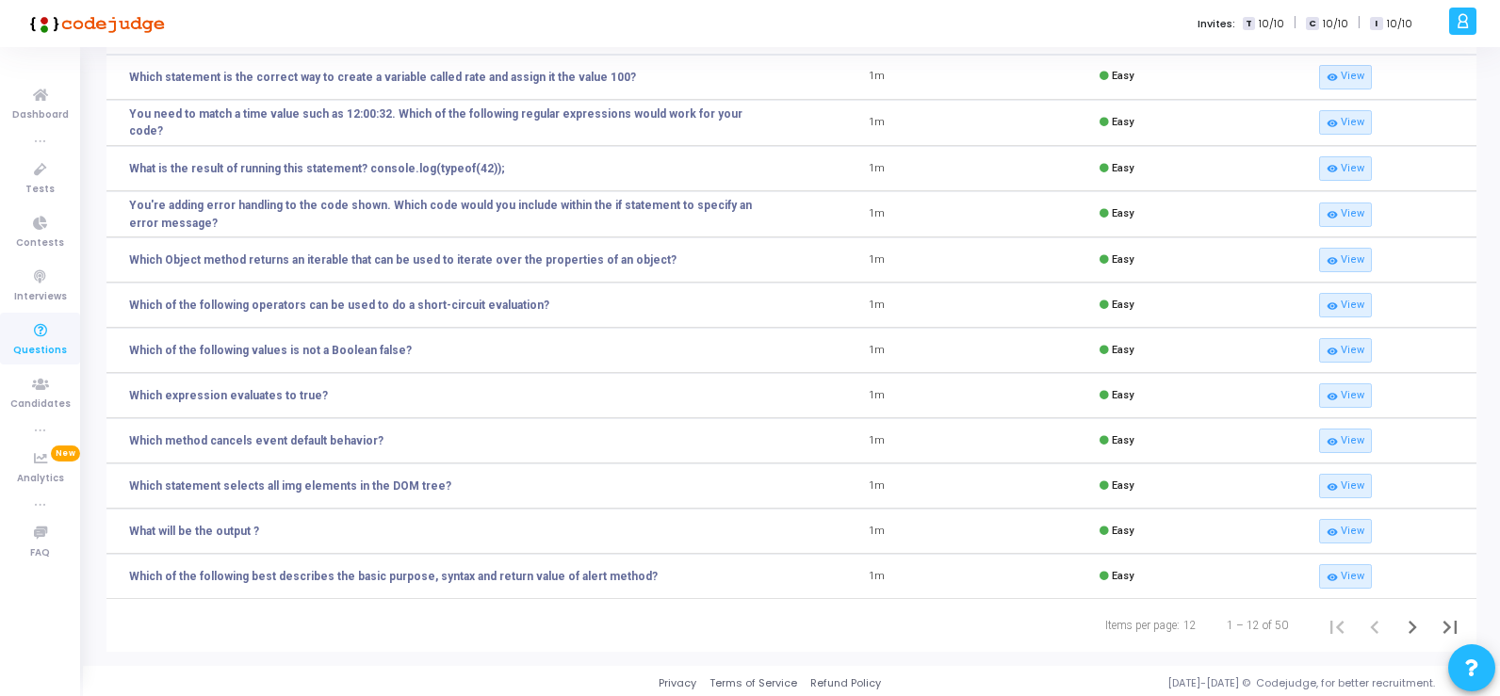
scroll to position [142, 0]
click at [188, 530] on link "What will be the output ?" at bounding box center [194, 528] width 130 height 17
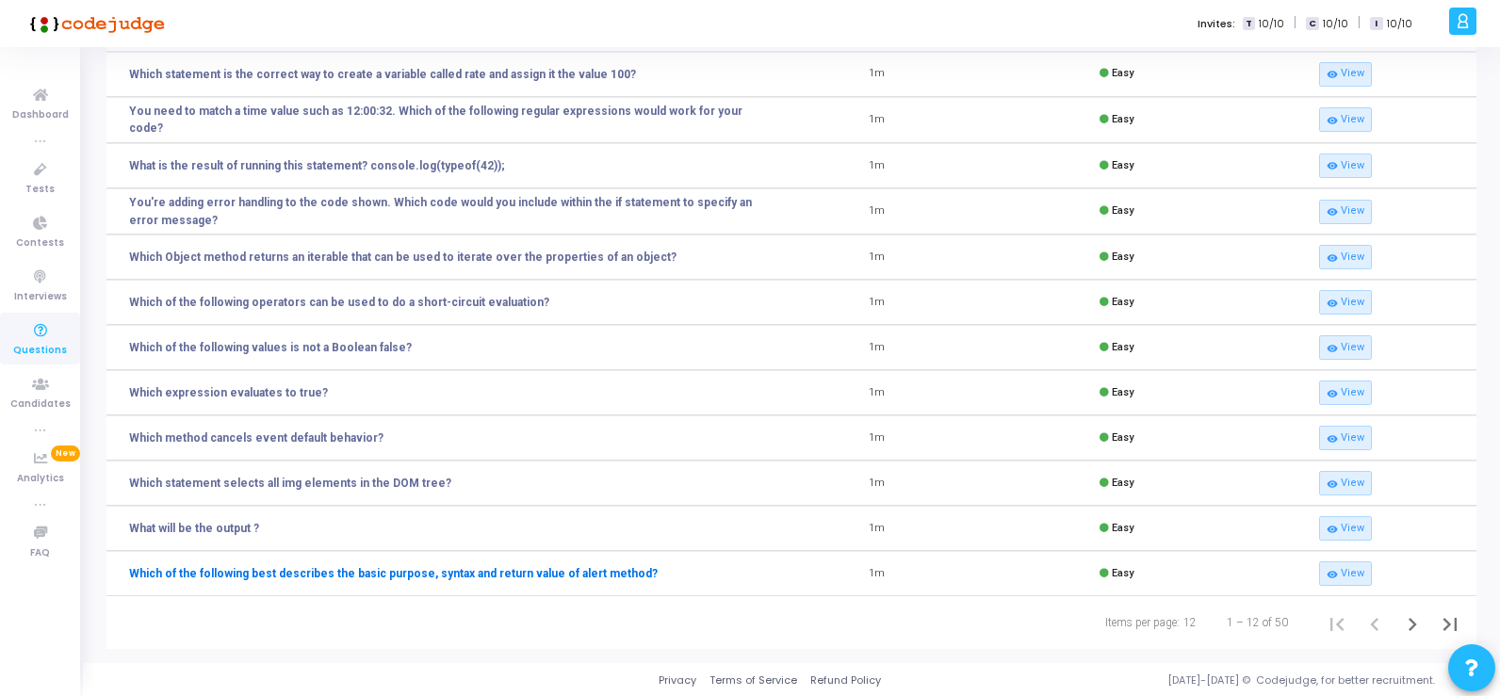
click at [452, 571] on link "Which of the following best describes the basic purpose, syntax and return valu…" at bounding box center [393, 573] width 529 height 17
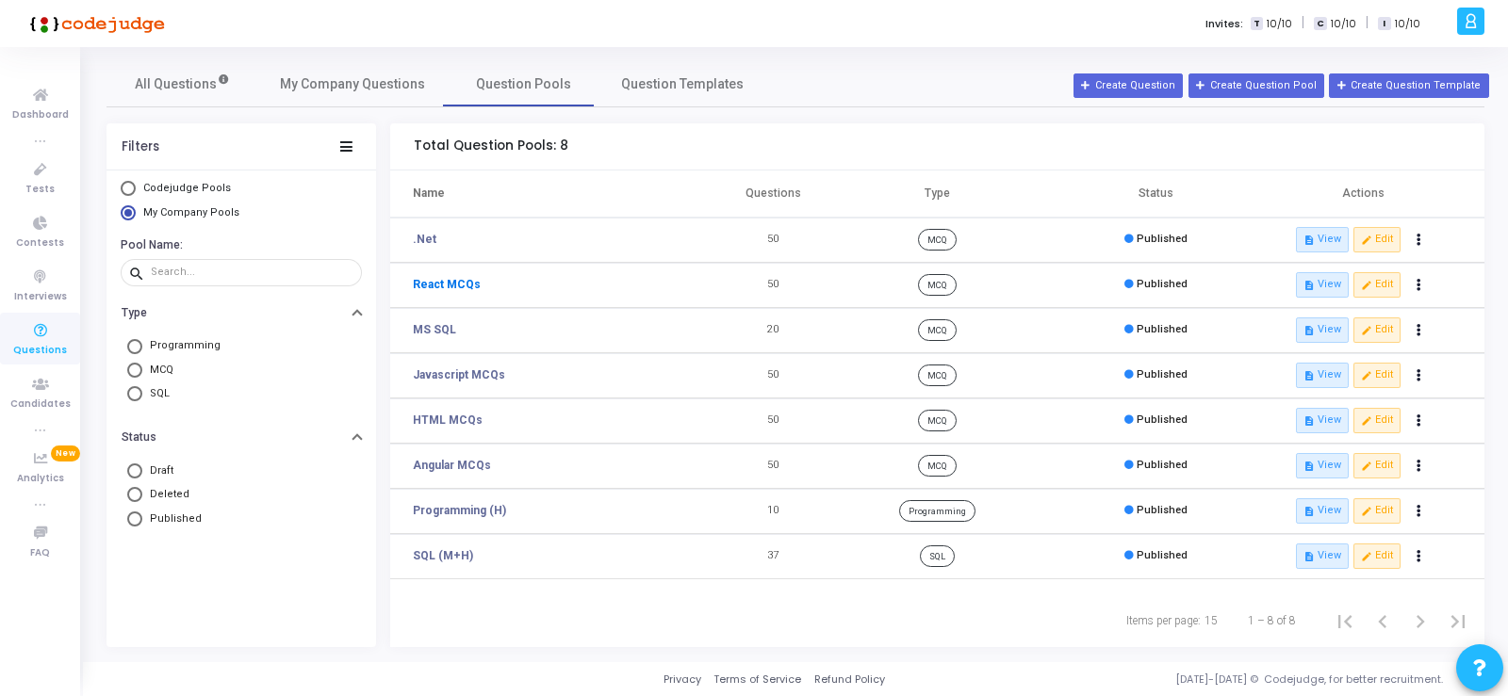
click at [463, 285] on link "React MCQs" at bounding box center [447, 284] width 68 height 17
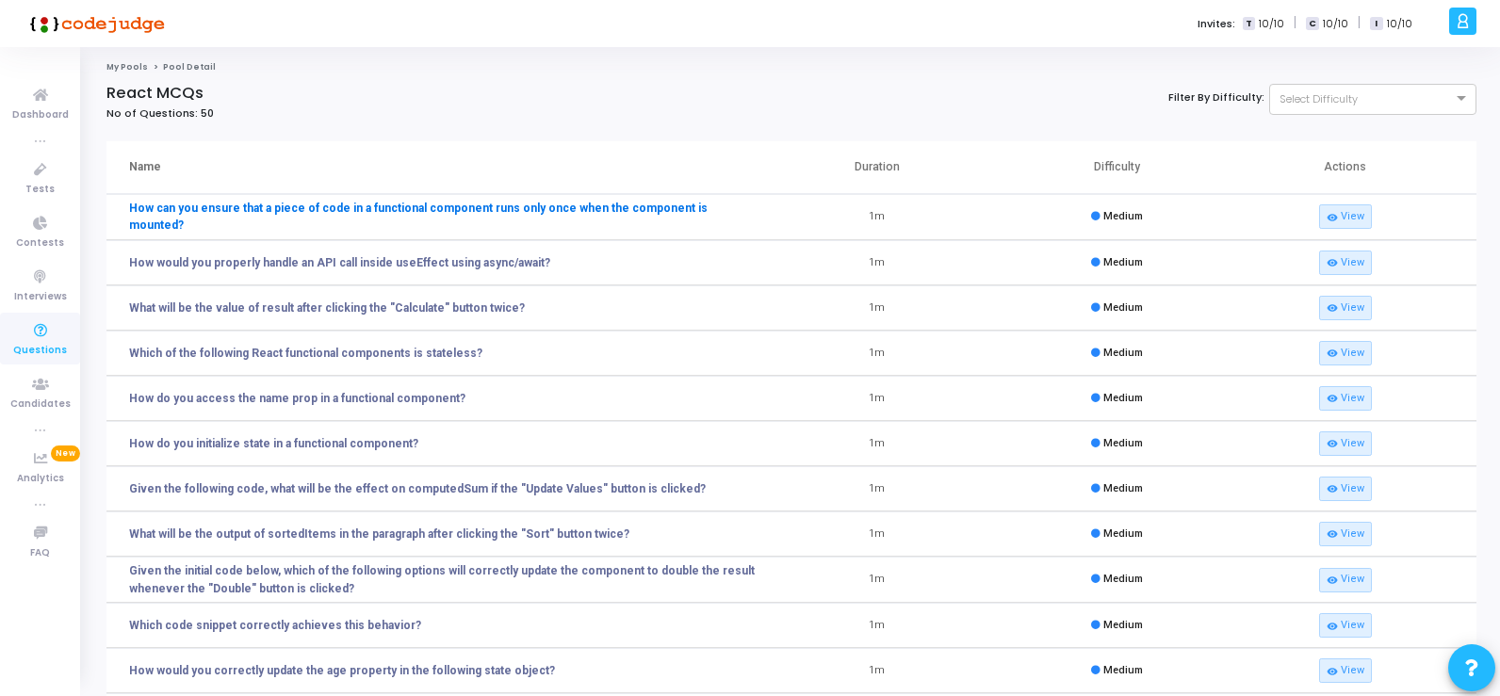
click at [227, 218] on link "How can you ensure that a piece of code in a functional component runs only onc…" at bounding box center [443, 217] width 629 height 34
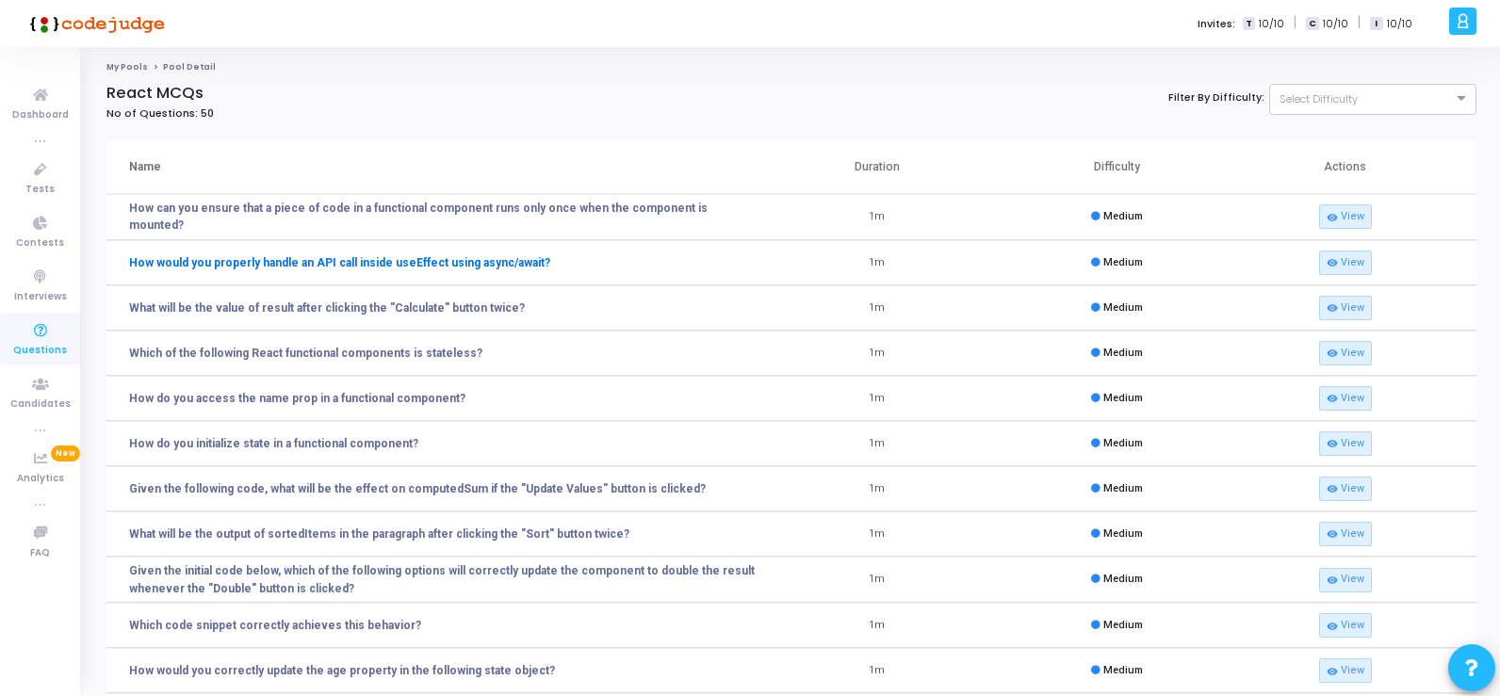
click at [463, 264] on link "How would you properly handle an API call inside useEffect using async/await?" at bounding box center [339, 262] width 421 height 17
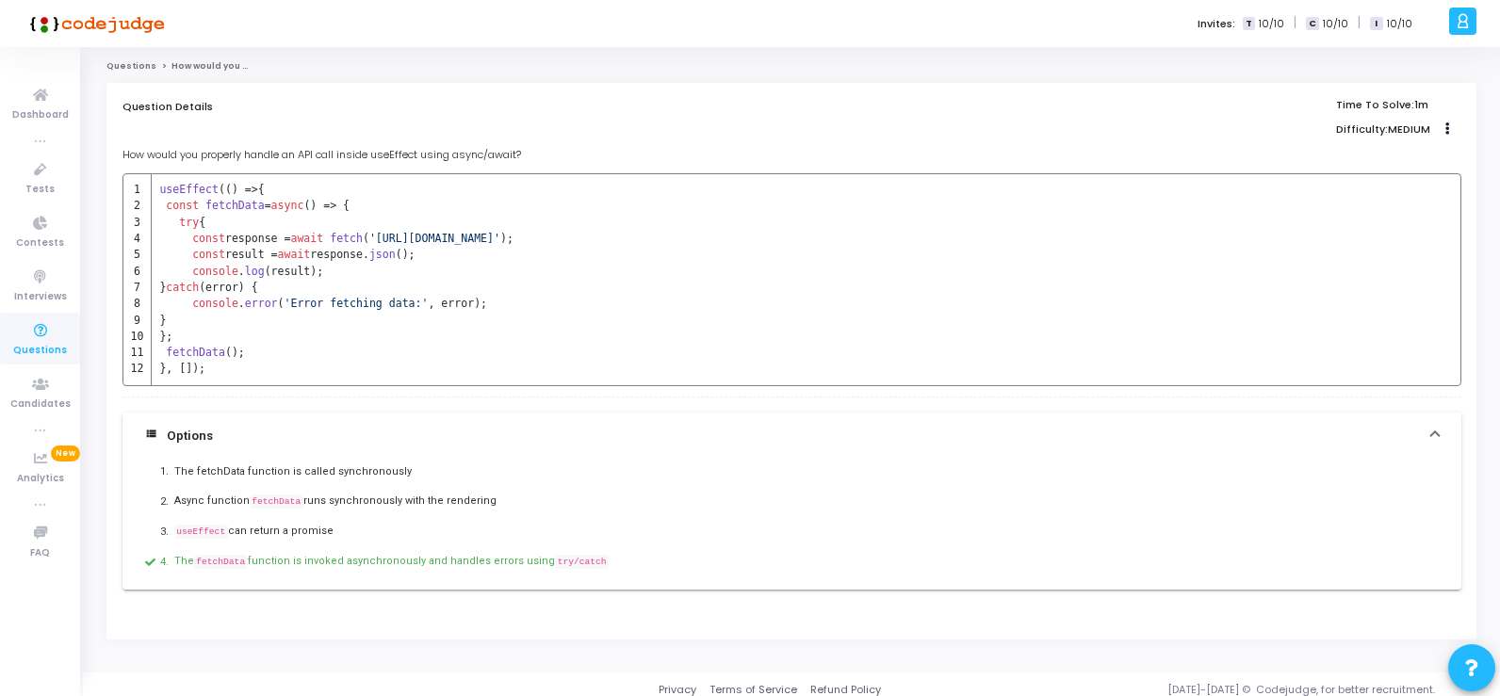
scroll to position [8, 0]
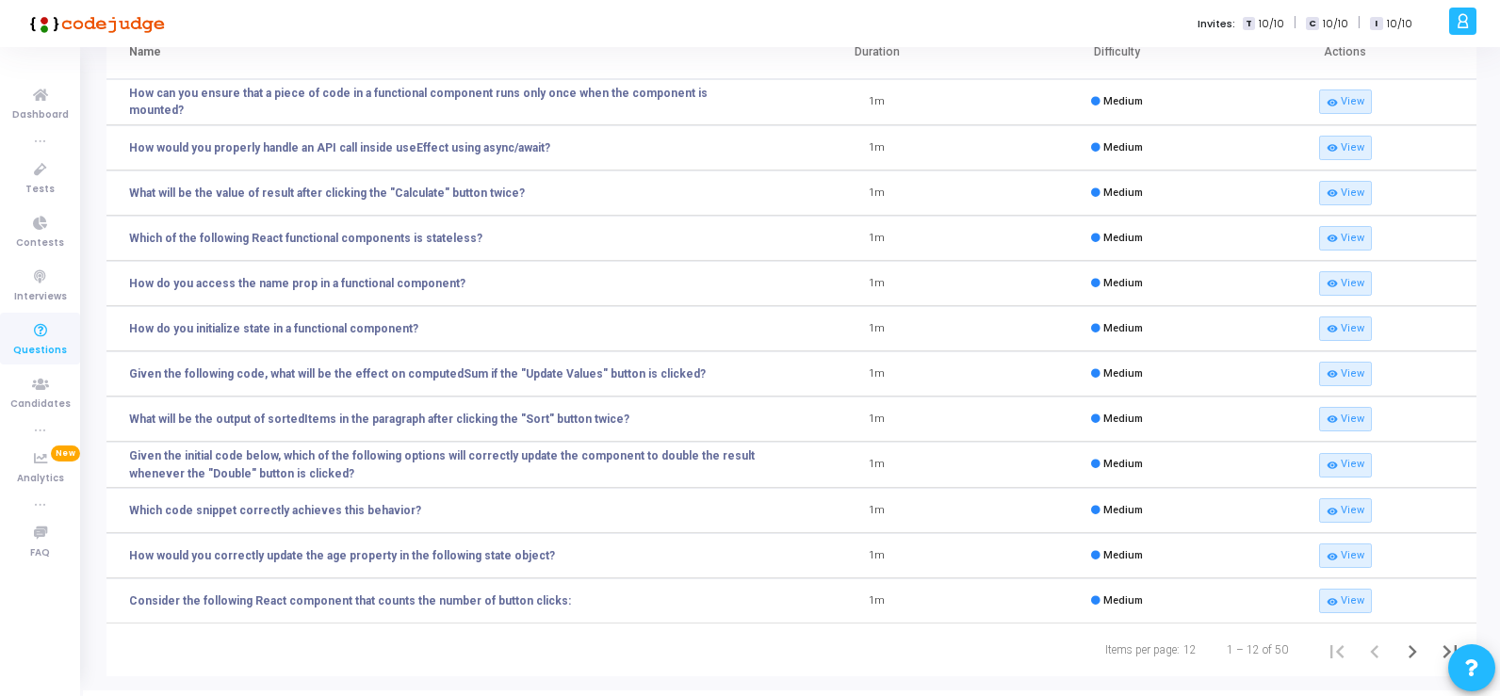
scroll to position [142, 0]
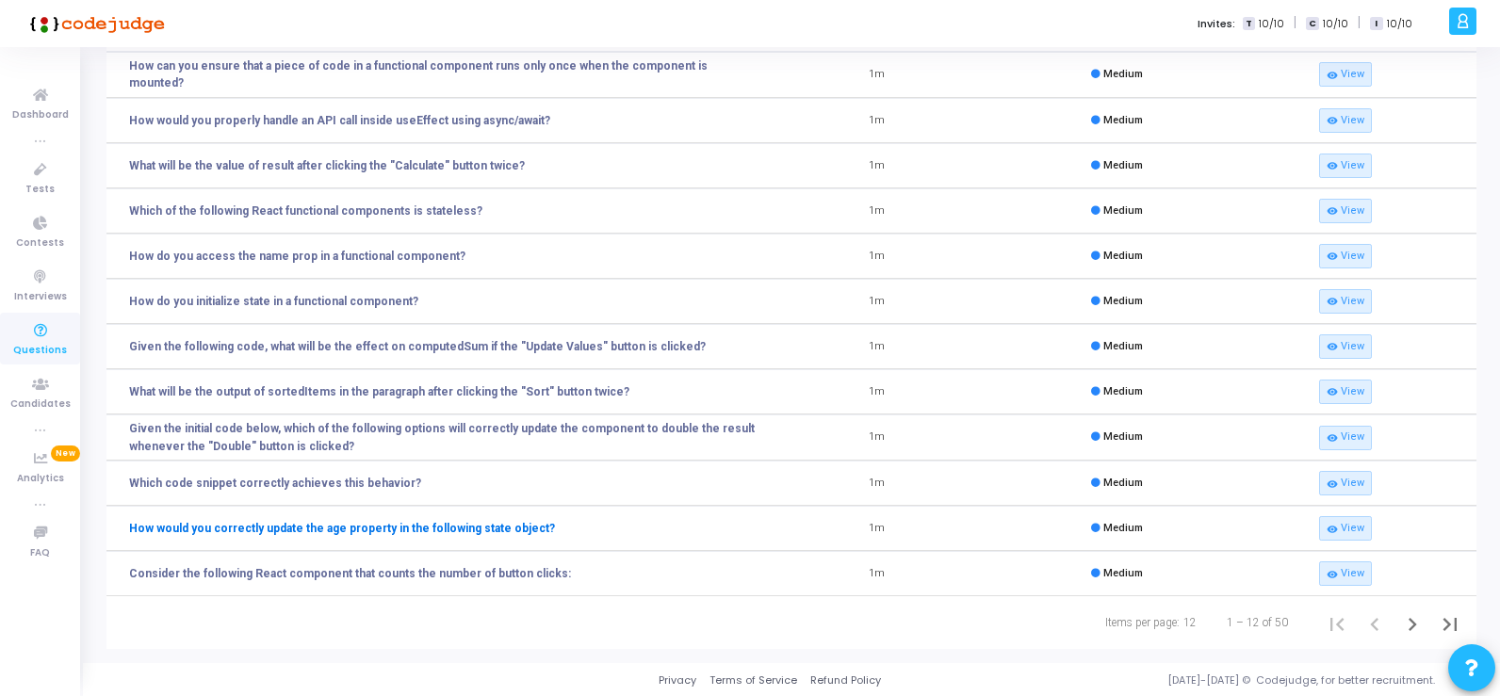
click at [380, 524] on link "How would you correctly update the age property in the following state object?" at bounding box center [342, 528] width 426 height 17
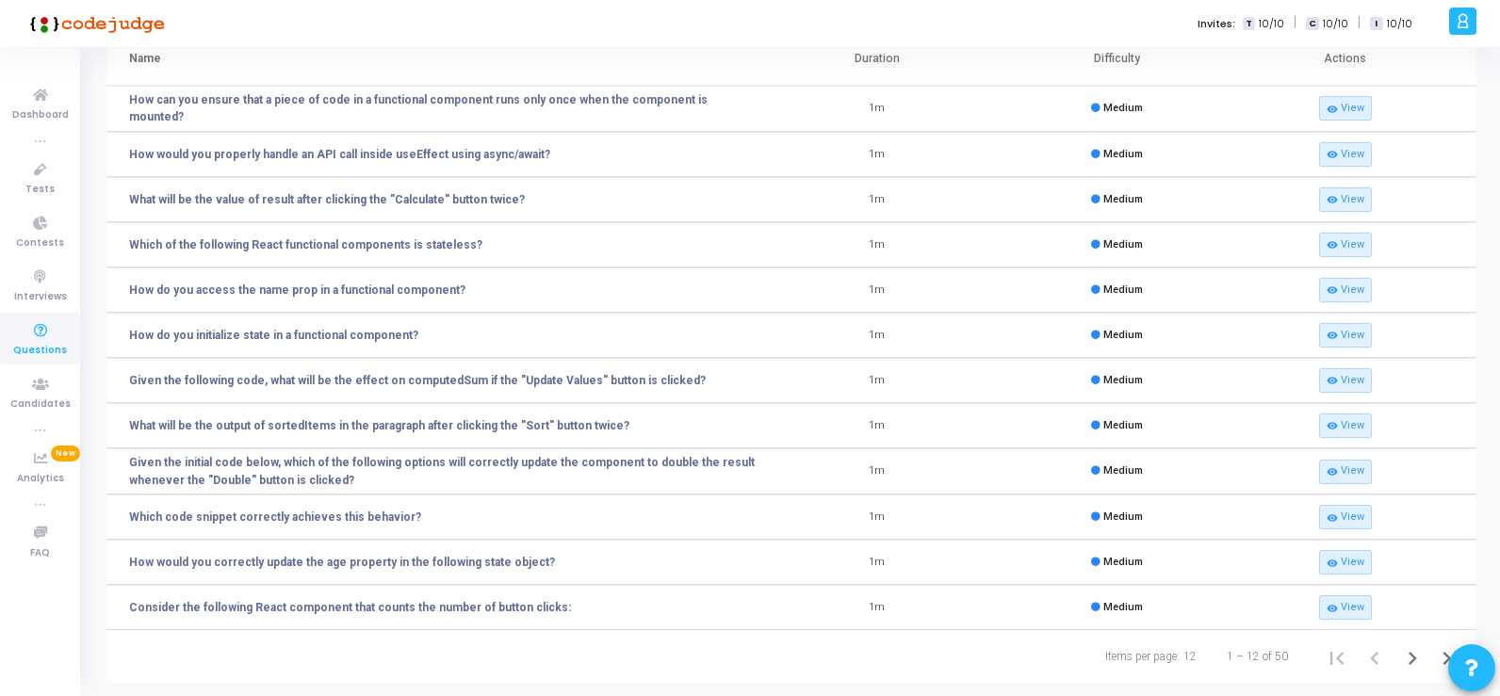
scroll to position [142, 0]
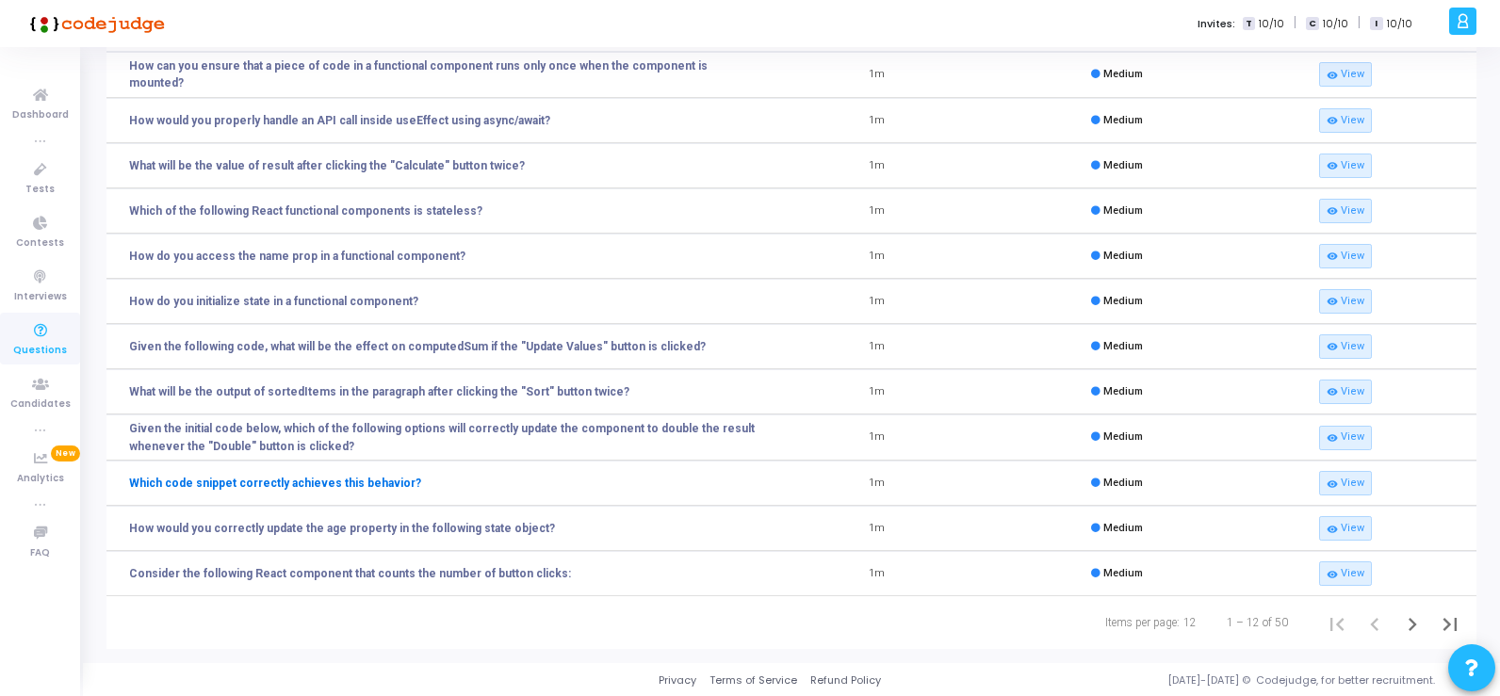
click at [220, 483] on link "Which code snippet correctly achieves this behavior?" at bounding box center [275, 483] width 292 height 17
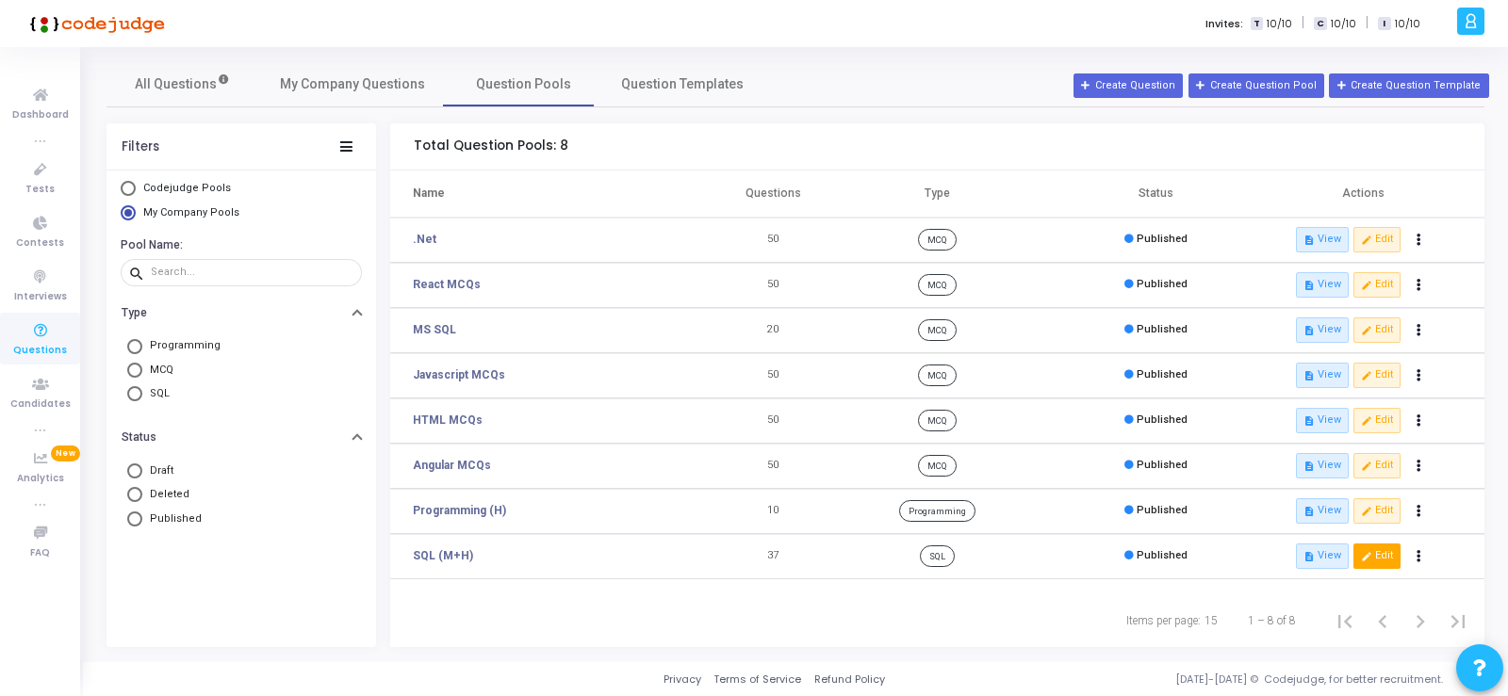
click at [1385, 557] on button "edit Edit" at bounding box center [1376, 556] width 47 height 25
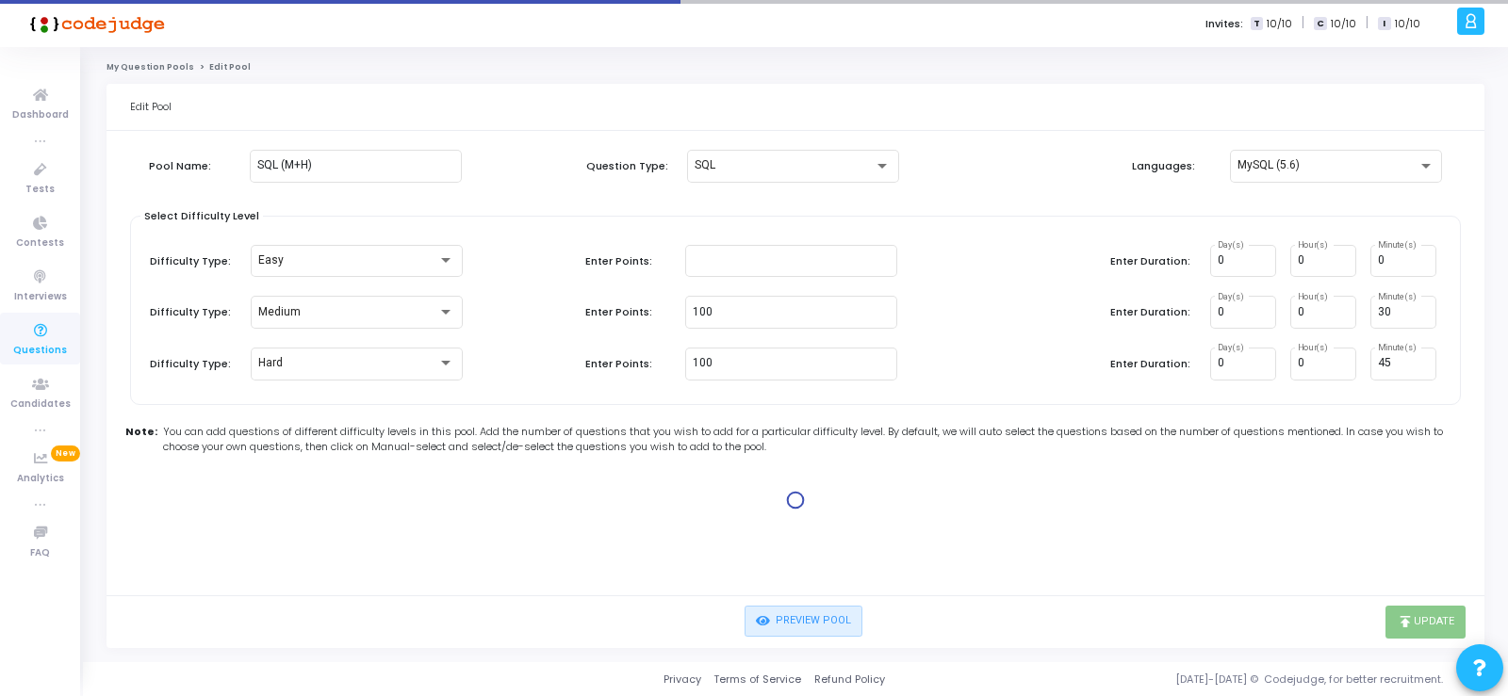
type input "100"
type input "15"
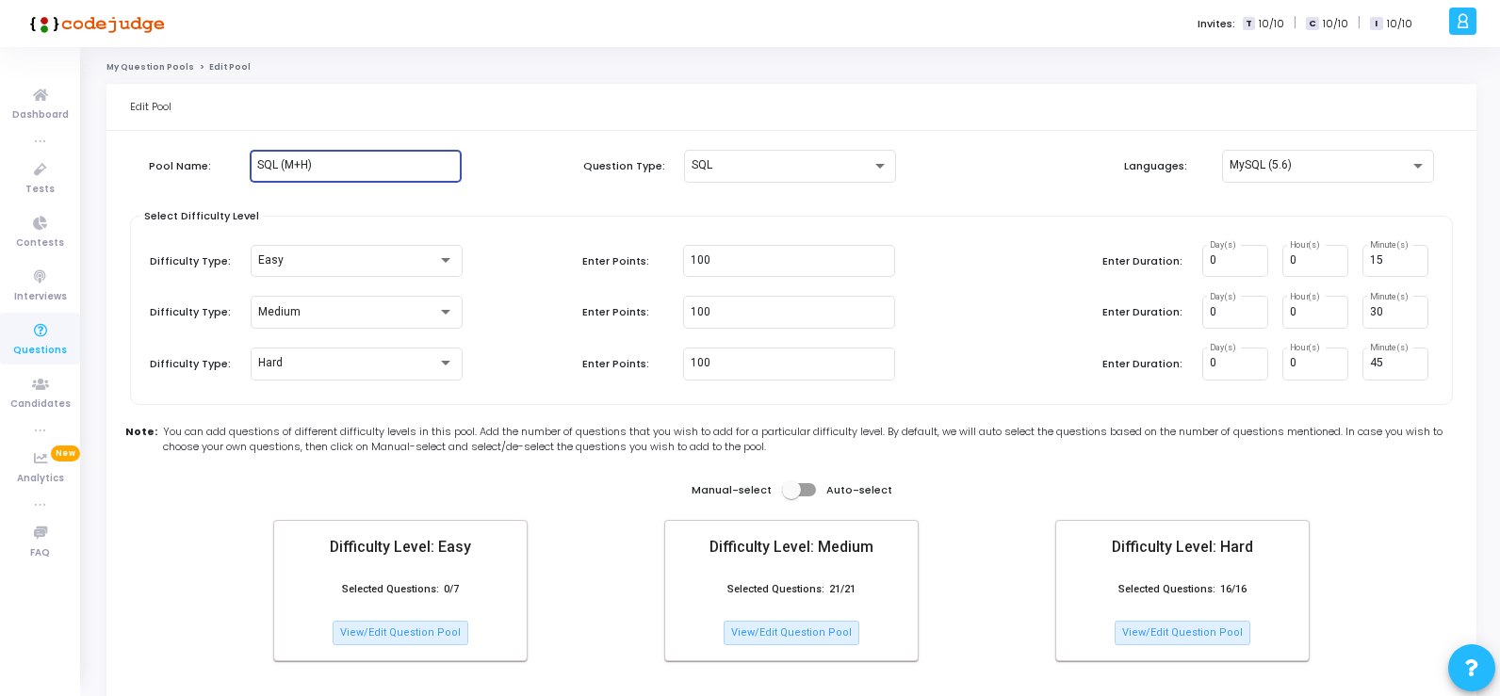
click at [440, 171] on input "SQL (M+H)" at bounding box center [355, 165] width 197 height 13
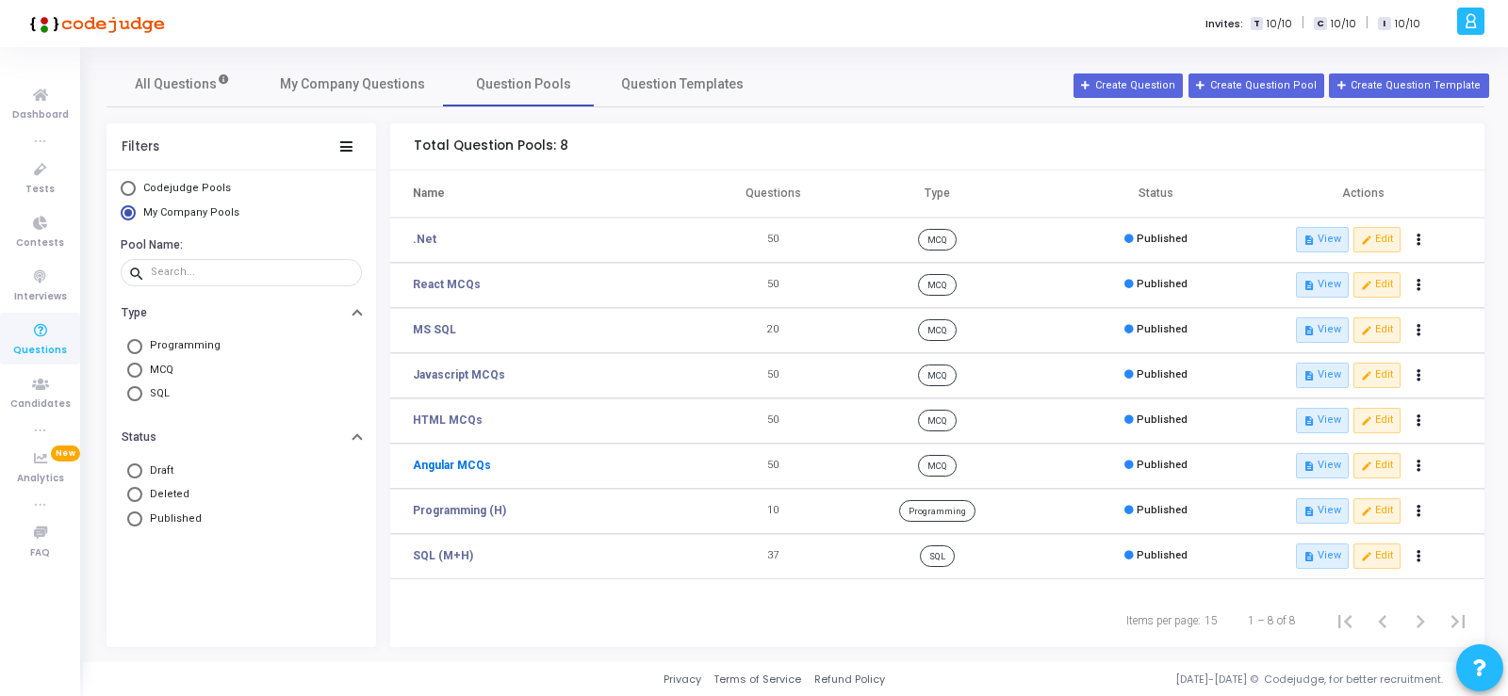
click at [469, 464] on link "Angular MCQs" at bounding box center [452, 465] width 78 height 17
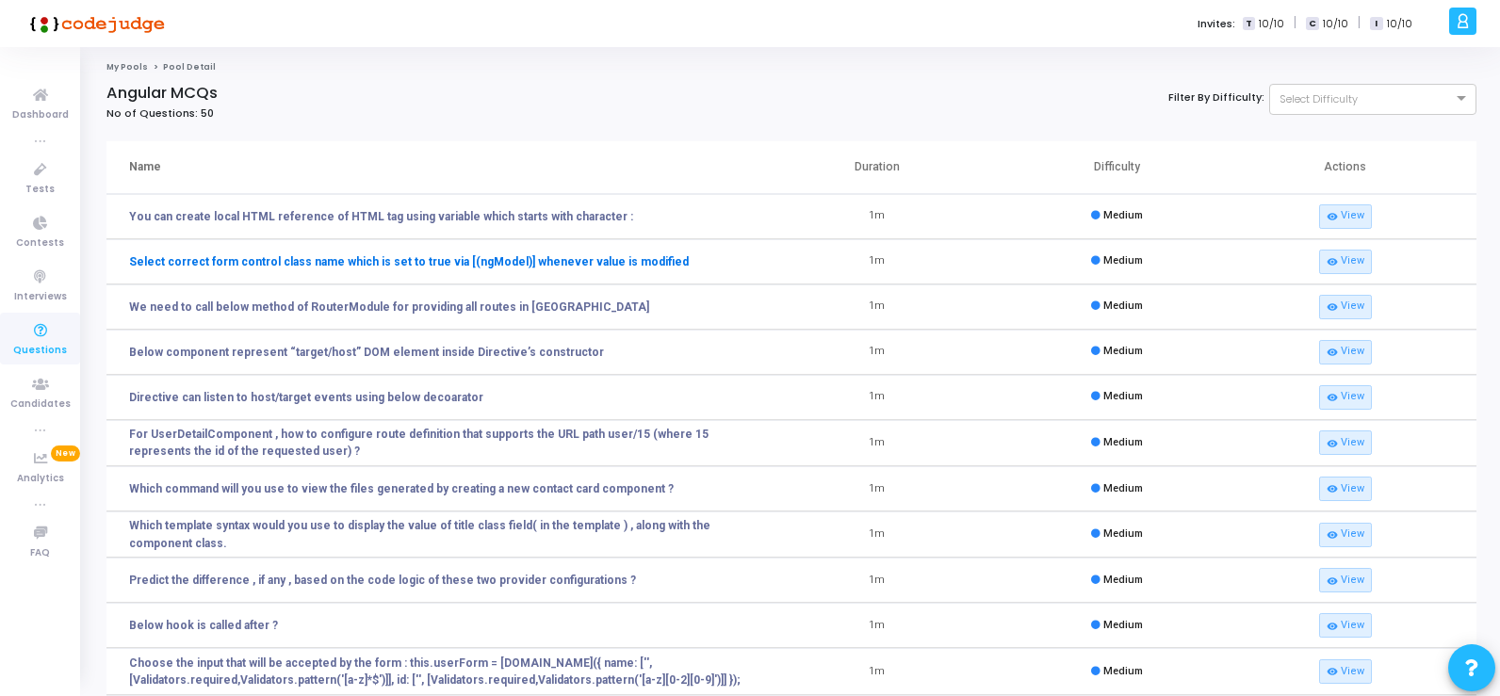
click at [368, 261] on link "Select correct form control class name which is set to true via [(ngModel)] whe…" at bounding box center [409, 262] width 560 height 17
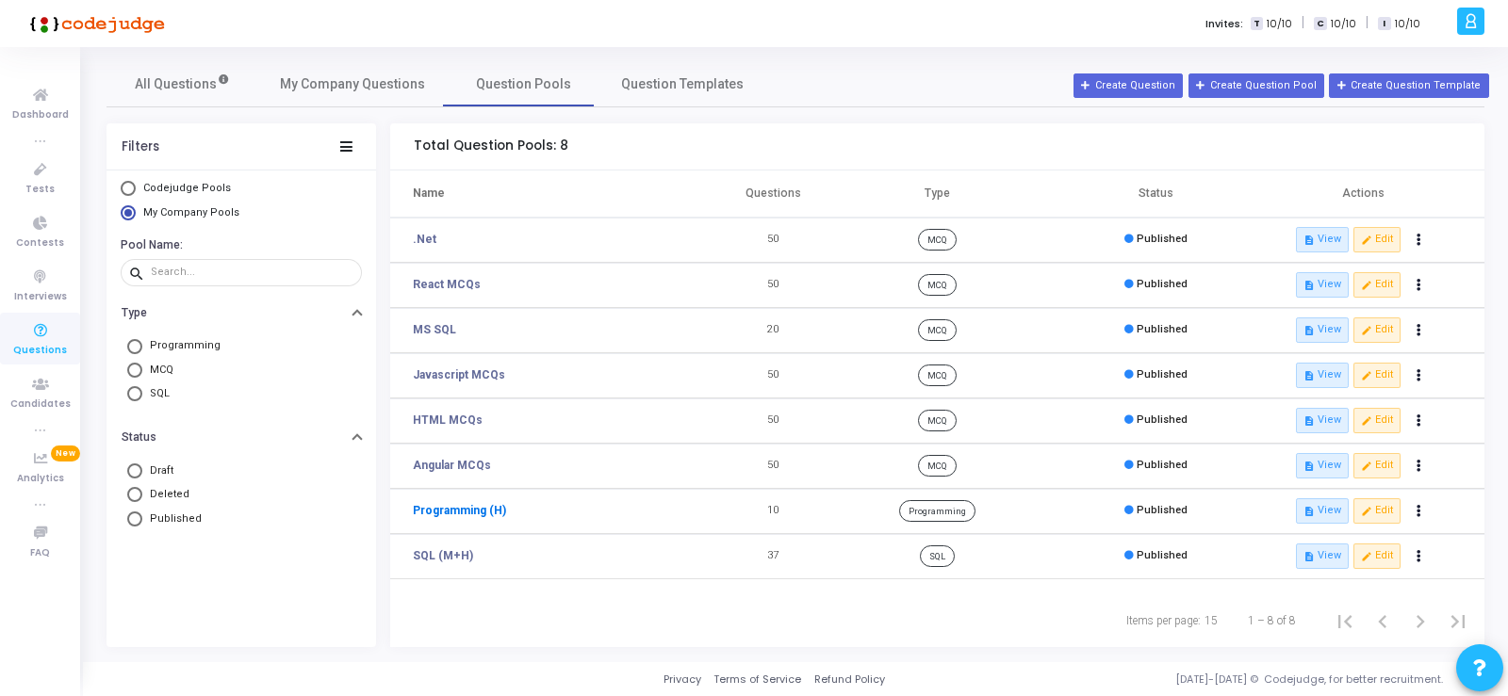
click at [464, 511] on link "Programming (H)" at bounding box center [459, 510] width 93 height 17
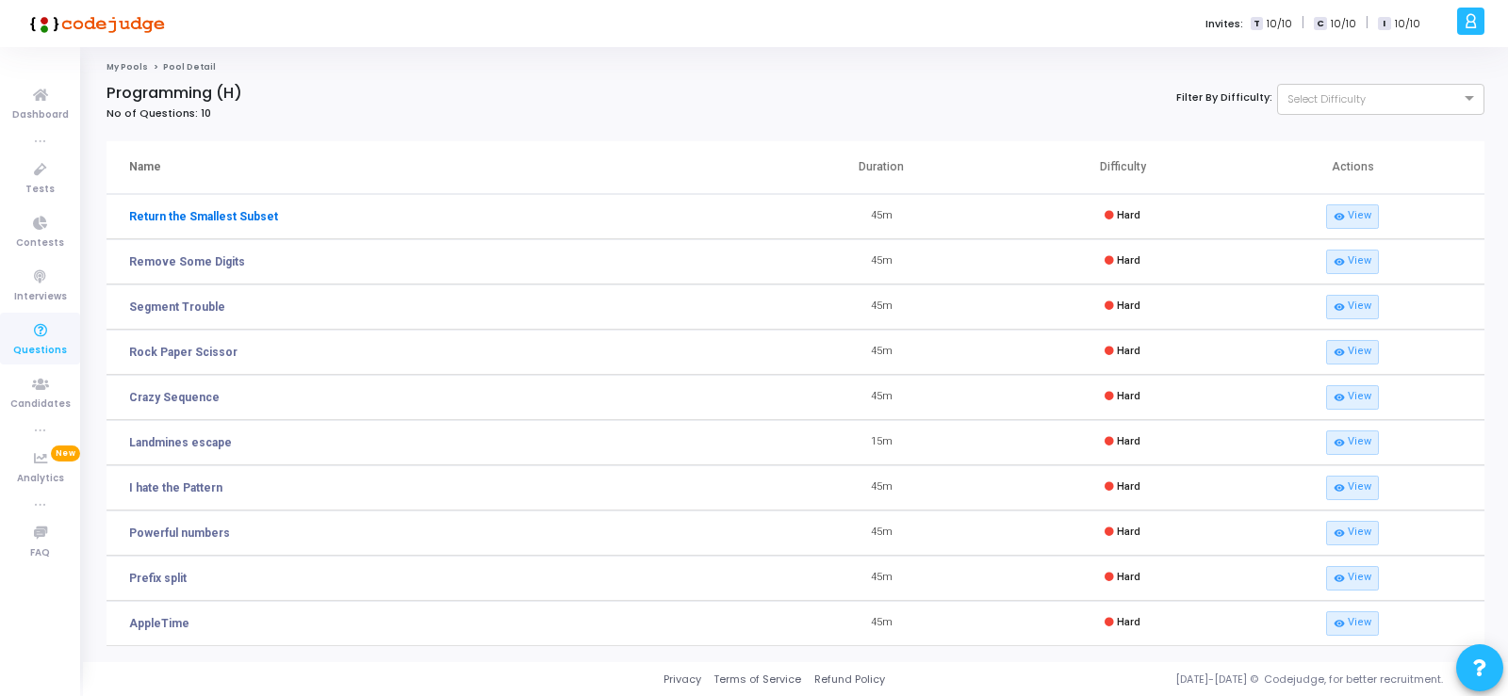
click at [205, 217] on link "Return the Smallest Subset" at bounding box center [203, 216] width 149 height 17
click at [1357, 217] on link "visibility View" at bounding box center [1352, 217] width 53 height 25
